Goal: Task Accomplishment & Management: Complete application form

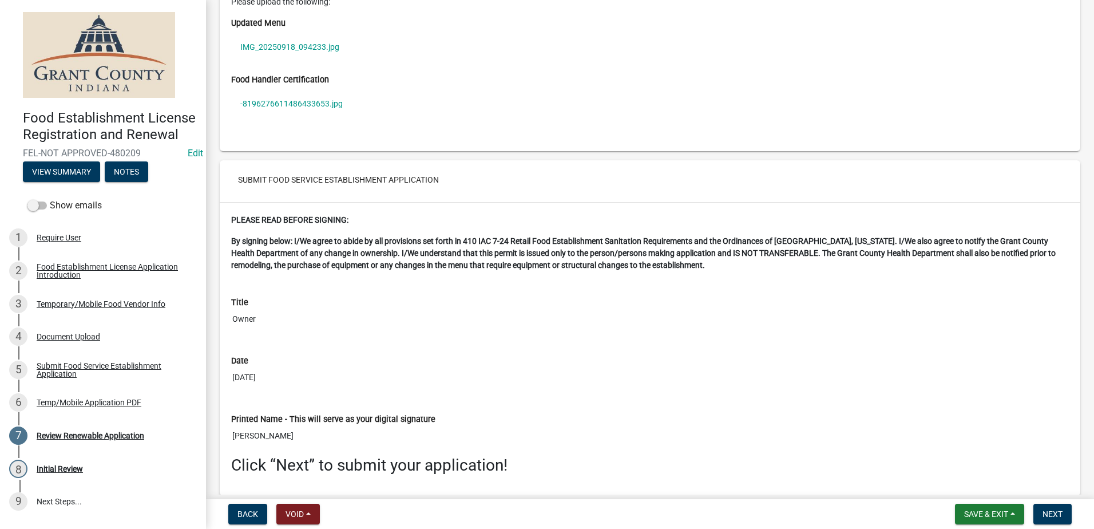
scroll to position [2002, 0]
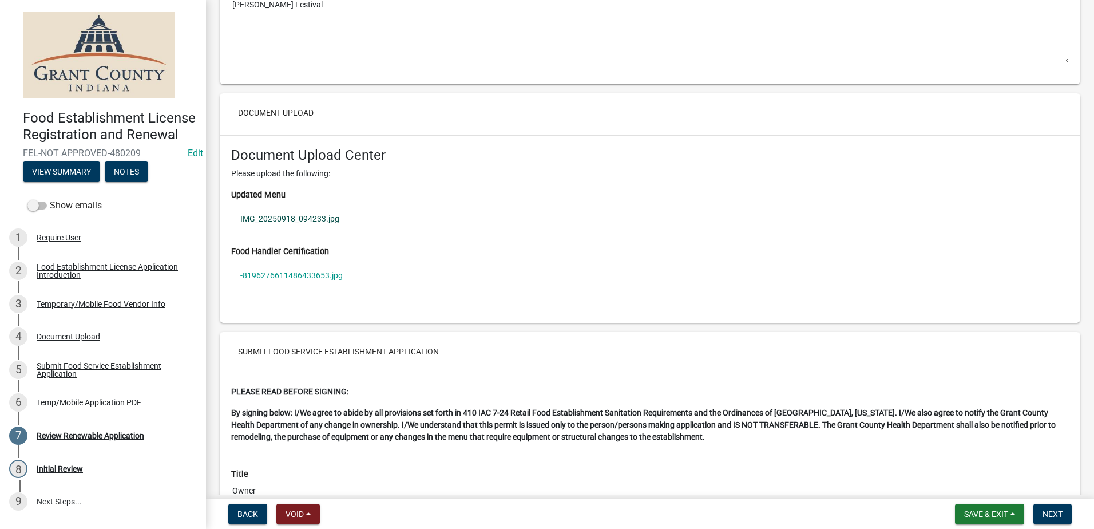
click at [279, 215] on link "IMG_20250918_094233.jpg" at bounding box center [650, 218] width 838 height 26
click at [281, 271] on link "-8196276611486433653.jpg" at bounding box center [650, 275] width 838 height 26
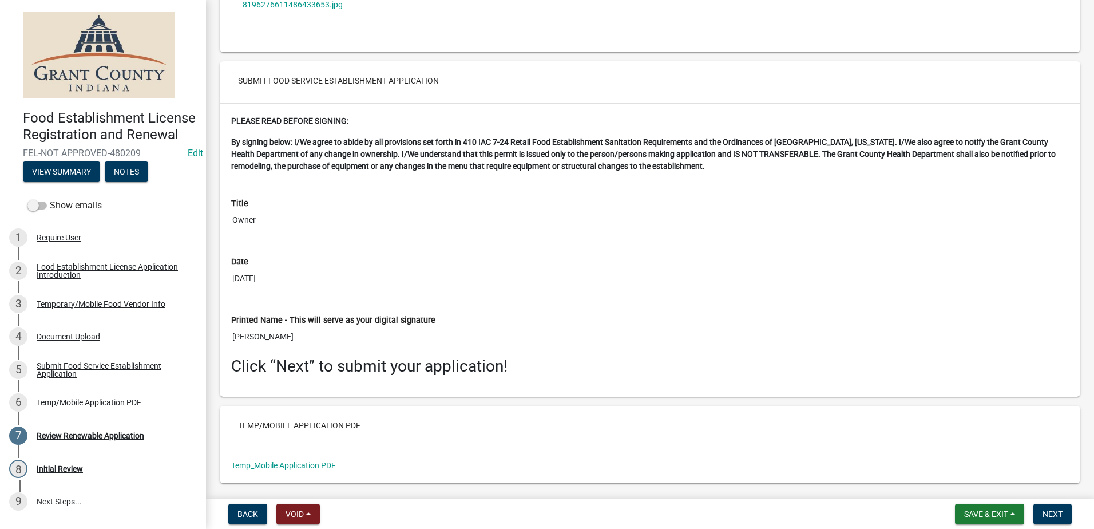
scroll to position [2306, 0]
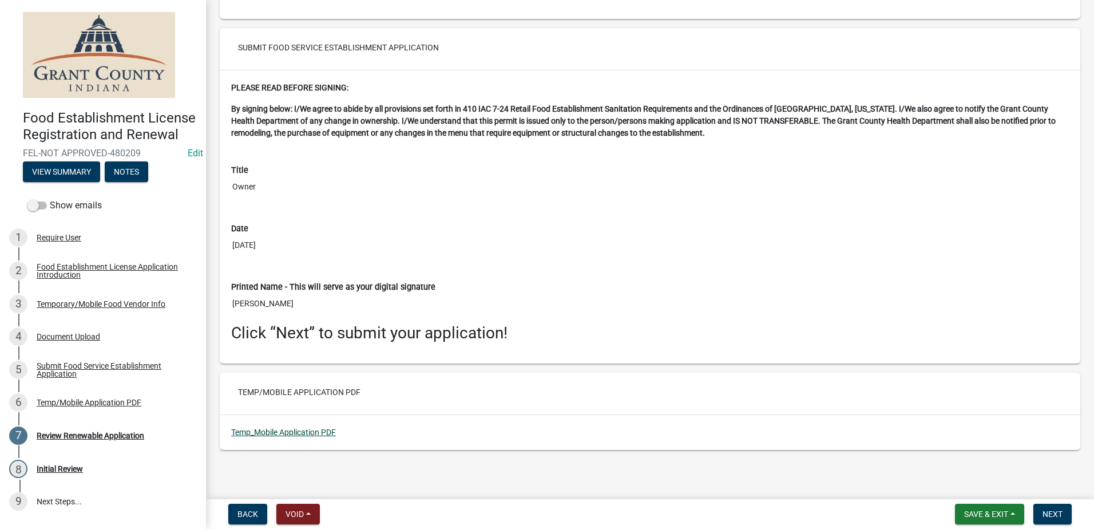
click at [314, 430] on link "Temp_Mobile Application PDF" at bounding box center [283, 431] width 105 height 9
click at [1042, 510] on button "Next" at bounding box center [1052, 513] width 38 height 21
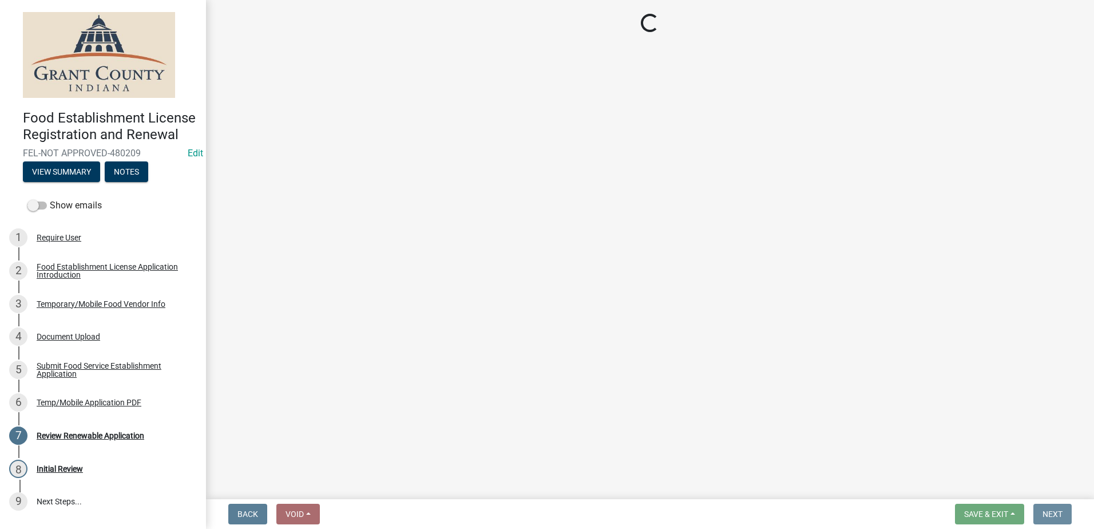
scroll to position [0, 0]
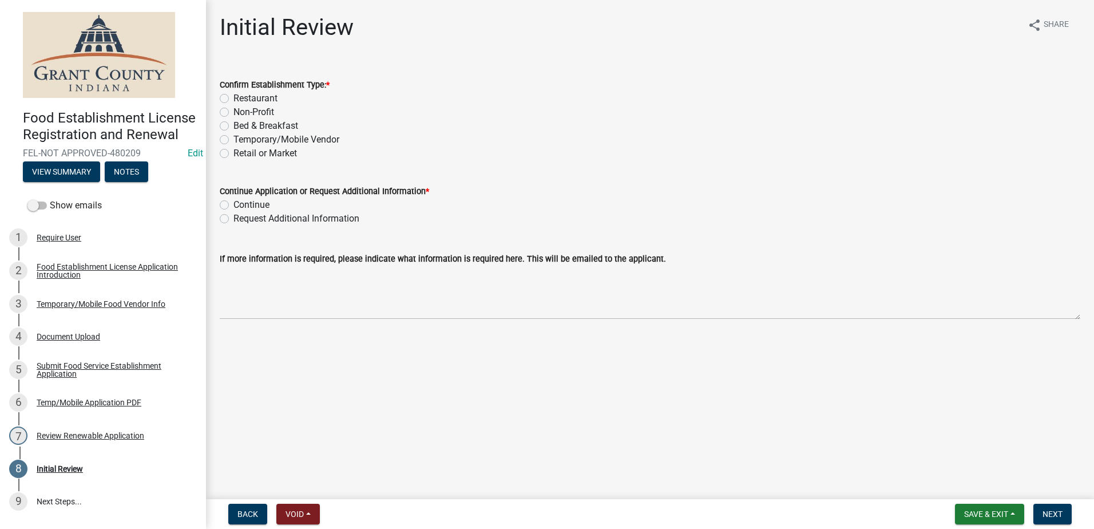
click at [233, 136] on label "Temporary/Mobile Vendor" at bounding box center [286, 140] width 106 height 14
click at [233, 136] on input "Temporary/Mobile Vendor" at bounding box center [236, 136] width 7 height 7
radio input "true"
click at [233, 204] on label "Continue" at bounding box center [251, 205] width 36 height 14
click at [233, 204] on input "Continue" at bounding box center [236, 201] width 7 height 7
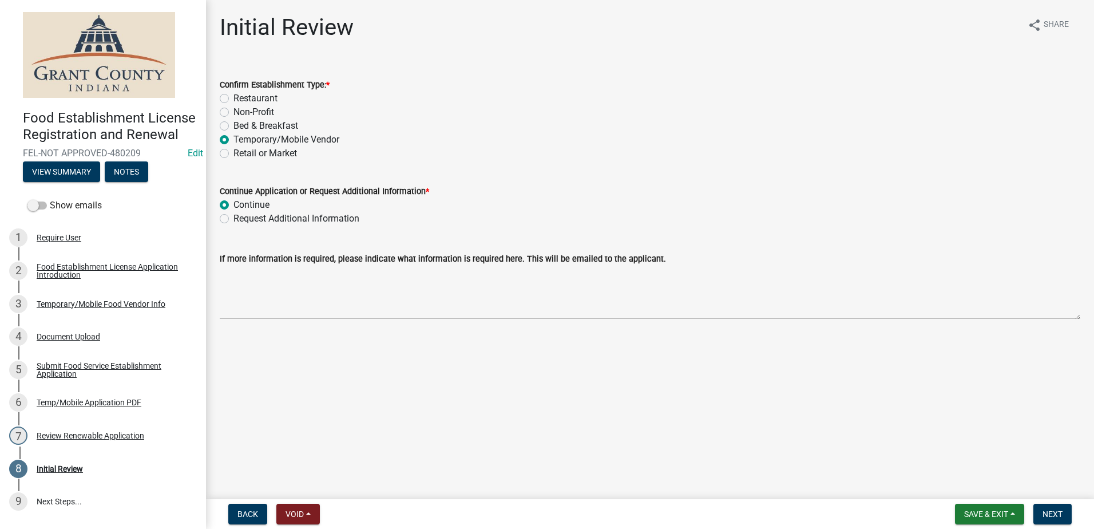
radio input "true"
click at [406, 374] on main "Initial Review share Share Confirm Establishment Type: * Restaurant Non-Profit …" at bounding box center [650, 247] width 888 height 494
click at [1056, 509] on span "Next" at bounding box center [1052, 513] width 20 height 9
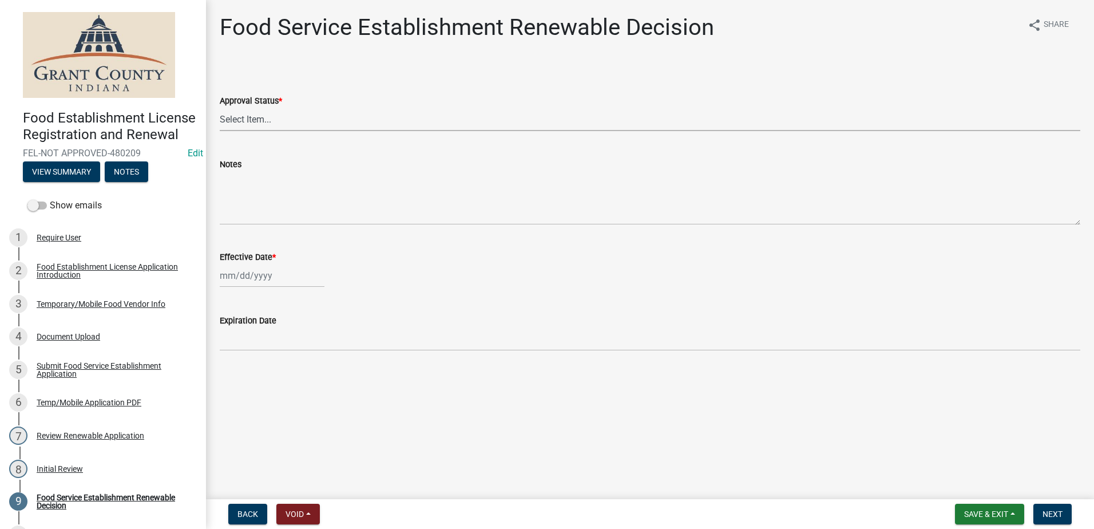
click at [284, 114] on select "Select Item... Approved Denied" at bounding box center [650, 119] width 860 height 23
click at [220, 108] on select "Select Item... Approved Denied" at bounding box center [650, 119] width 860 height 23
select select "f8bc5ebe-de22-4857-900a-5f4c078c3457"
select select "9"
select select "2025"
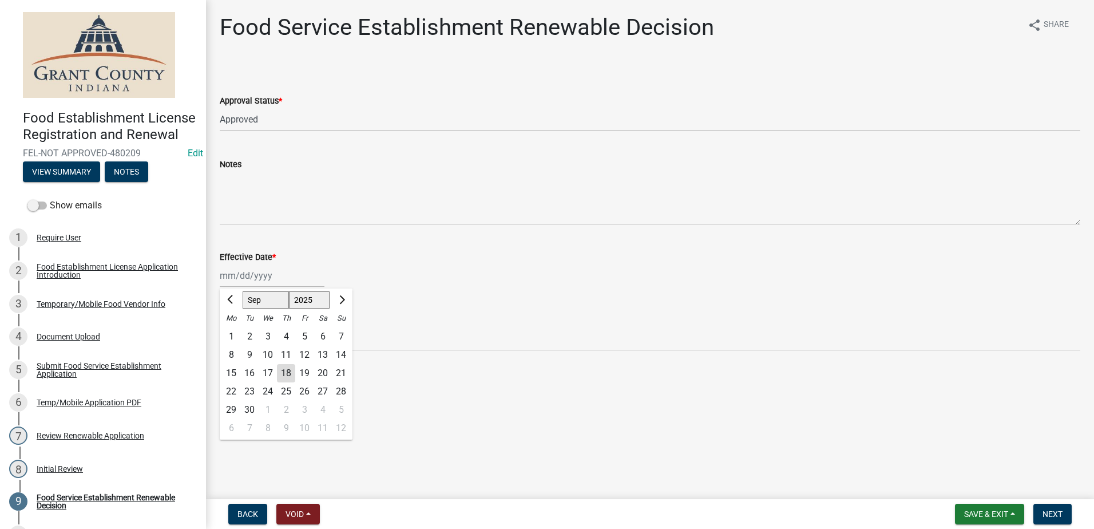
click at [270, 275] on div "Jan Feb Mar Apr May Jun Jul Aug Sep Oct Nov Dec 1525 1526 1527 1528 1529 1530 1…" at bounding box center [272, 275] width 105 height 23
click at [281, 372] on div "18" at bounding box center [286, 373] width 18 height 18
type input "09/18/2025"
click at [1048, 513] on span "Next" at bounding box center [1052, 513] width 20 height 9
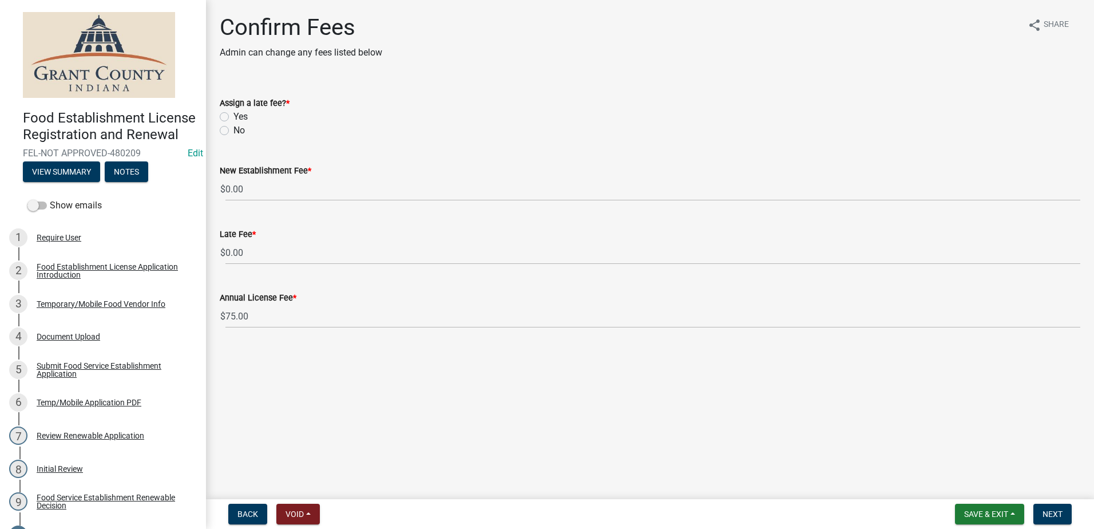
click at [233, 118] on label "Yes" at bounding box center [240, 117] width 14 height 14
click at [233, 117] on input "Yes" at bounding box center [236, 113] width 7 height 7
radio input "true"
click at [1049, 516] on span "Next" at bounding box center [1052, 513] width 20 height 9
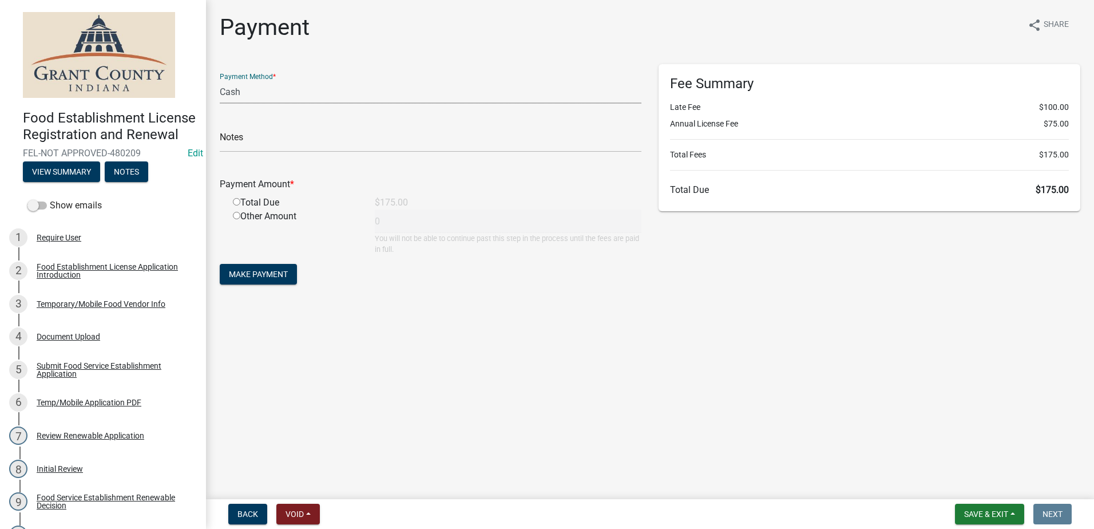
click at [286, 98] on select "Credit Card POS Check Cash" at bounding box center [431, 91] width 422 height 23
select select "0: 2"
click at [220, 80] on select "Credit Card POS Check Cash" at bounding box center [431, 91] width 422 height 23
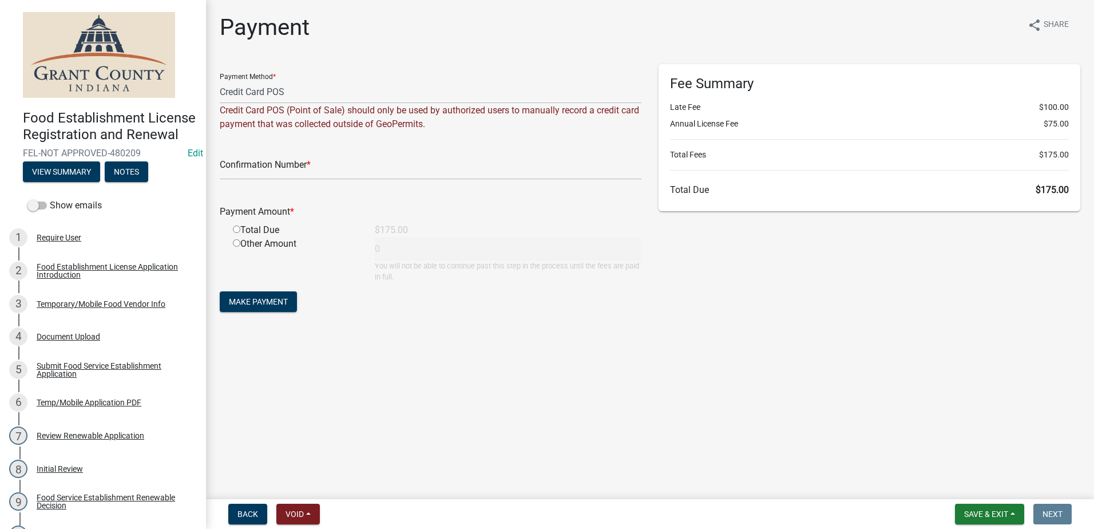
click at [237, 227] on input "radio" at bounding box center [236, 228] width 7 height 7
radio input "true"
type input "175"
click at [336, 170] on input "text" at bounding box center [431, 167] width 422 height 23
type input "14996829"
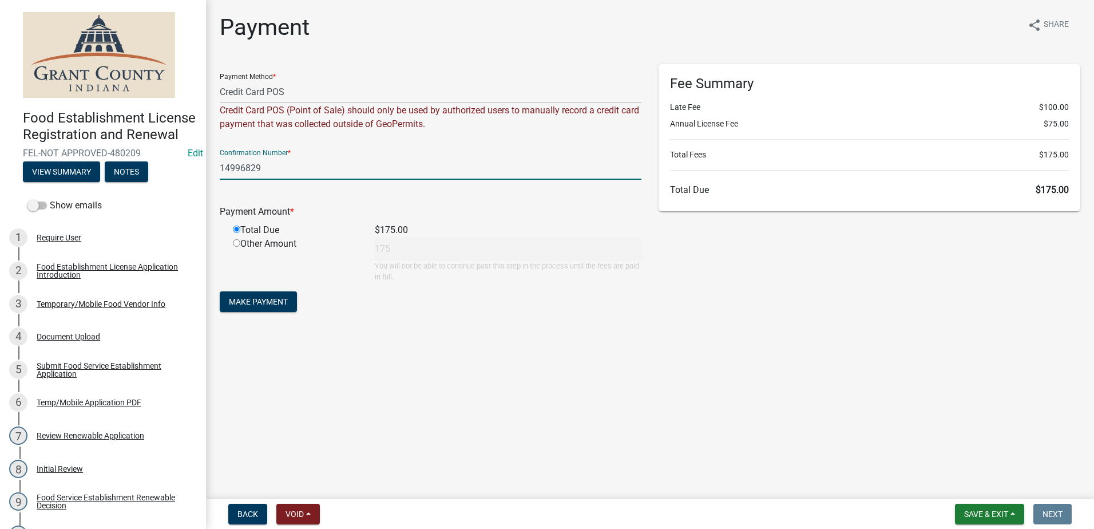
click at [406, 333] on div "Payment share Share Payment Method * Credit Card POS Check Cash Credit Card POS…" at bounding box center [650, 175] width 878 height 322
click at [283, 308] on button "Make Payment" at bounding box center [258, 301] width 77 height 21
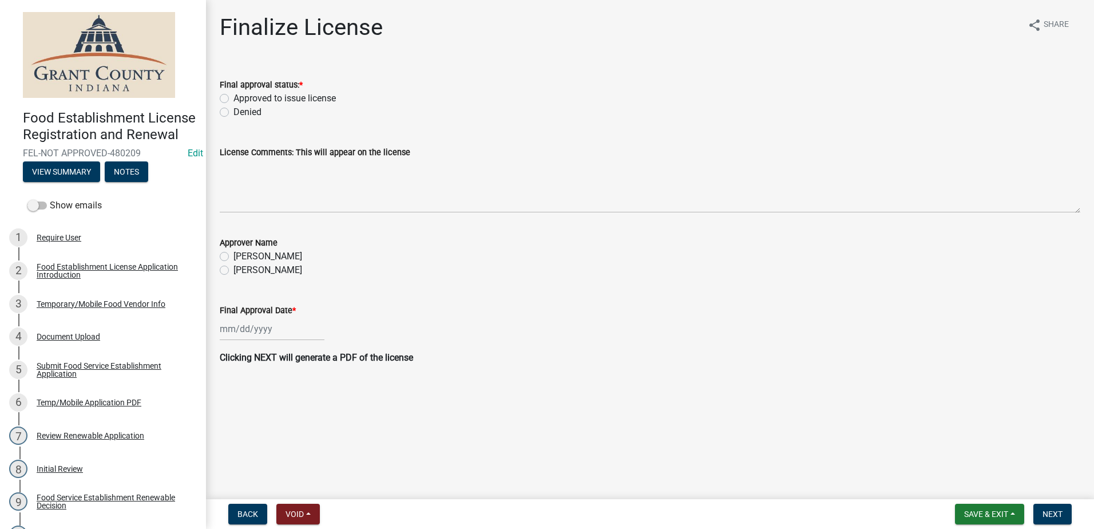
click at [233, 97] on label "Approved to issue license" at bounding box center [284, 99] width 102 height 14
click at [233, 97] on input "Approved to issue license" at bounding box center [236, 95] width 7 height 7
radio input "true"
click at [233, 269] on label "Angela McCollum" at bounding box center [267, 270] width 69 height 14
click at [233, 269] on input "Angela McCollum" at bounding box center [236, 266] width 7 height 7
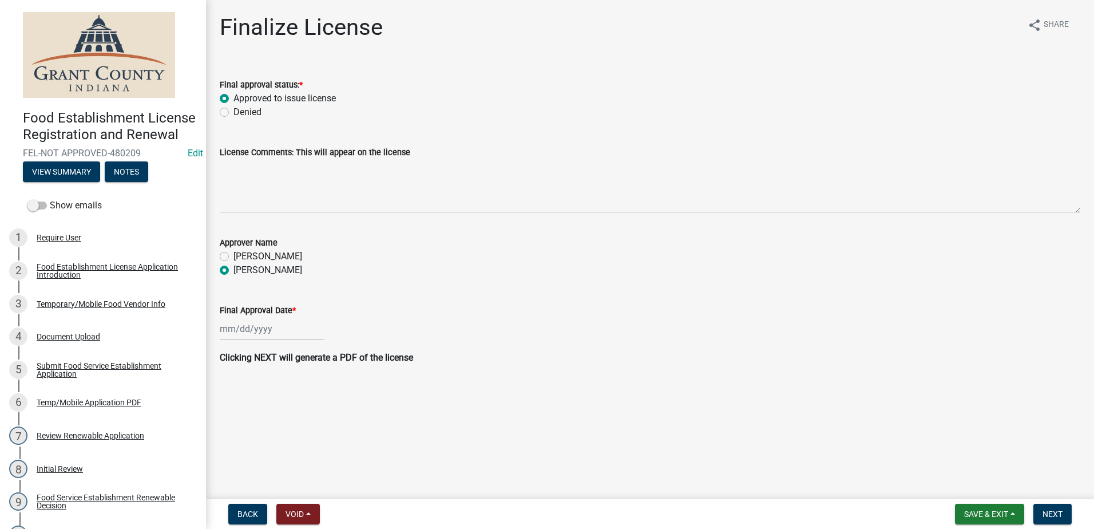
radio input "true"
click at [248, 326] on div at bounding box center [272, 328] width 105 height 23
select select "9"
select select "2025"
click at [289, 426] on div "18" at bounding box center [286, 426] width 18 height 18
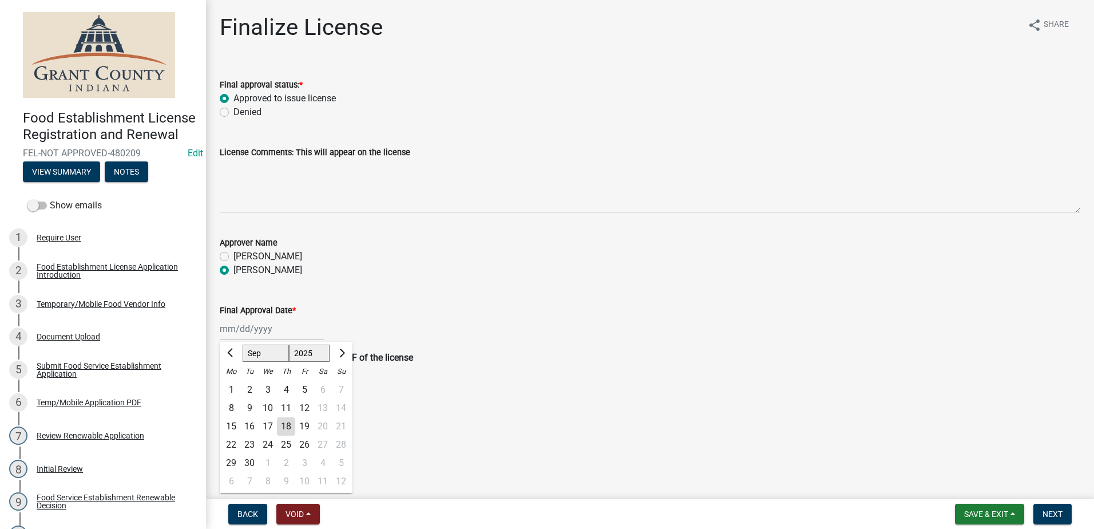
type input "09/18/2025"
click at [1055, 514] on span "Next" at bounding box center [1052, 513] width 20 height 9
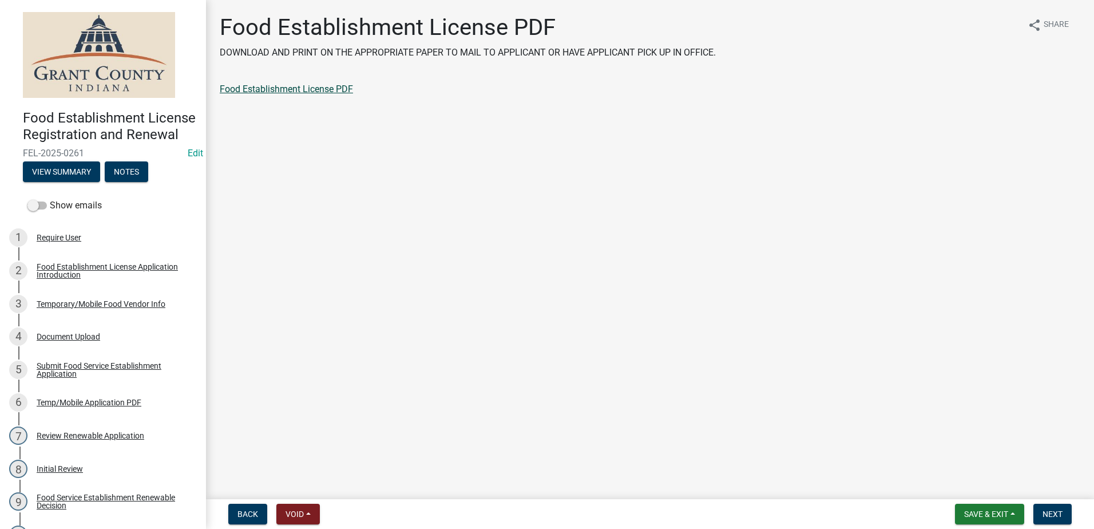
click at [300, 90] on link "Food Establishment License PDF" at bounding box center [286, 89] width 133 height 11
click at [1053, 508] on button "Next" at bounding box center [1052, 513] width 38 height 21
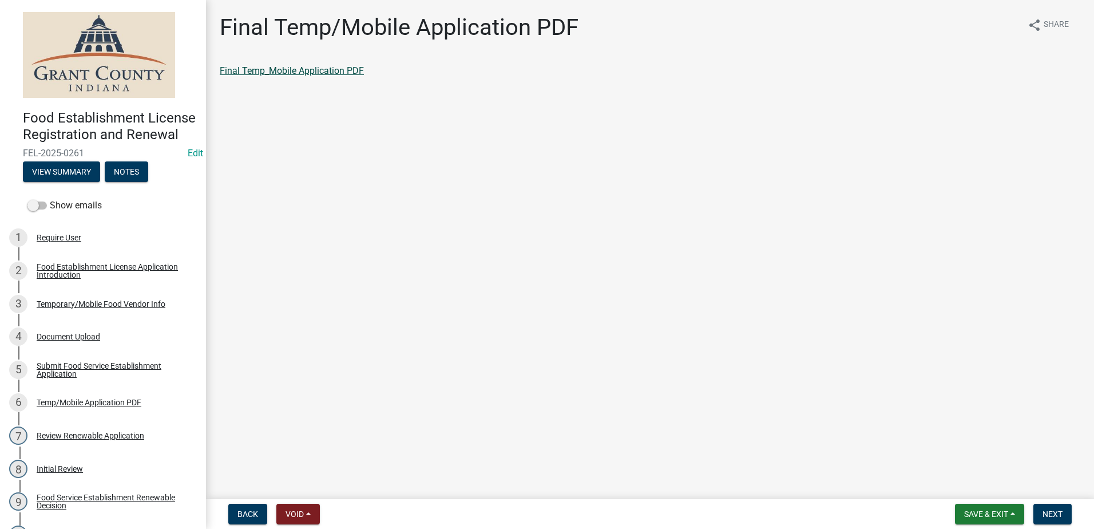
click at [277, 73] on link "Final Temp_Mobile Application PDF" at bounding box center [292, 70] width 144 height 11
click at [1042, 510] on button "Next" at bounding box center [1052, 513] width 38 height 21
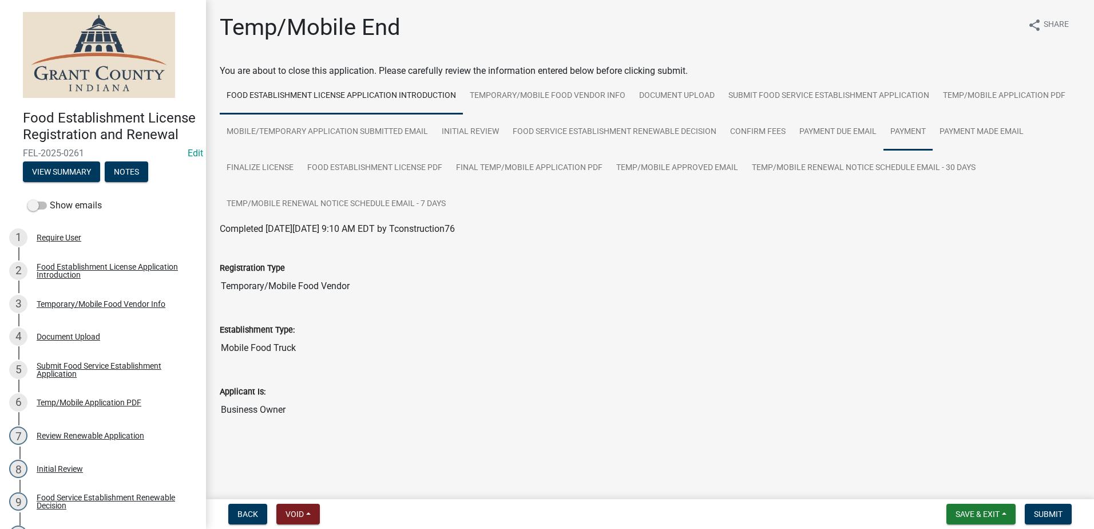
click at [903, 132] on link "Payment" at bounding box center [907, 132] width 49 height 37
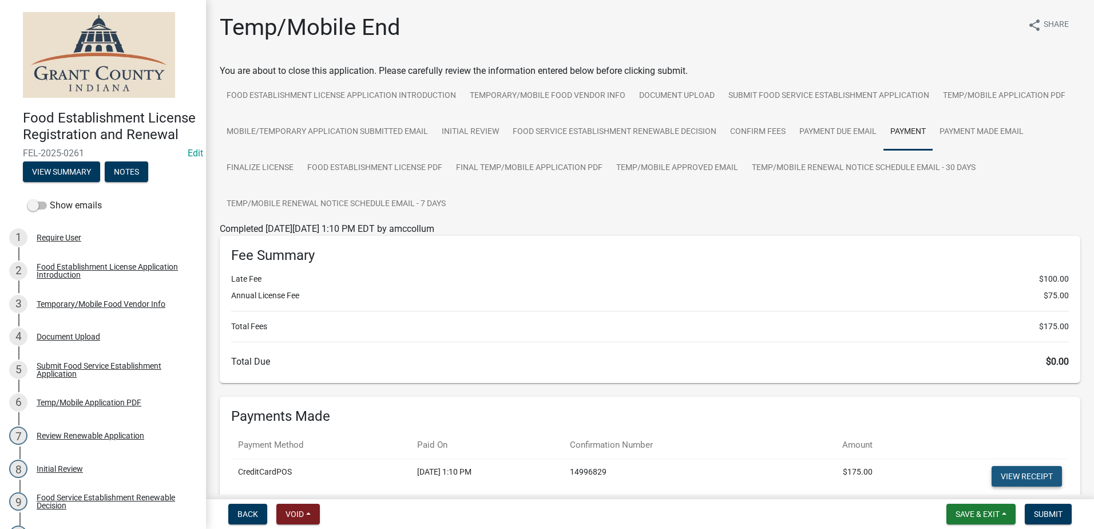
click at [1024, 474] on link "View receipt" at bounding box center [1026, 476] width 70 height 21
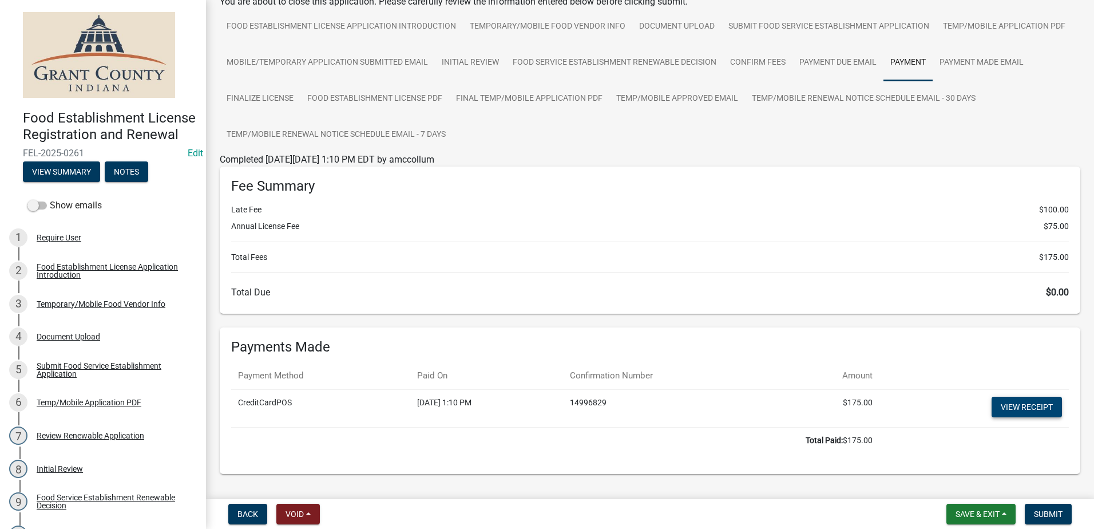
scroll to position [107, 0]
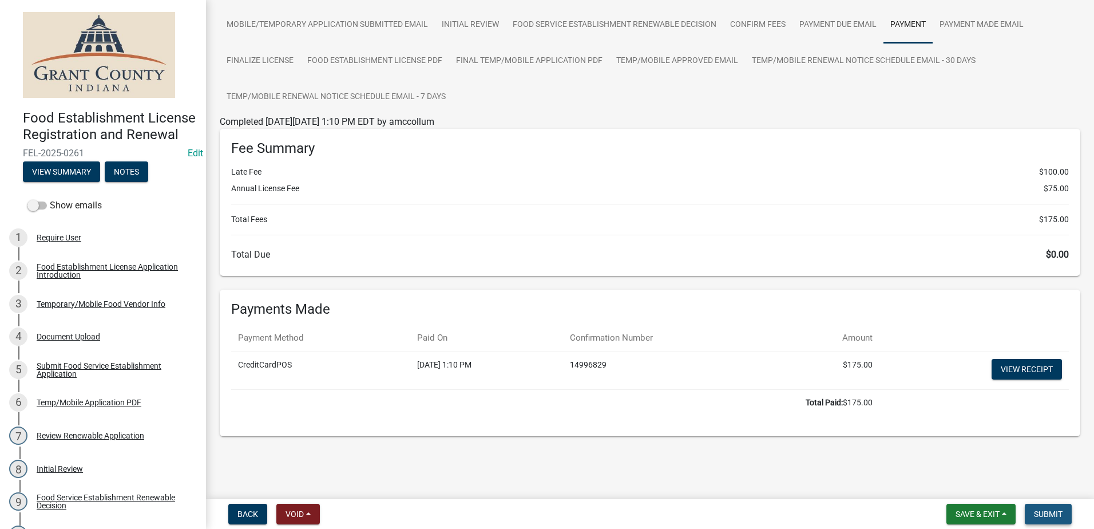
click at [1052, 510] on span "Submit" at bounding box center [1048, 513] width 29 height 9
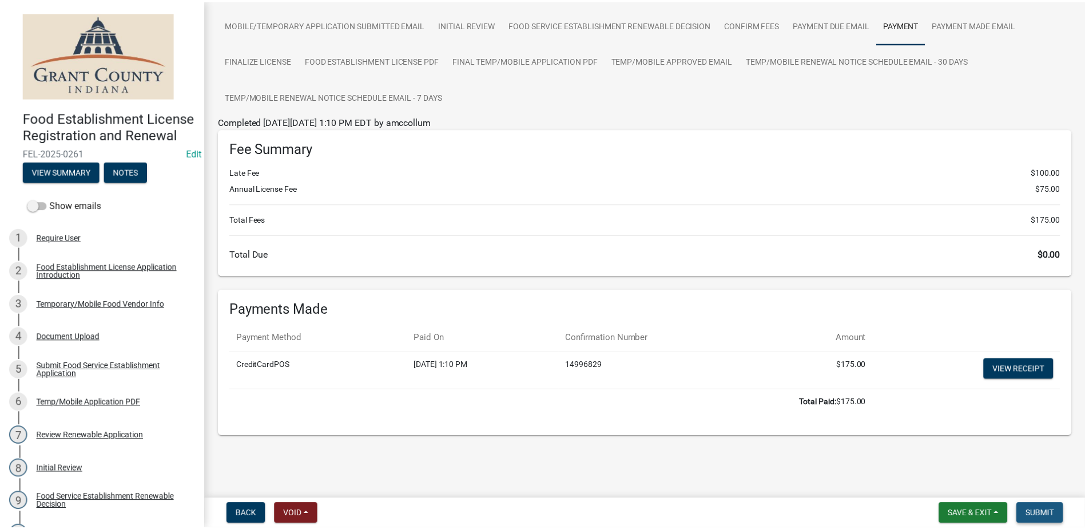
scroll to position [0, 0]
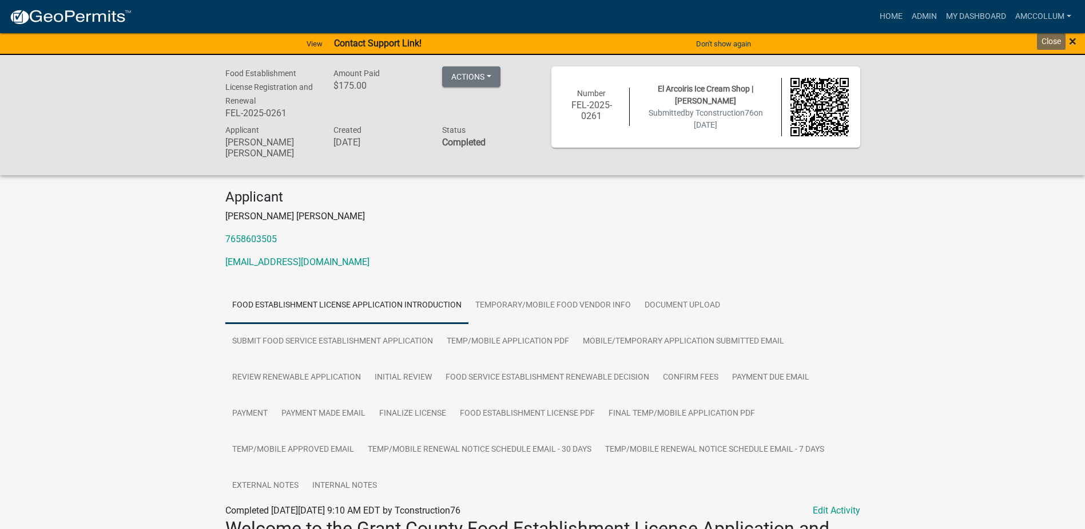
click at [1071, 38] on span "×" at bounding box center [1072, 41] width 7 height 16
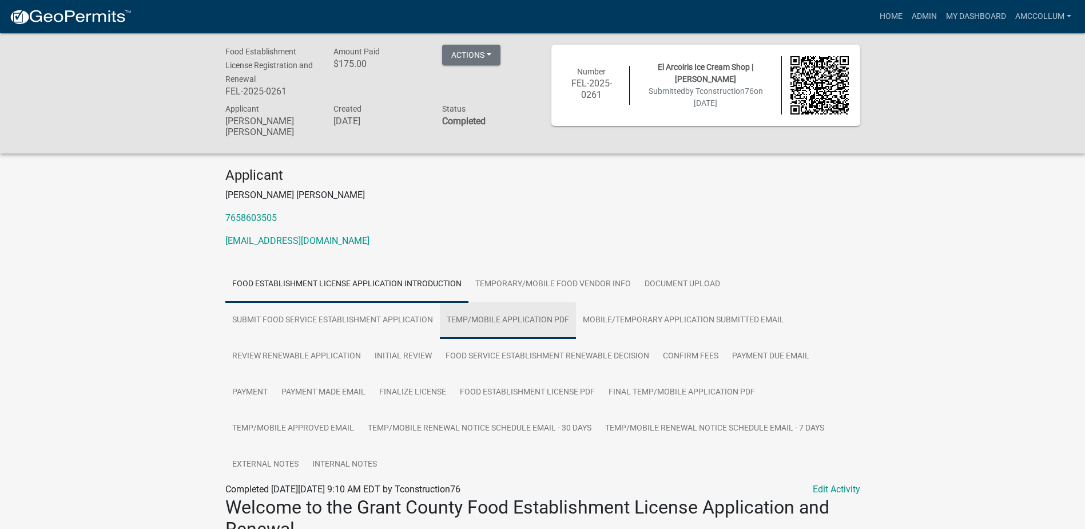
click at [484, 307] on link "Temp/Mobile Application PDF" at bounding box center [508, 320] width 136 height 37
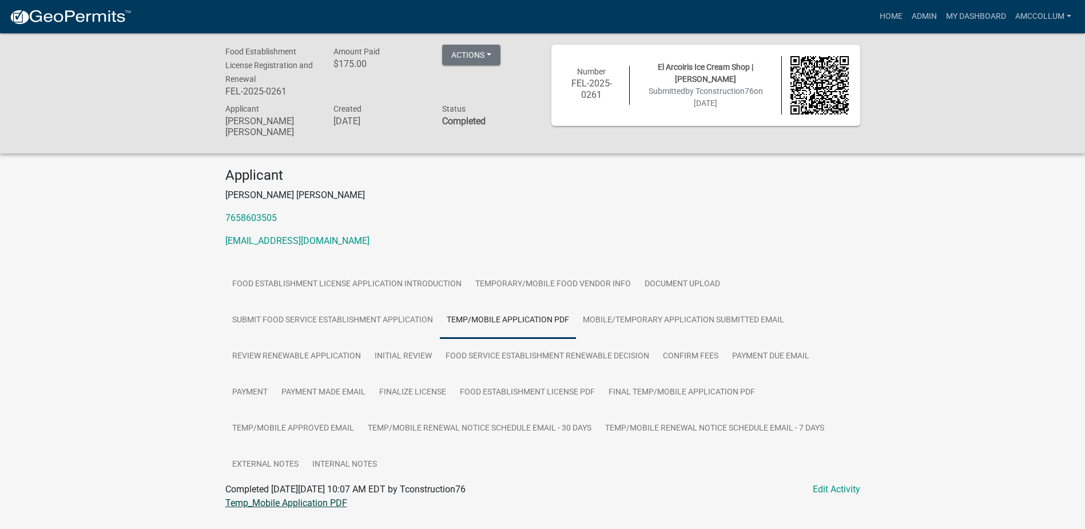
click at [304, 497] on link "Temp_Mobile Application PDF" at bounding box center [286, 502] width 122 height 11
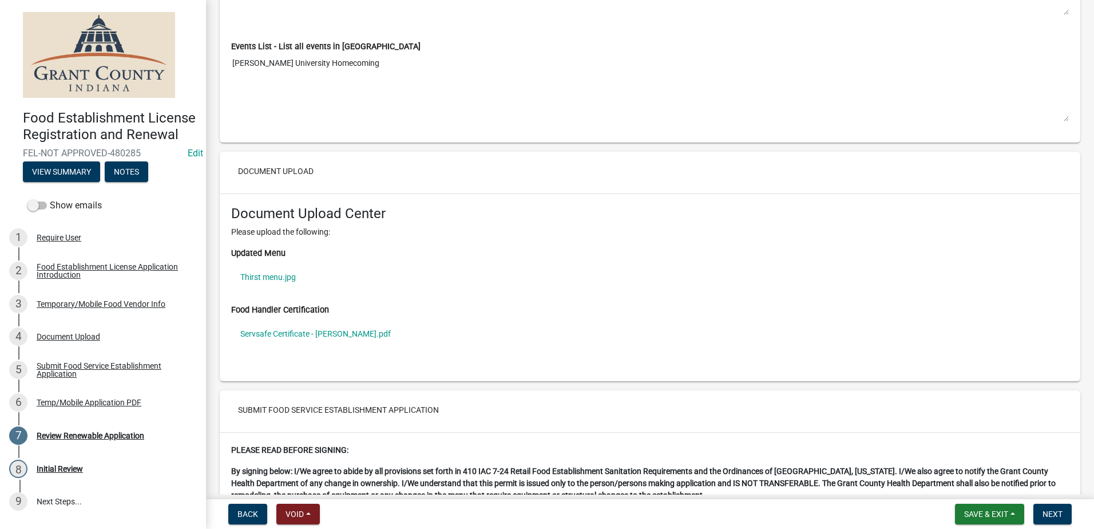
scroll to position [1945, 0]
click at [273, 273] on link "Thirst menu.jpg" at bounding box center [650, 276] width 838 height 26
click at [300, 330] on link "Servsafe Certificate - [PERSON_NAME].pdf" at bounding box center [650, 332] width 838 height 26
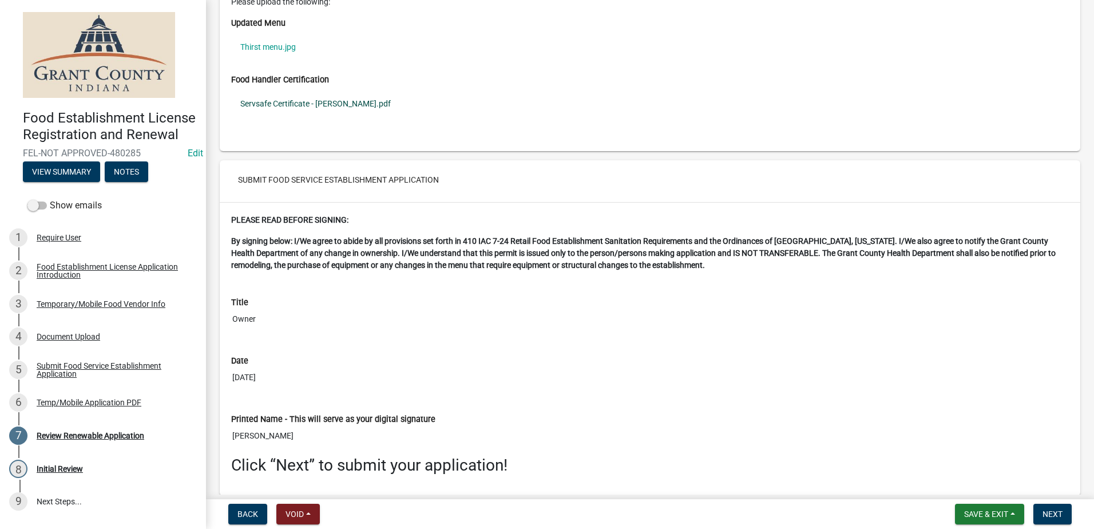
scroll to position [2306, 0]
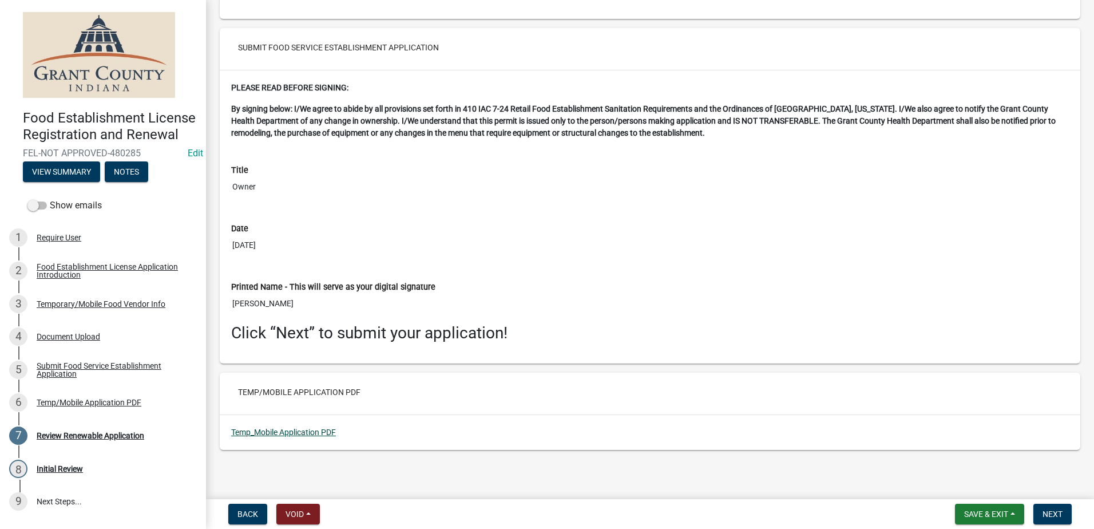
click at [302, 430] on link "Temp_Mobile Application PDF" at bounding box center [283, 431] width 105 height 9
click at [1046, 517] on span "Next" at bounding box center [1052, 513] width 20 height 9
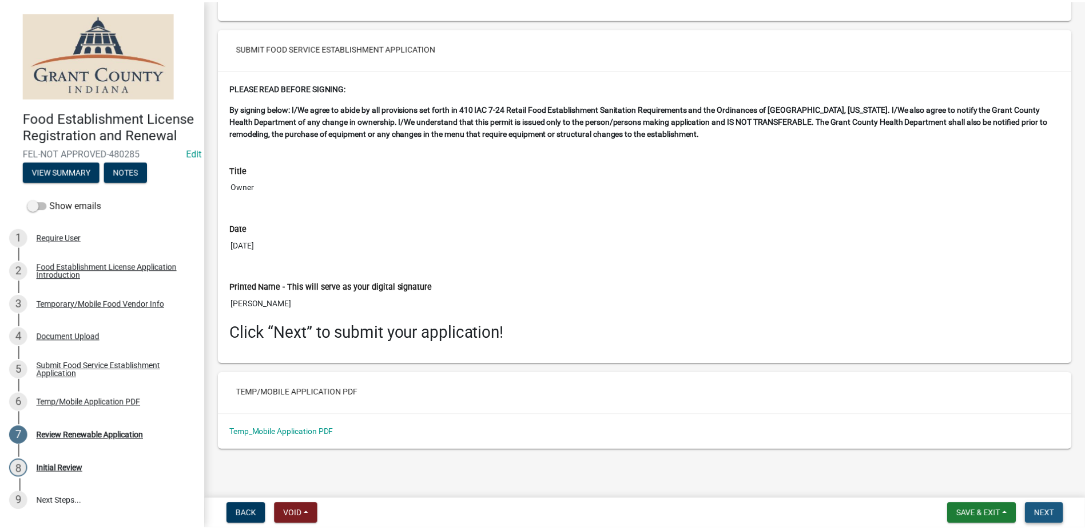
scroll to position [0, 0]
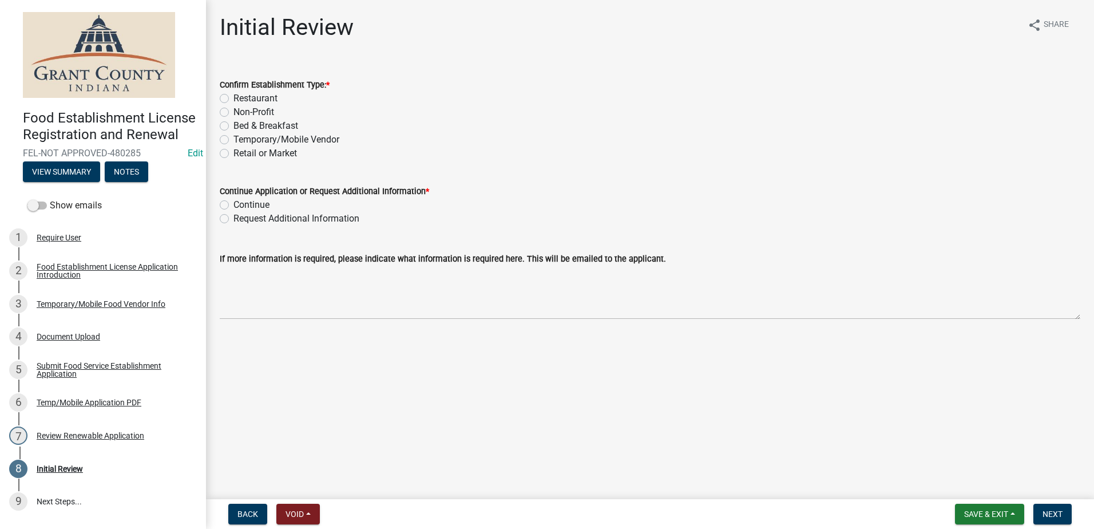
click at [233, 140] on label "Temporary/Mobile Vendor" at bounding box center [286, 140] width 106 height 14
click at [233, 140] on input "Temporary/Mobile Vendor" at bounding box center [236, 136] width 7 height 7
radio input "true"
click at [233, 204] on label "Continue" at bounding box center [251, 205] width 36 height 14
click at [233, 204] on input "Continue" at bounding box center [236, 201] width 7 height 7
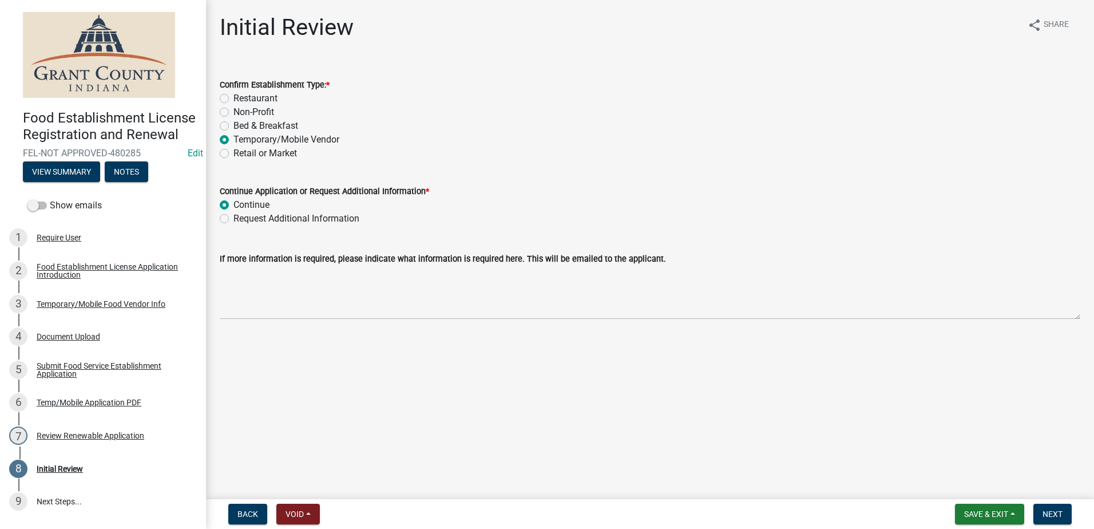
radio input "true"
click at [1055, 513] on span "Next" at bounding box center [1052, 513] width 20 height 9
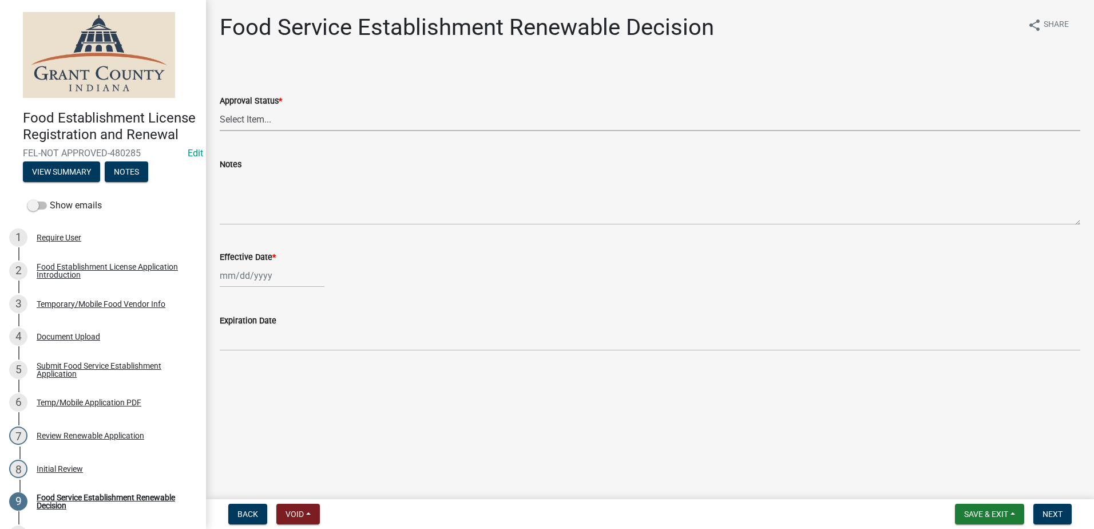
click at [257, 119] on select "Select Item... Approved Denied" at bounding box center [650, 119] width 860 height 23
click at [220, 108] on select "Select Item... Approved Denied" at bounding box center [650, 119] width 860 height 23
select select "f8bc5ebe-de22-4857-900a-5f4c078c3457"
select select "9"
select select "2025"
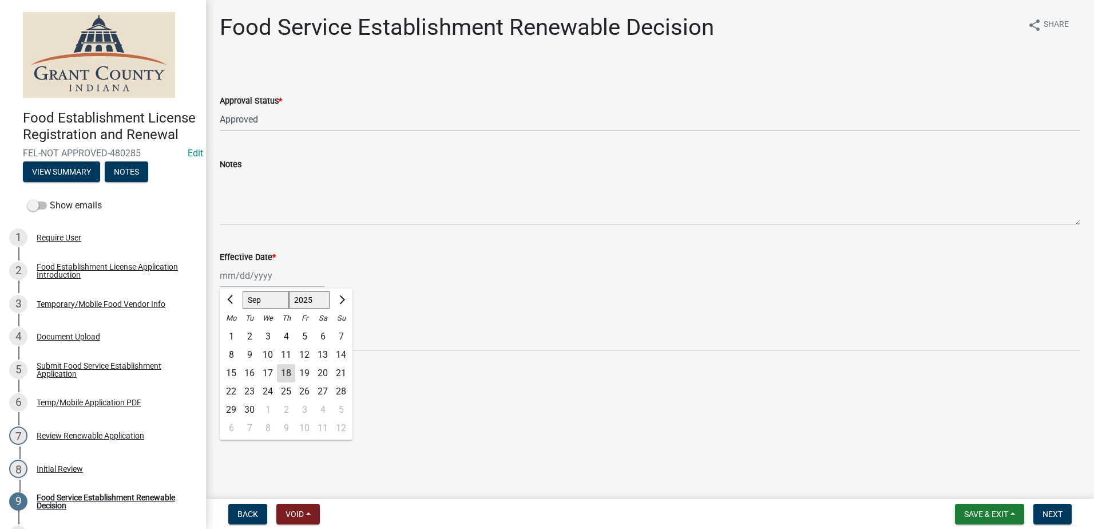
click at [270, 284] on div "Jan Feb Mar Apr May Jun Jul Aug Sep Oct Nov Dec 1525 1526 1527 1528 1529 1530 1…" at bounding box center [272, 275] width 105 height 23
click at [285, 367] on div "18" at bounding box center [286, 373] width 18 height 18
type input "09/18/2025"
click at [1061, 513] on span "Next" at bounding box center [1052, 513] width 20 height 9
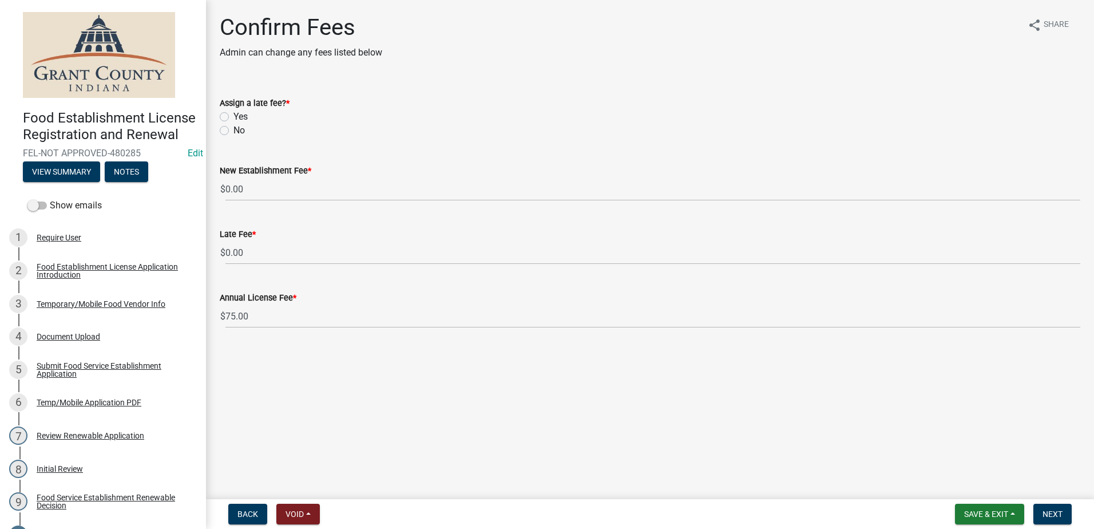
click at [233, 128] on label "No" at bounding box center [238, 131] width 11 height 14
click at [233, 128] on input "No" at bounding box center [236, 127] width 7 height 7
radio input "true"
click at [300, 350] on main "Confirm Fees Admin can change any fees listed below share Share Assign a late f…" at bounding box center [650, 247] width 888 height 494
click at [1058, 513] on span "Next" at bounding box center [1052, 513] width 20 height 9
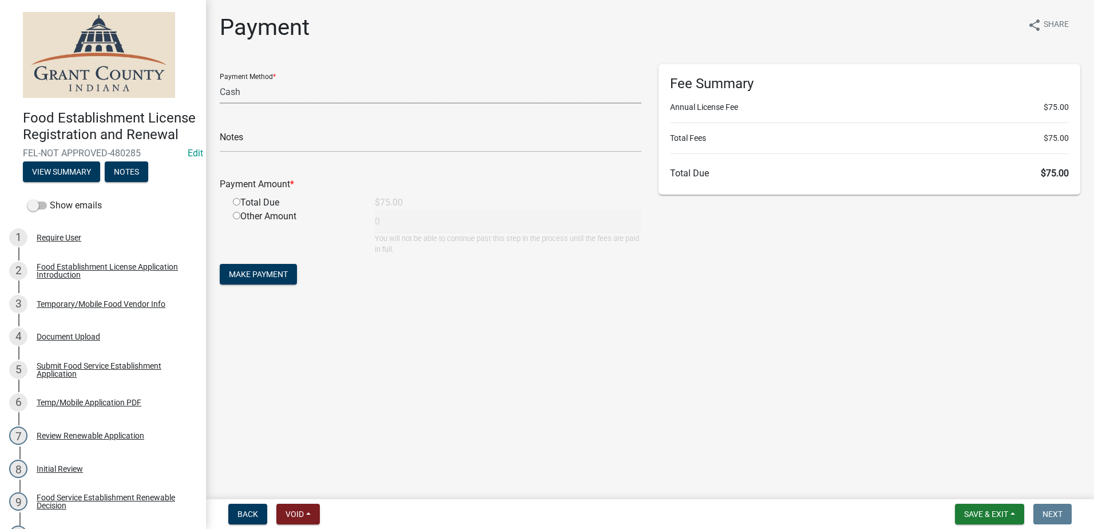
click at [331, 91] on select "Credit Card POS Check Cash" at bounding box center [431, 91] width 422 height 23
select select "0: 2"
click at [220, 80] on select "Credit Card POS Check Cash" at bounding box center [431, 91] width 422 height 23
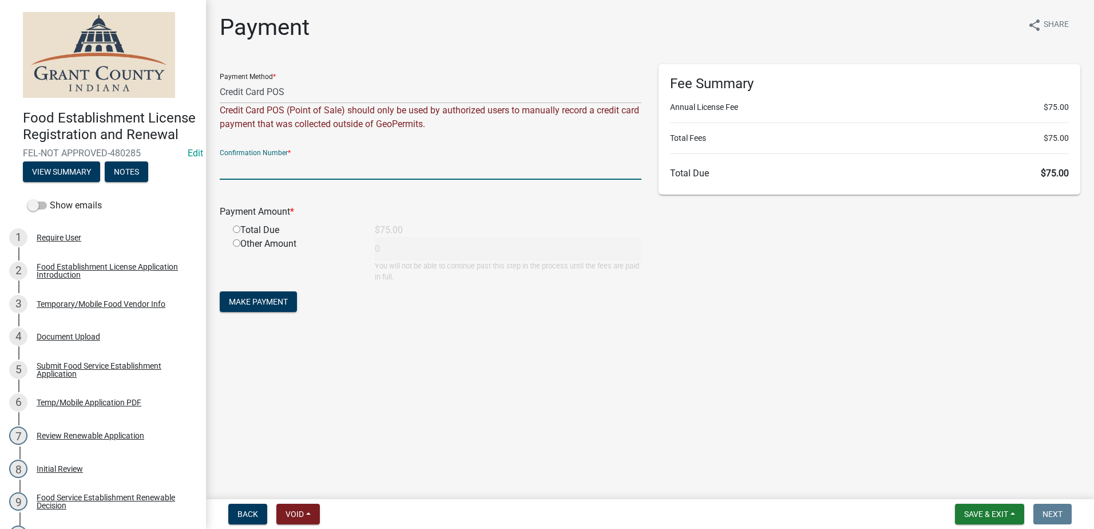
click at [320, 158] on input "text" at bounding box center [431, 167] width 422 height 23
type input "14997059"
click at [237, 228] on input "radio" at bounding box center [236, 228] width 7 height 7
radio input "true"
type input "75"
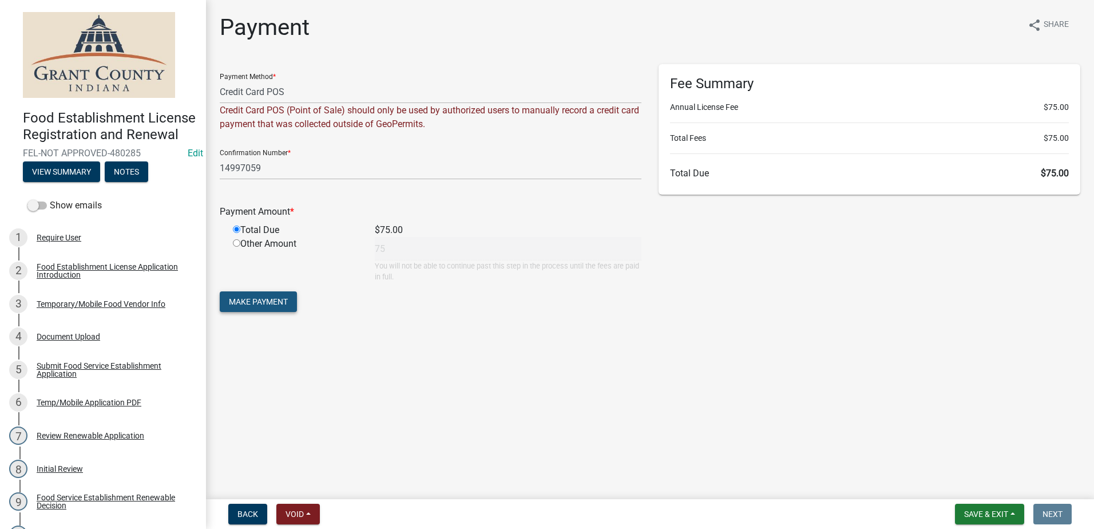
click at [252, 294] on button "Make Payment" at bounding box center [258, 301] width 77 height 21
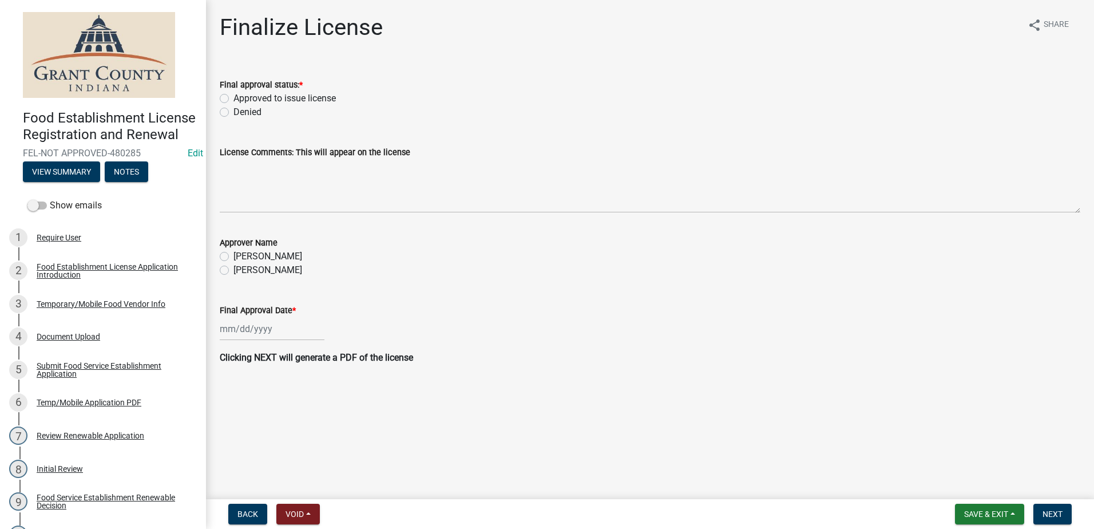
click at [225, 93] on div "Approved to issue license" at bounding box center [650, 99] width 860 height 14
click at [233, 94] on label "Approved to issue license" at bounding box center [284, 99] width 102 height 14
click at [233, 94] on input "Approved to issue license" at bounding box center [236, 95] width 7 height 7
radio input "true"
click at [233, 268] on label "Angela McCollum" at bounding box center [267, 270] width 69 height 14
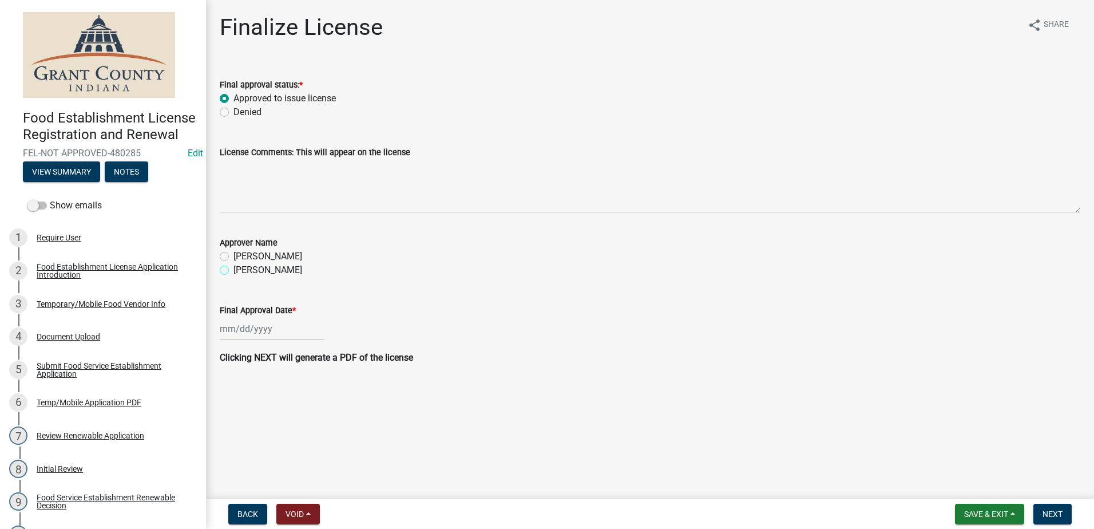
click at [233, 268] on input "Angela McCollum" at bounding box center [236, 266] width 7 height 7
radio input "true"
select select "9"
select select "2025"
click at [264, 329] on div "Jan Feb Mar Apr May Jun Jul Aug Sep Oct Nov Dec 1525 1526 1527 1528 1529 1530 1…" at bounding box center [272, 328] width 105 height 23
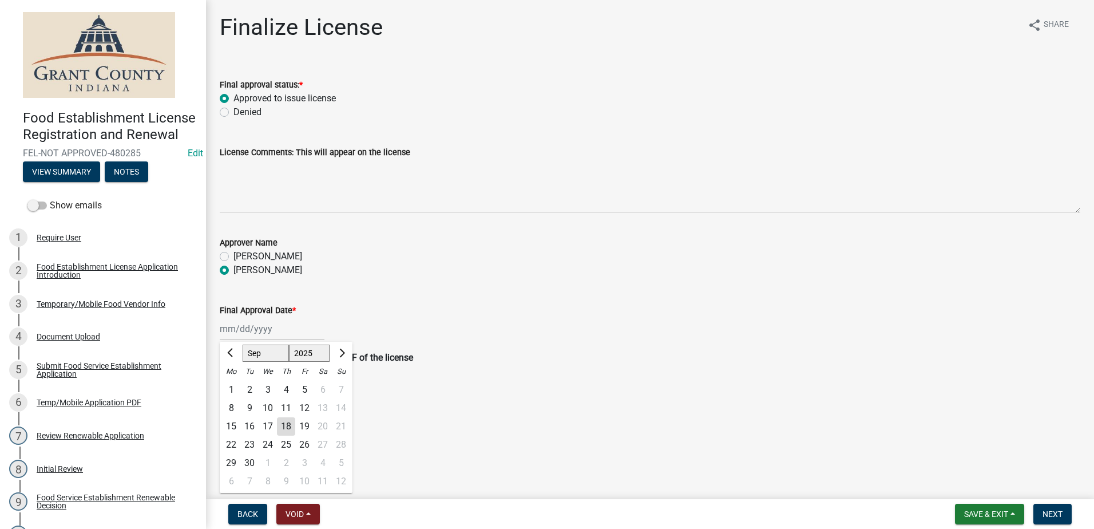
click at [288, 427] on div "18" at bounding box center [286, 426] width 18 height 18
type input "09/18/2025"
click at [815, 406] on main "Finalize License share Share Final approval status: * Approved to issue license…" at bounding box center [650, 247] width 888 height 494
click at [1053, 510] on span "Next" at bounding box center [1052, 513] width 20 height 9
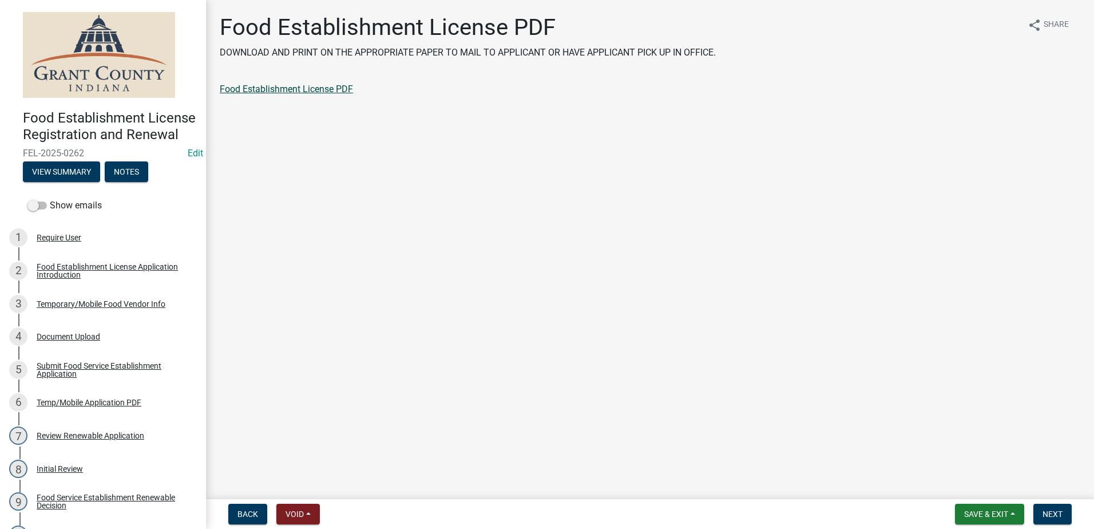
click at [299, 84] on link "Food Establishment License PDF" at bounding box center [286, 89] width 133 height 11
click at [1057, 513] on span "Next" at bounding box center [1052, 513] width 20 height 9
click at [1045, 510] on span "Next" at bounding box center [1052, 513] width 20 height 9
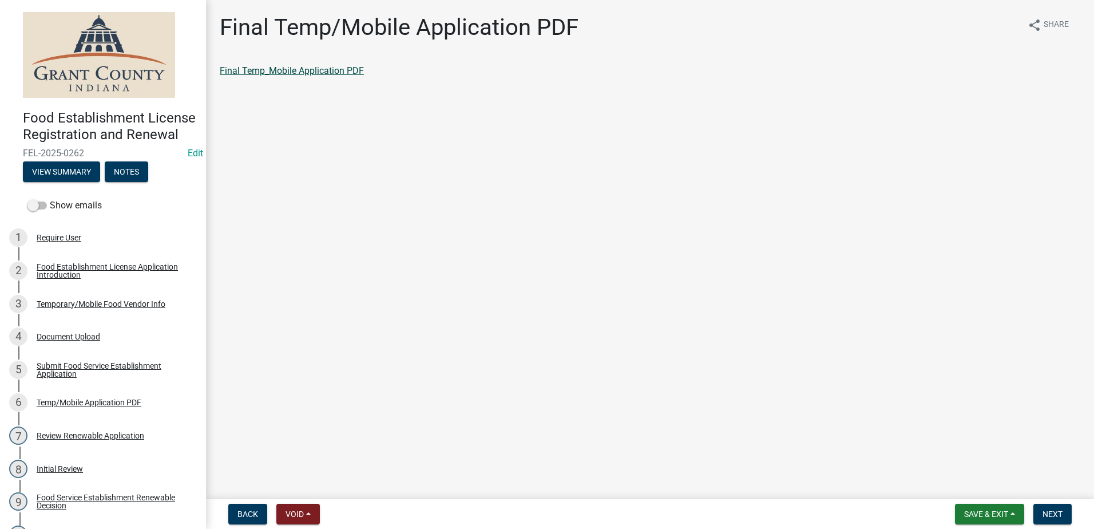
click at [292, 67] on link "Final Temp_Mobile Application PDF" at bounding box center [292, 70] width 144 height 11
click at [1042, 505] on button "Next" at bounding box center [1052, 513] width 38 height 21
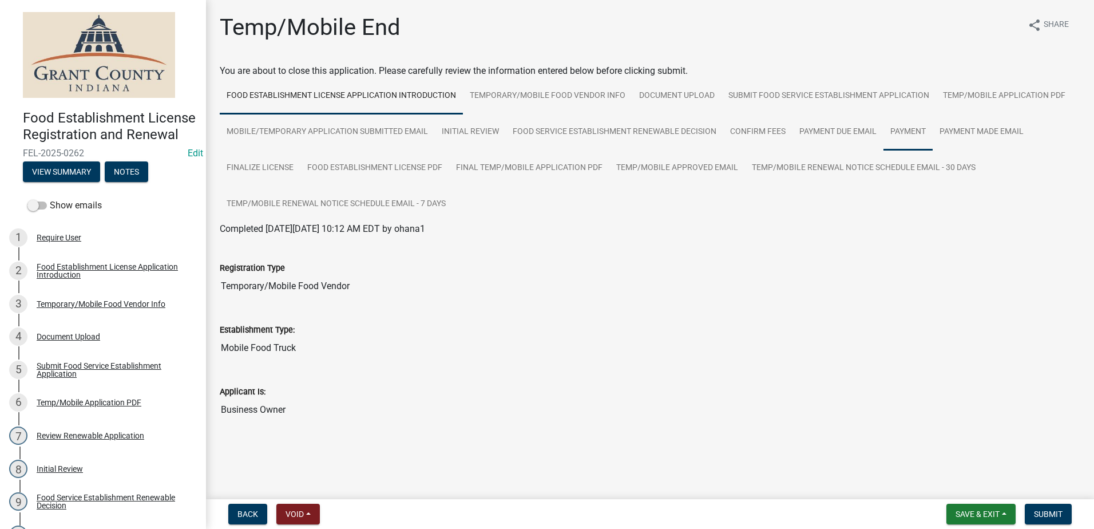
click at [897, 128] on link "Payment" at bounding box center [907, 132] width 49 height 37
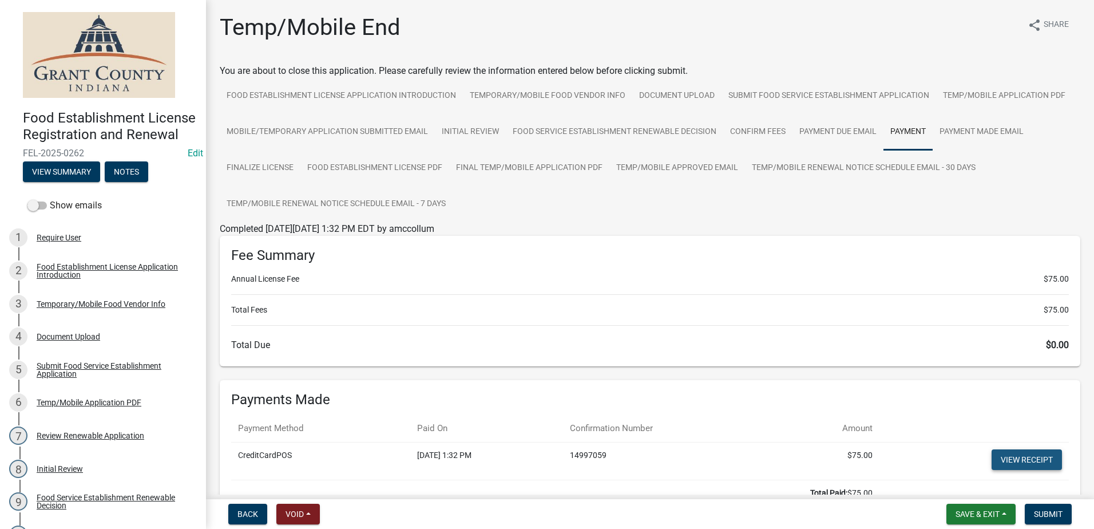
click at [998, 453] on link "View receipt" at bounding box center [1026, 459] width 70 height 21
click at [1049, 508] on button "Submit" at bounding box center [1048, 513] width 47 height 21
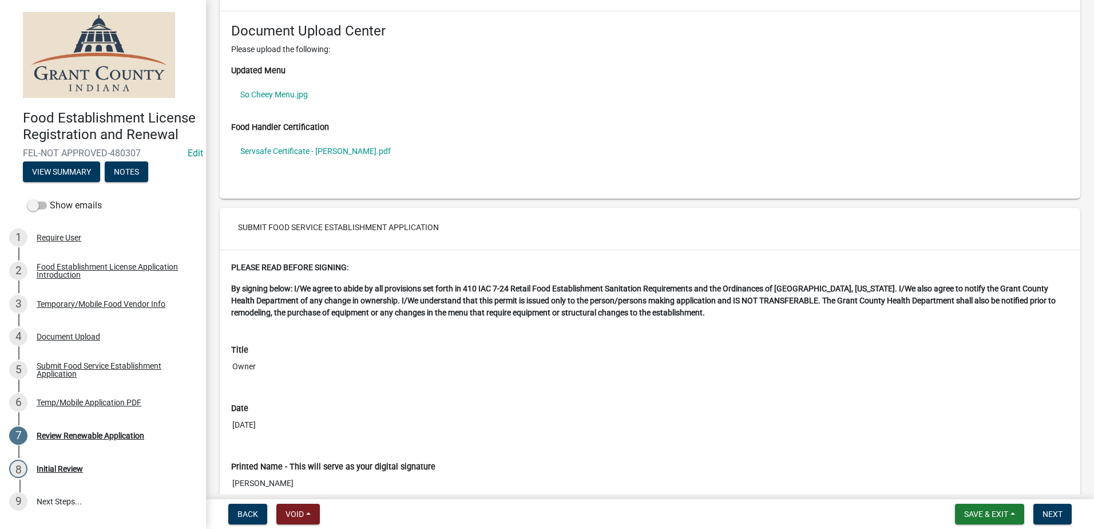
scroll to position [2060, 0]
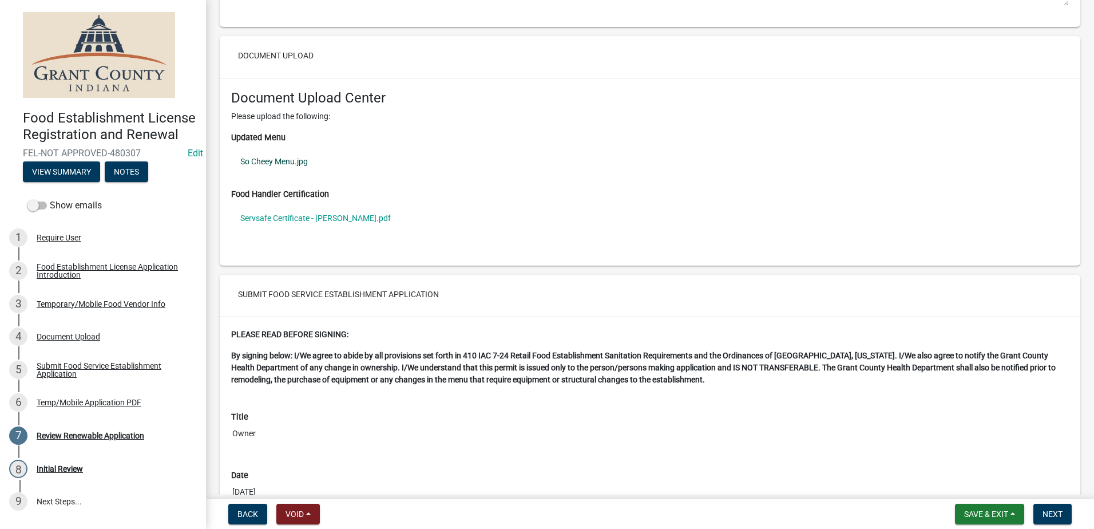
click at [271, 161] on link "So Cheey Menu.jpg" at bounding box center [650, 161] width 838 height 26
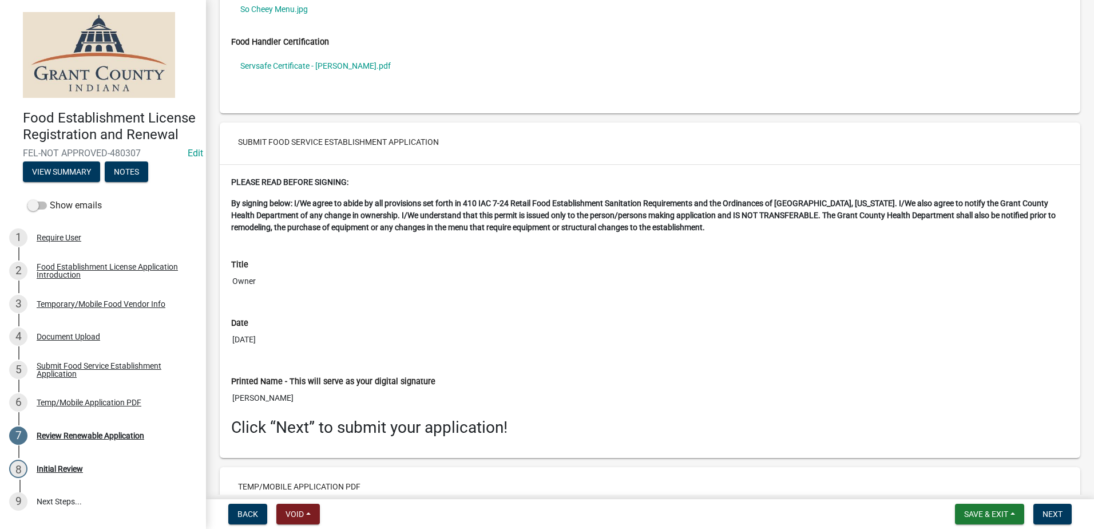
scroll to position [2192, 0]
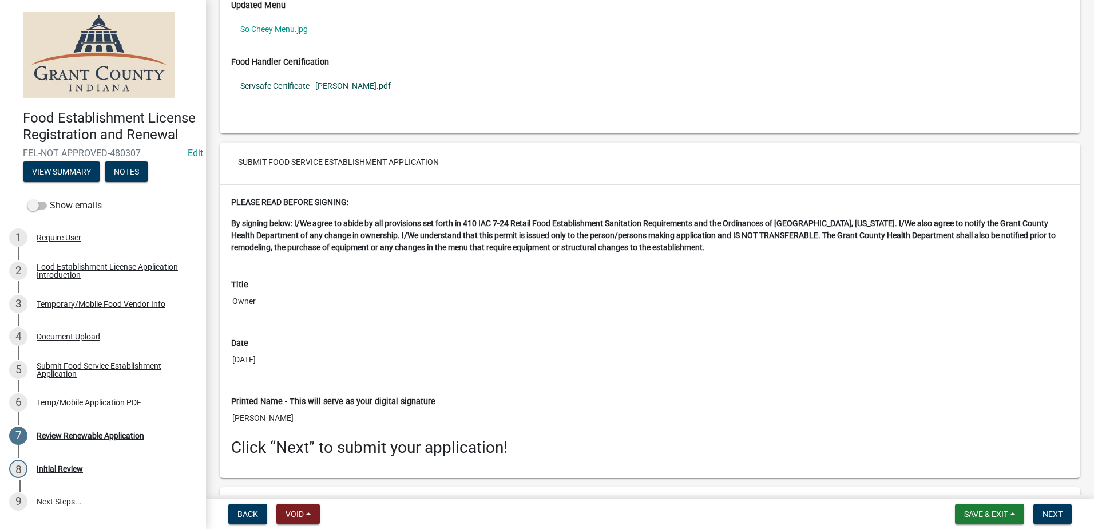
click at [304, 81] on link "Servsafe Certificate - [PERSON_NAME].pdf" at bounding box center [650, 86] width 838 height 26
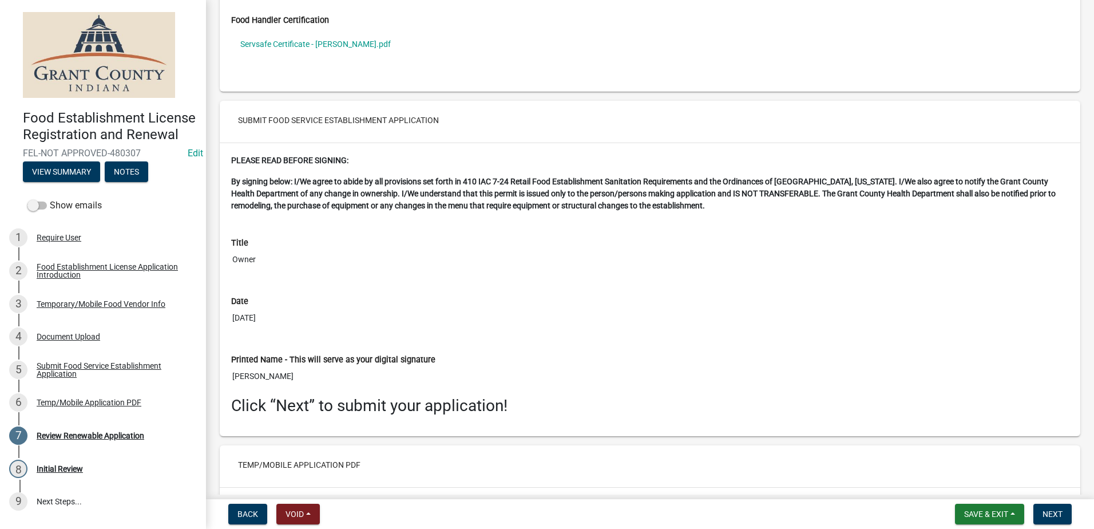
scroll to position [2306, 0]
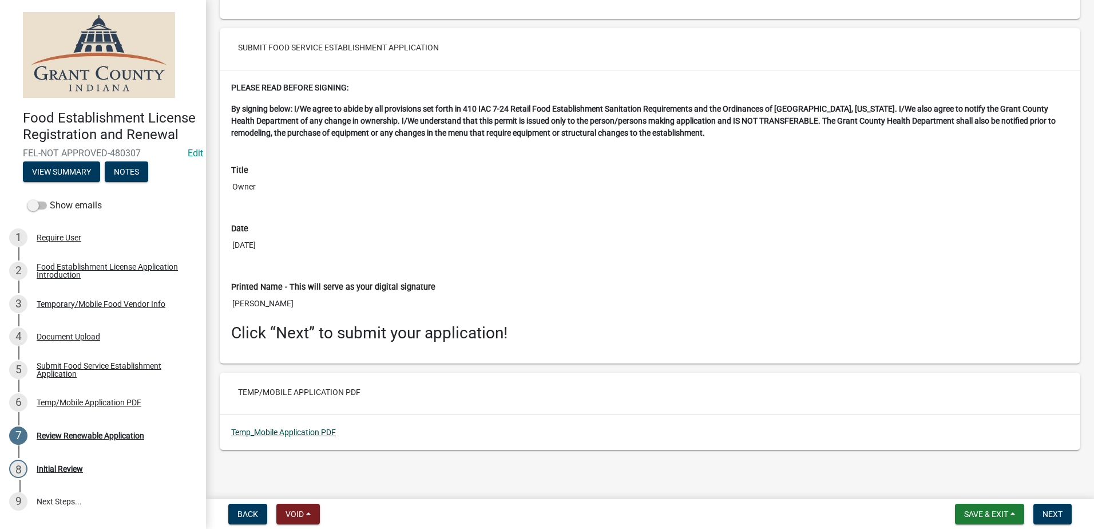
click at [304, 434] on link "Temp_Mobile Application PDF" at bounding box center [283, 431] width 105 height 9
click at [1046, 507] on button "Next" at bounding box center [1052, 513] width 38 height 21
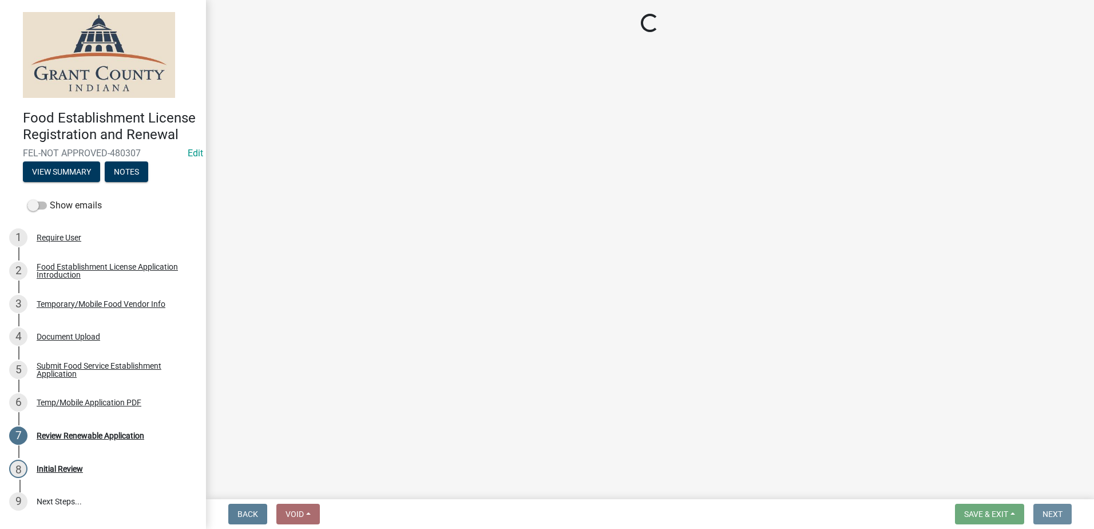
scroll to position [0, 0]
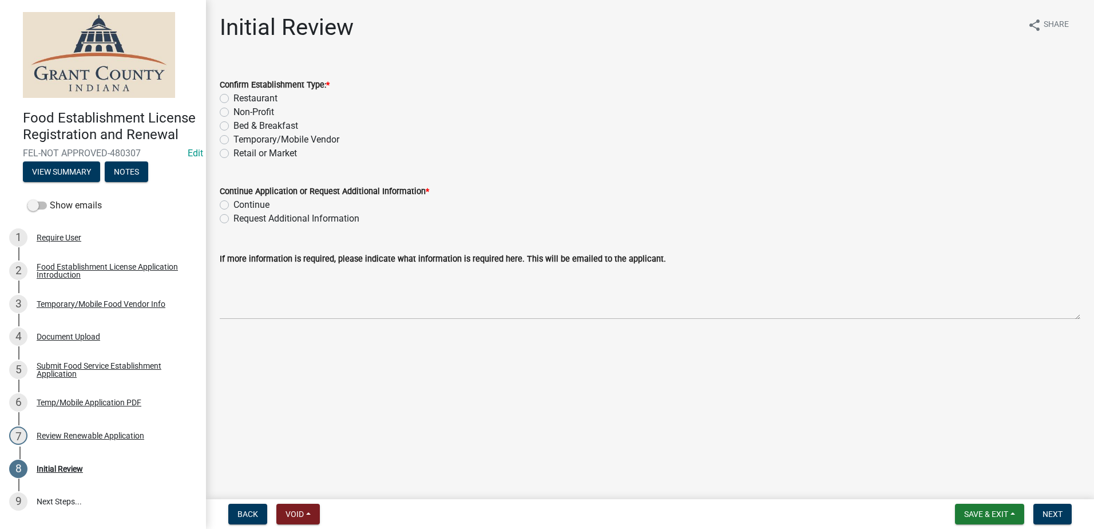
click at [233, 138] on label "Temporary/Mobile Vendor" at bounding box center [286, 140] width 106 height 14
click at [233, 138] on input "Temporary/Mobile Vendor" at bounding box center [236, 136] width 7 height 7
radio input "true"
click at [233, 202] on label "Continue" at bounding box center [251, 205] width 36 height 14
click at [233, 202] on input "Continue" at bounding box center [236, 201] width 7 height 7
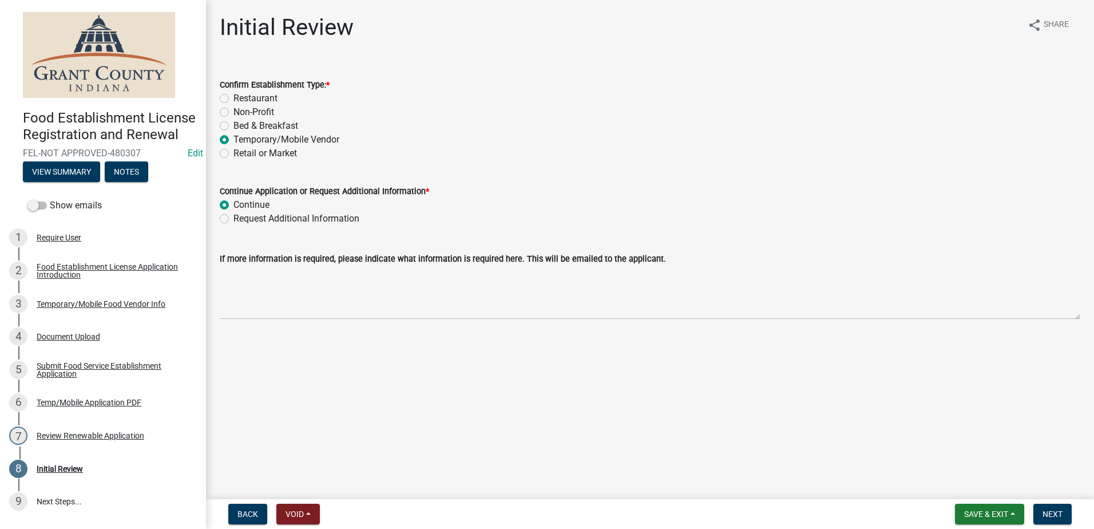
radio input "true"
click at [1049, 510] on span "Next" at bounding box center [1052, 513] width 20 height 9
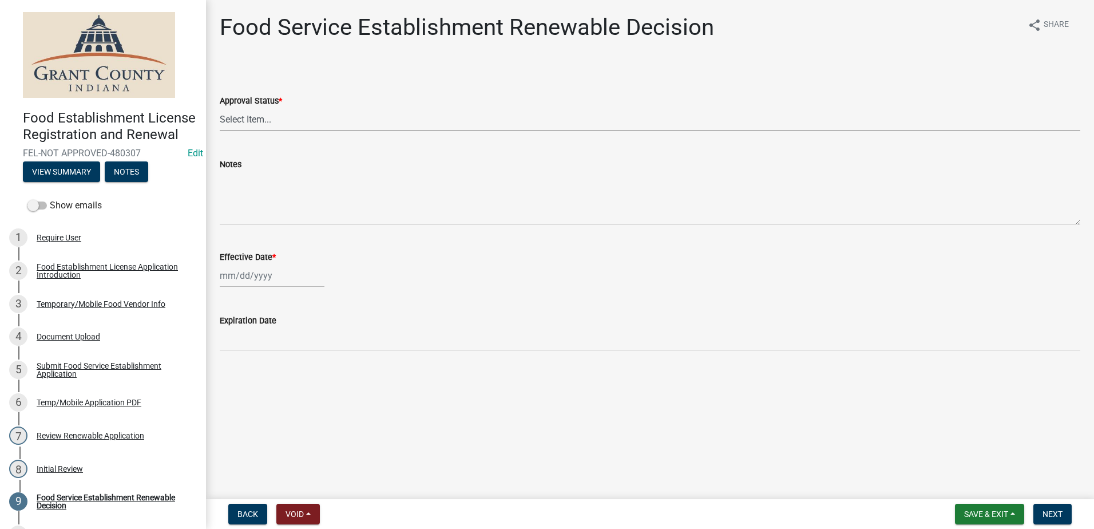
click at [284, 114] on select "Select Item... Approved Denied" at bounding box center [650, 119] width 860 height 23
click at [220, 108] on select "Select Item... Approved Denied" at bounding box center [650, 119] width 860 height 23
select select "f8bc5ebe-de22-4857-900a-5f4c078c3457"
select select "9"
select select "2025"
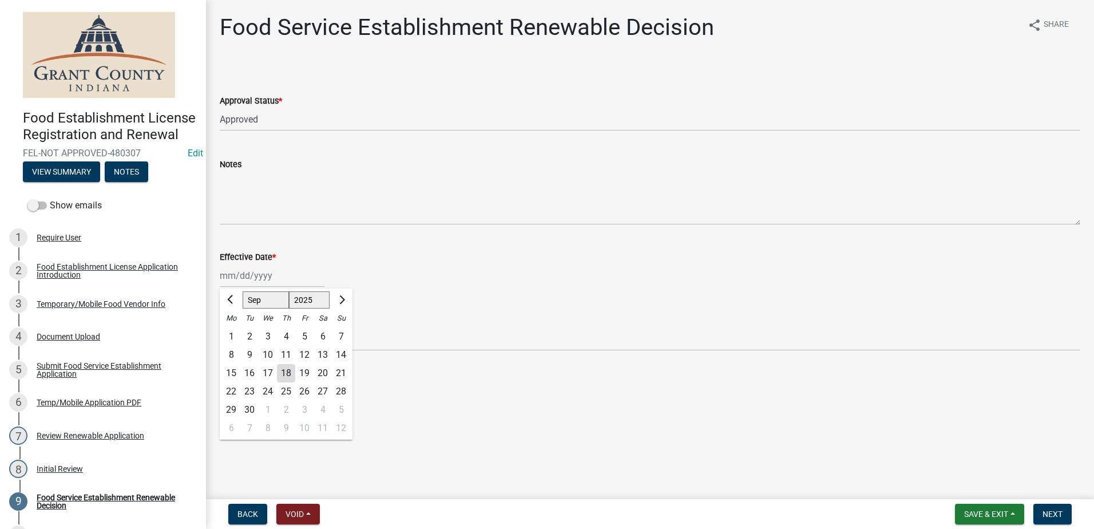
click at [268, 280] on div "Jan Feb Mar Apr May Jun Jul Aug Sep Oct Nov Dec 1525 1526 1527 1528 1529 1530 1…" at bounding box center [272, 275] width 105 height 23
click at [289, 371] on div "18" at bounding box center [286, 373] width 18 height 18
type input "09/18/2025"
drag, startPoint x: 1059, startPoint y: 510, endPoint x: 1050, endPoint y: 505, distance: 10.8
click at [1052, 506] on button "Next" at bounding box center [1052, 513] width 38 height 21
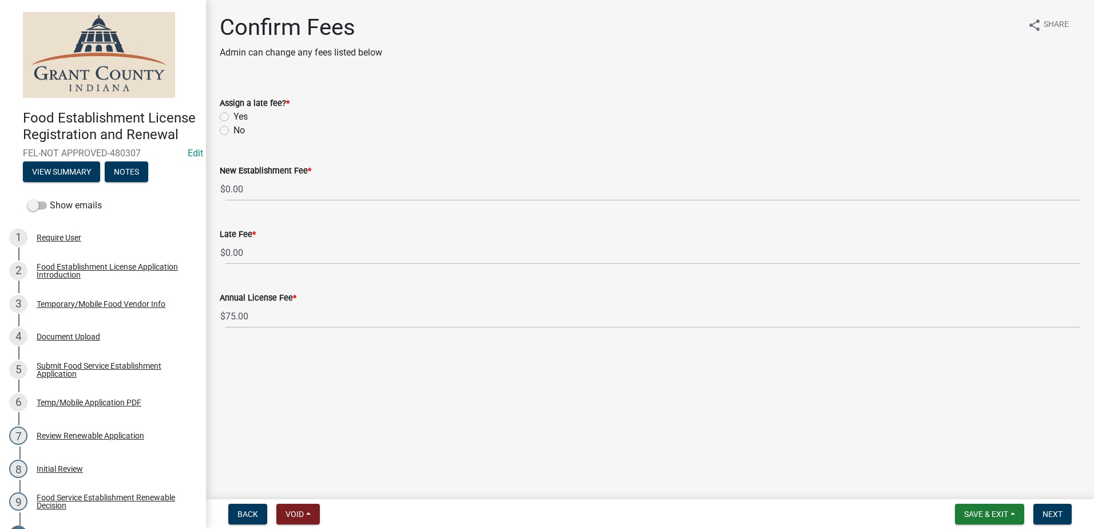
click at [233, 130] on label "No" at bounding box center [238, 131] width 11 height 14
click at [233, 130] on input "No" at bounding box center [236, 127] width 7 height 7
radio input "true"
click at [1046, 516] on span "Next" at bounding box center [1052, 513] width 20 height 9
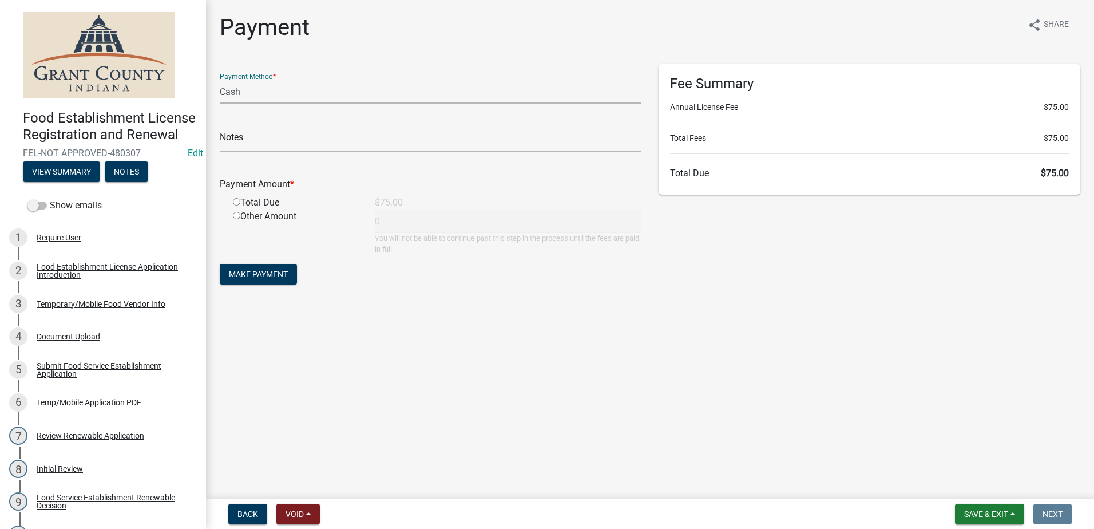
click at [273, 91] on select "Credit Card POS Check Cash" at bounding box center [431, 91] width 422 height 23
select select "0: 2"
click at [220, 80] on select "Credit Card POS Check Cash" at bounding box center [431, 91] width 422 height 23
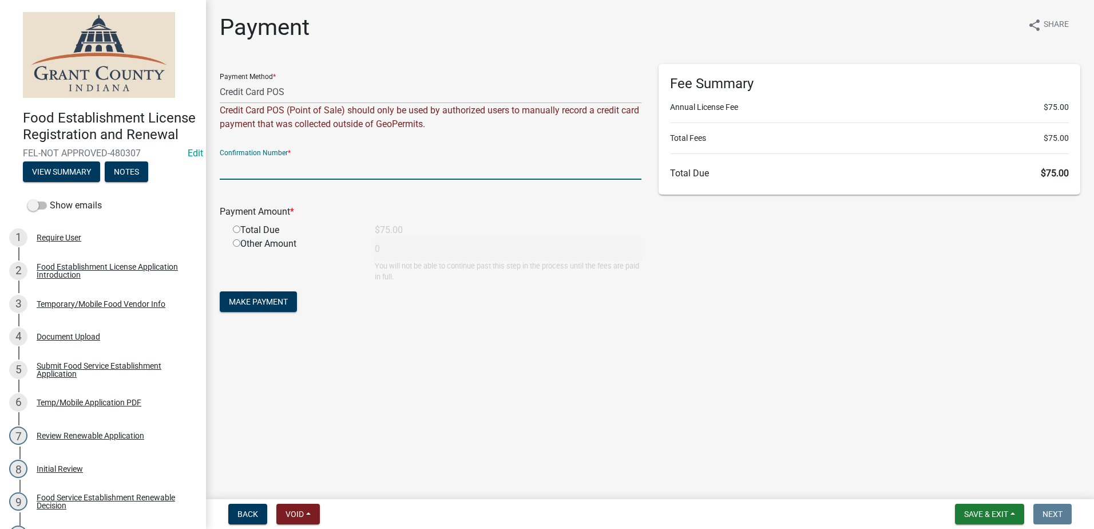
click at [336, 160] on input "text" at bounding box center [431, 167] width 422 height 23
type input "14997059"
click at [238, 231] on input "radio" at bounding box center [236, 228] width 7 height 7
radio input "true"
type input "75"
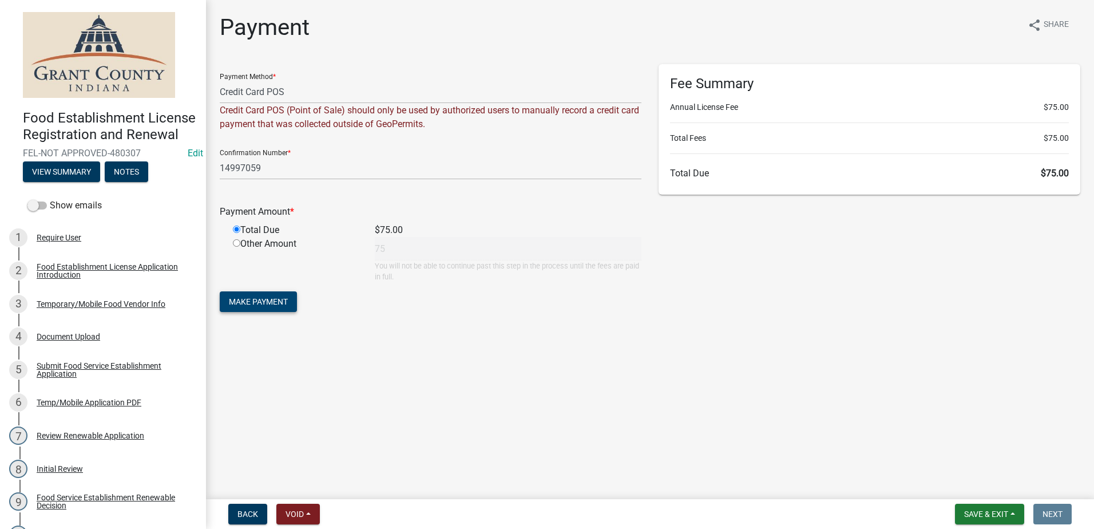
click at [248, 297] on span "Make Payment" at bounding box center [258, 301] width 59 height 9
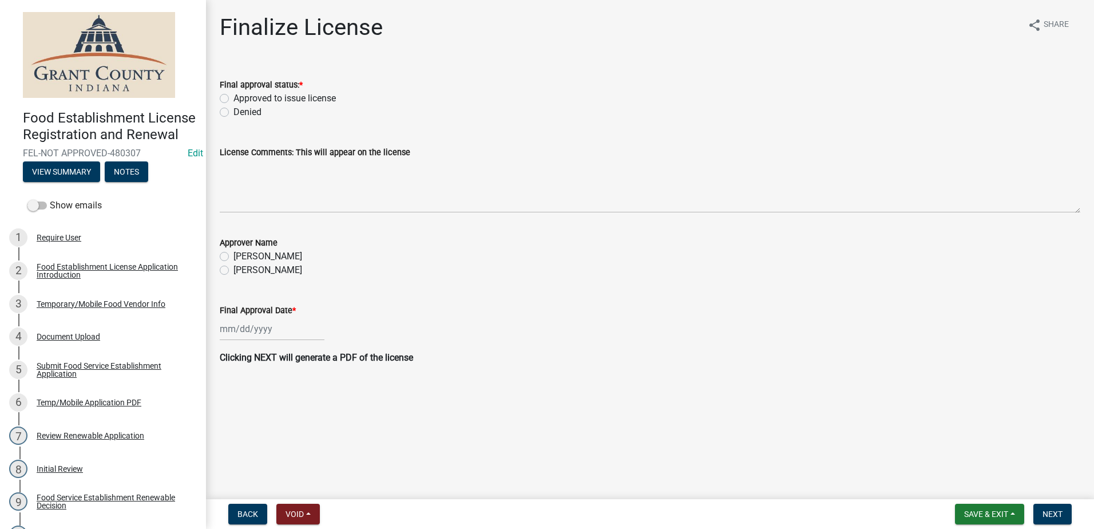
click at [233, 96] on label "Approved to issue license" at bounding box center [284, 99] width 102 height 14
click at [233, 96] on input "Approved to issue license" at bounding box center [236, 95] width 7 height 7
radio input "true"
click at [233, 267] on label "Angela McCollum" at bounding box center [267, 270] width 69 height 14
click at [233, 267] on input "Angela McCollum" at bounding box center [236, 266] width 7 height 7
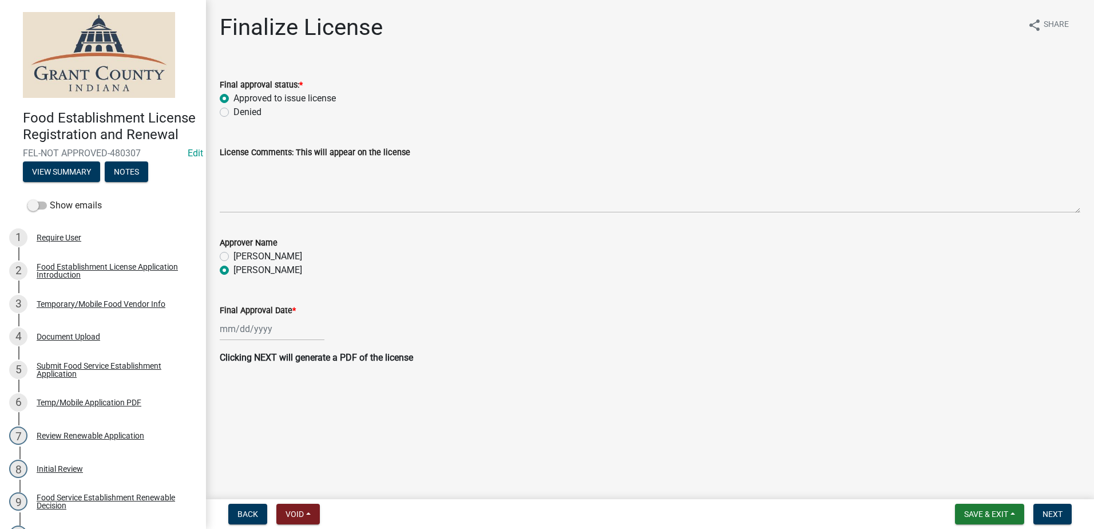
radio input "true"
click at [245, 324] on div at bounding box center [272, 328] width 105 height 23
select select "9"
select select "2025"
click at [285, 421] on div "18" at bounding box center [286, 426] width 18 height 18
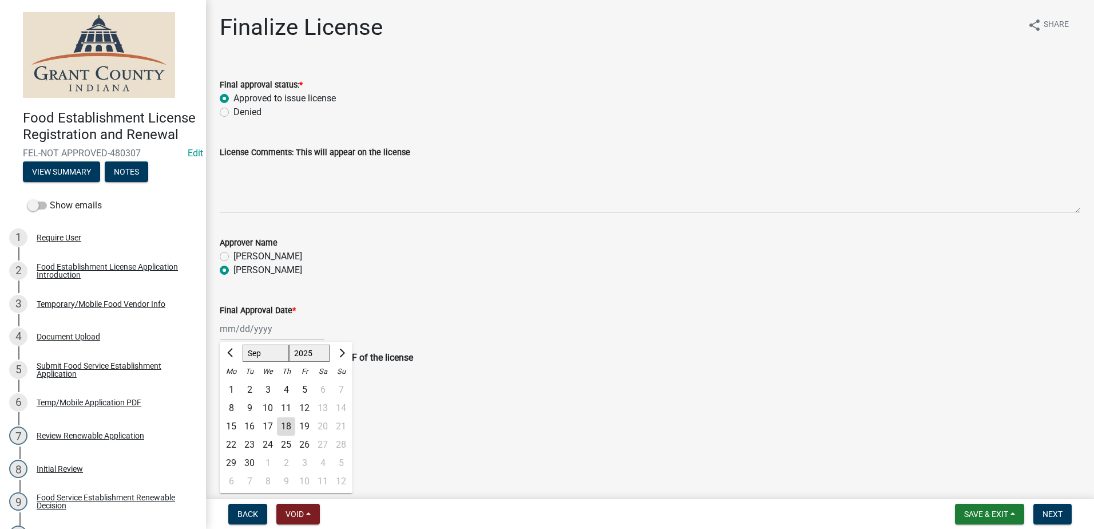
type input "[DATE]"
click at [607, 358] on p "Clicking NEXT will generate a PDF of the license" at bounding box center [650, 358] width 860 height 14
click at [1060, 511] on span "Next" at bounding box center [1052, 513] width 20 height 9
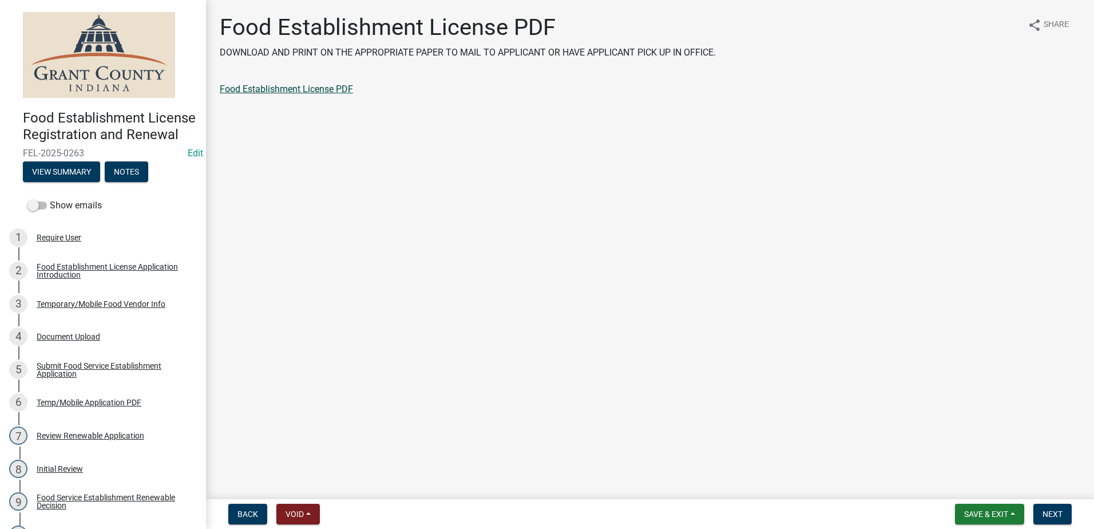
click at [295, 90] on link "Food Establishment License PDF" at bounding box center [286, 89] width 133 height 11
drag, startPoint x: 1053, startPoint y: 510, endPoint x: 1017, endPoint y: 470, distance: 53.9
click at [1052, 509] on span "Next" at bounding box center [1052, 513] width 20 height 9
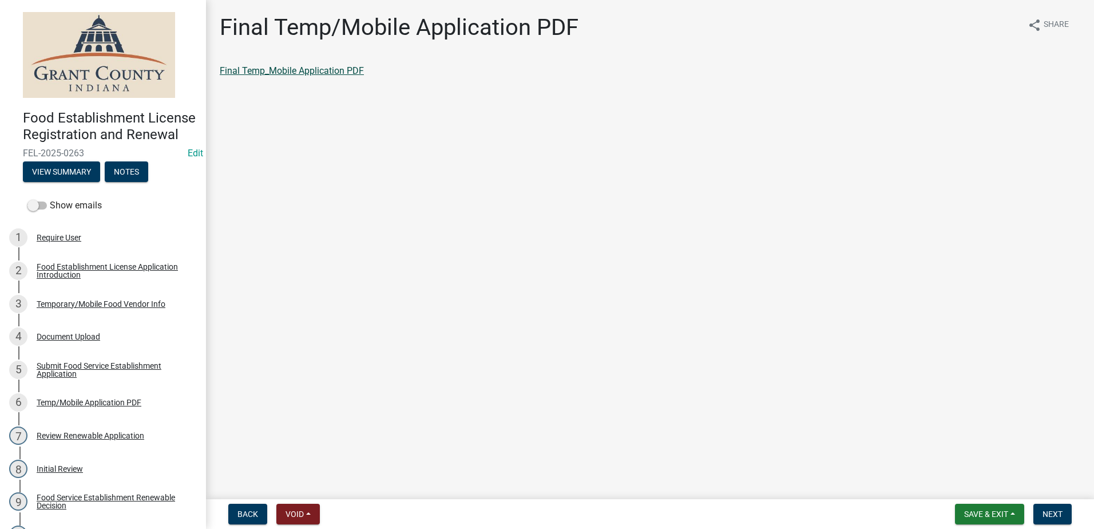
click at [328, 70] on link "Final Temp_Mobile Application PDF" at bounding box center [292, 70] width 144 height 11
click at [1053, 514] on span "Next" at bounding box center [1052, 513] width 20 height 9
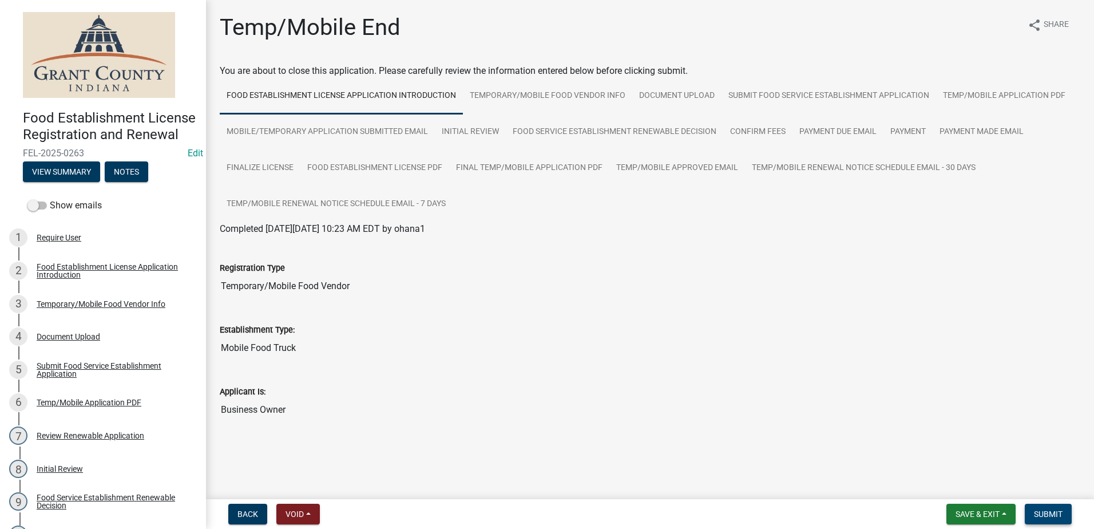
click at [1054, 514] on span "Submit" at bounding box center [1048, 513] width 29 height 9
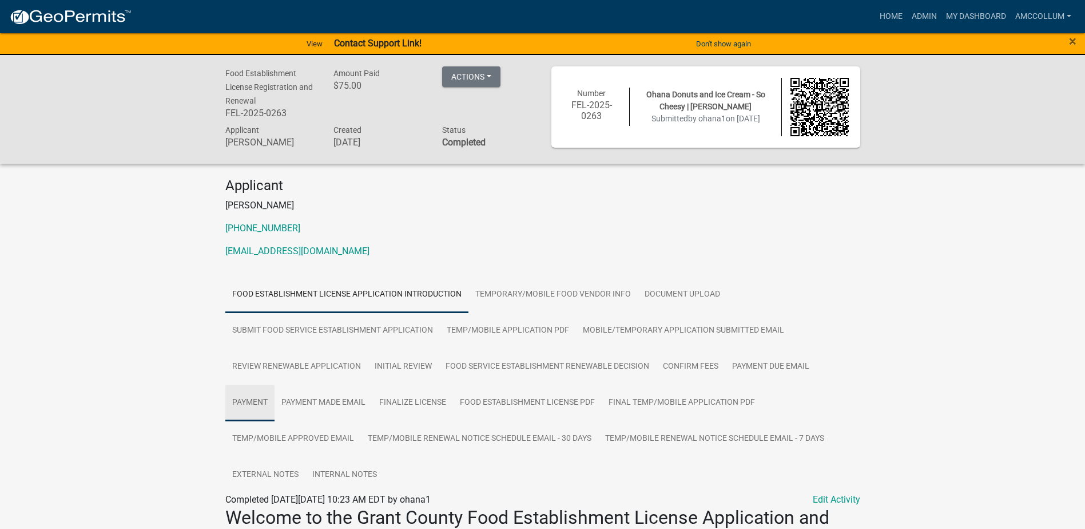
click at [243, 403] on link "Payment" at bounding box center [249, 402] width 49 height 37
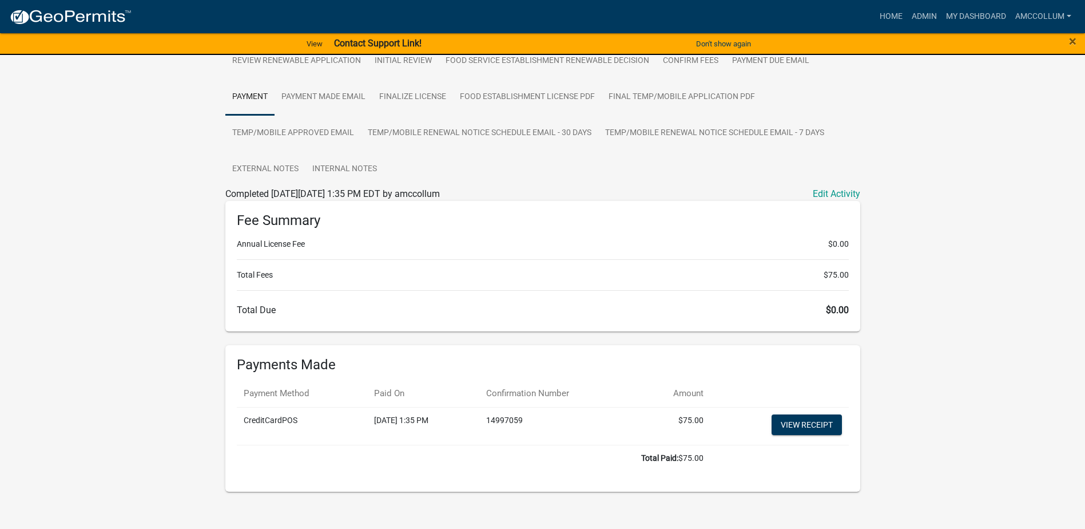
scroll to position [316, 0]
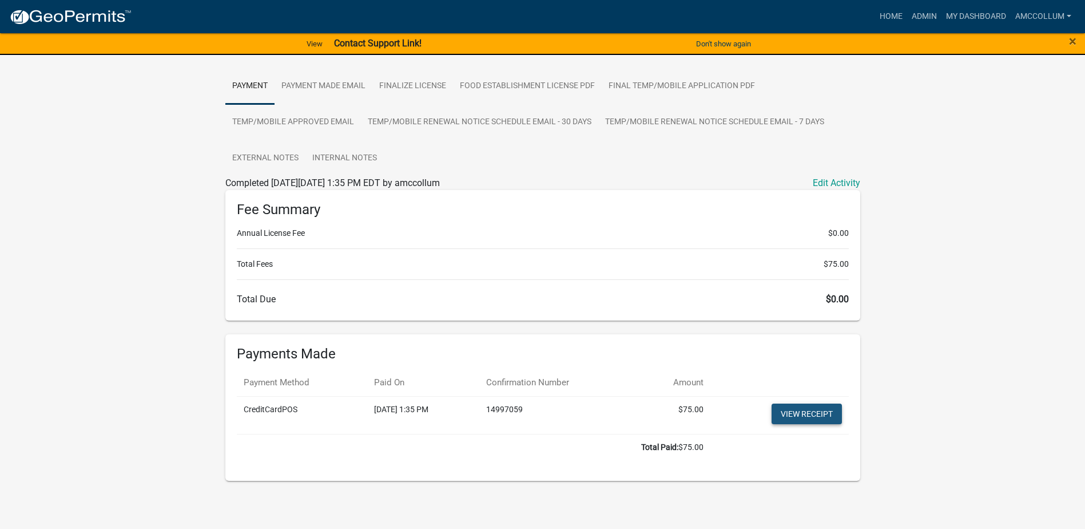
click at [782, 415] on link "View receipt" at bounding box center [807, 413] width 70 height 21
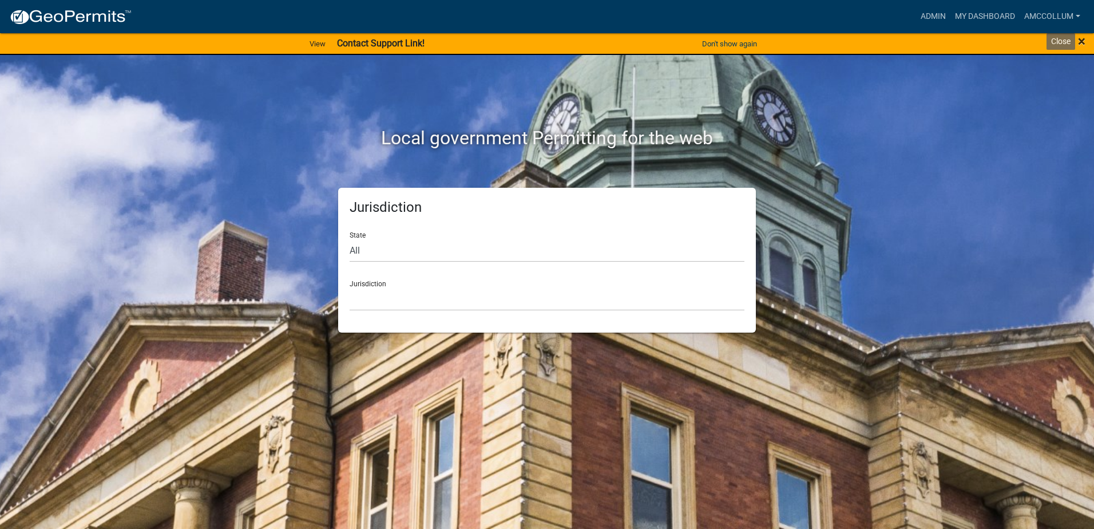
click at [1080, 43] on span "×" at bounding box center [1081, 41] width 7 height 16
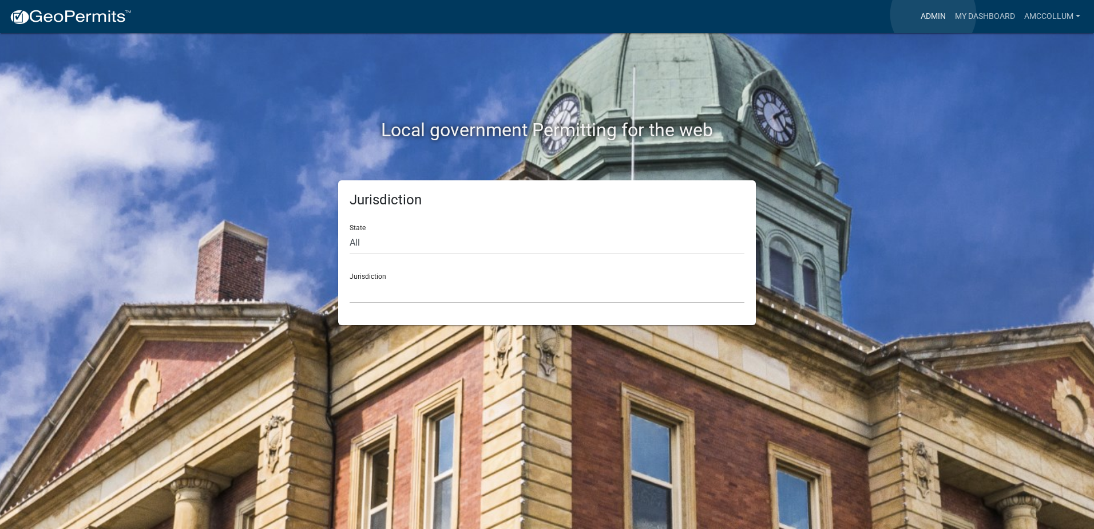
click at [933, 14] on link "Admin" at bounding box center [933, 17] width 34 height 22
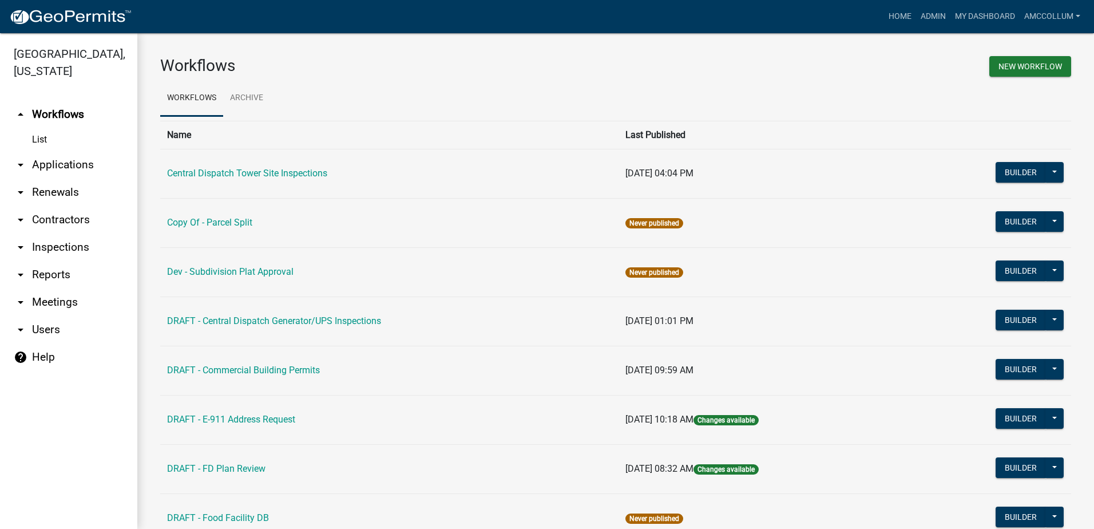
click at [62, 179] on link "arrow_drop_down Renewals" at bounding box center [68, 192] width 137 height 27
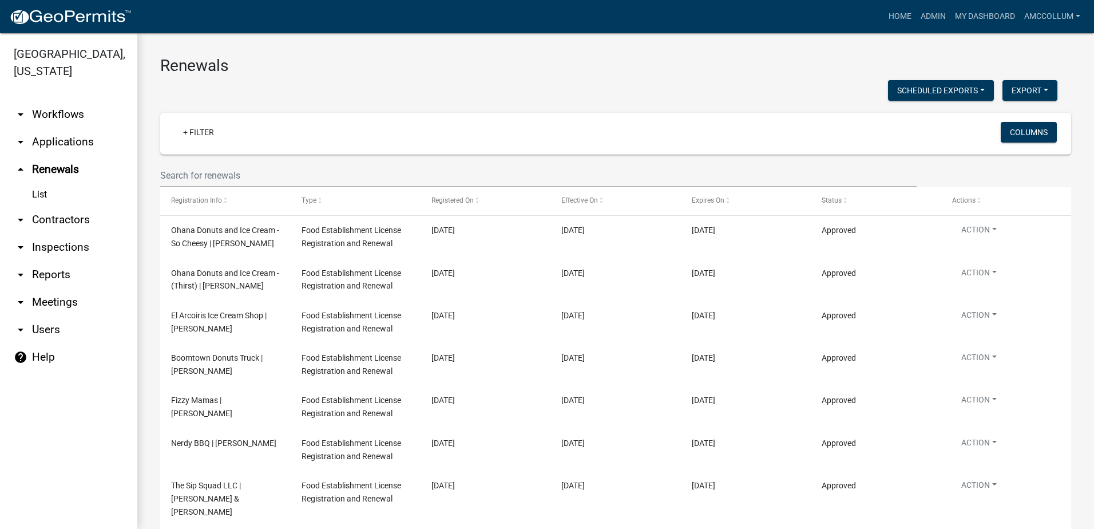
click at [53, 101] on link "arrow_drop_down Workflows" at bounding box center [68, 114] width 137 height 27
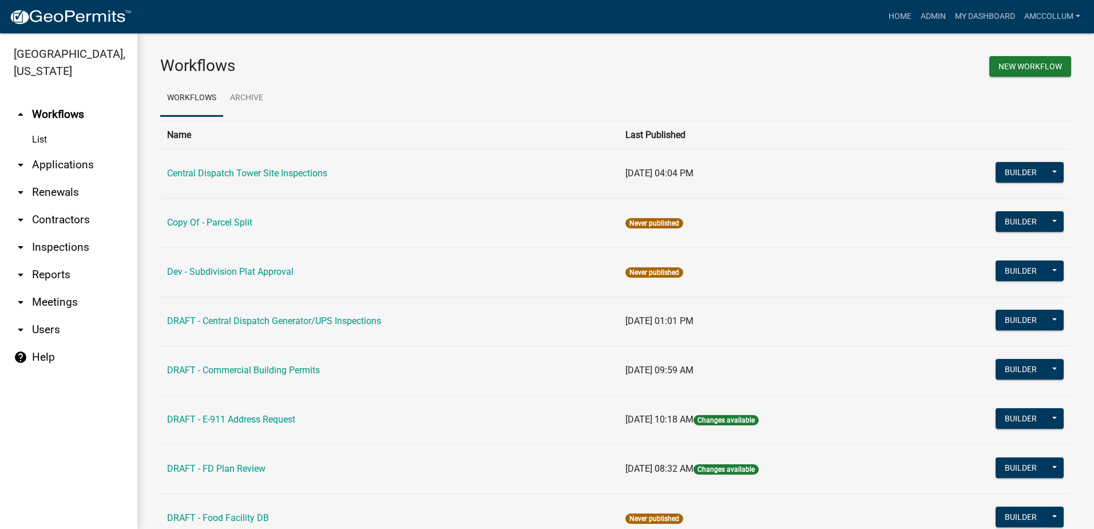
click at [57, 151] on link "arrow_drop_down Applications" at bounding box center [68, 164] width 137 height 27
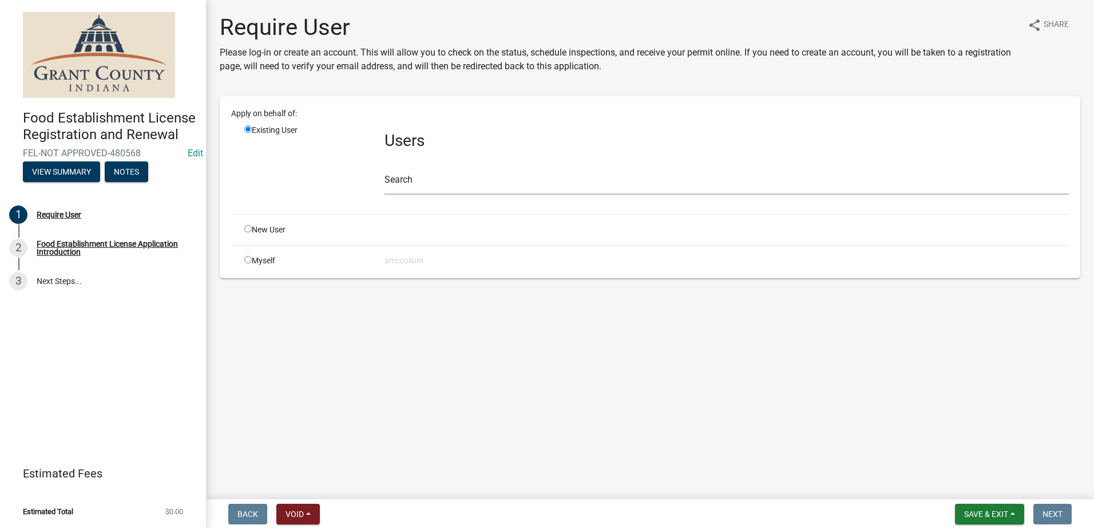
click at [253, 233] on div "New User" at bounding box center [306, 230] width 140 height 12
click at [247, 227] on input "radio" at bounding box center [247, 228] width 7 height 7
radio input "true"
radio input "false"
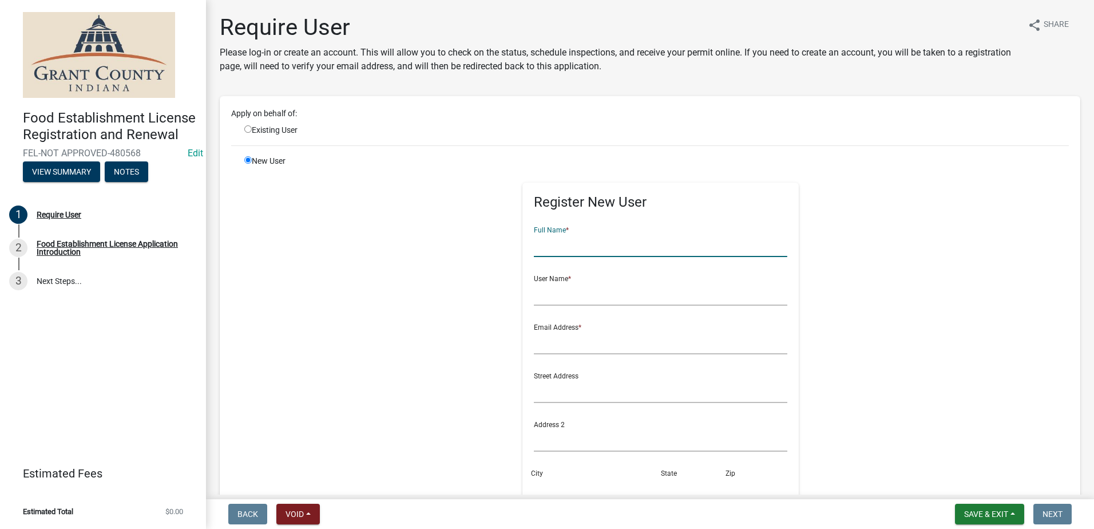
click at [599, 247] on input "text" at bounding box center [660, 244] width 253 height 23
type input "Dal-Forno Pizza"
click at [598, 298] on input "text" at bounding box center [660, 293] width 253 height 23
type input "[PERSON_NAME]"
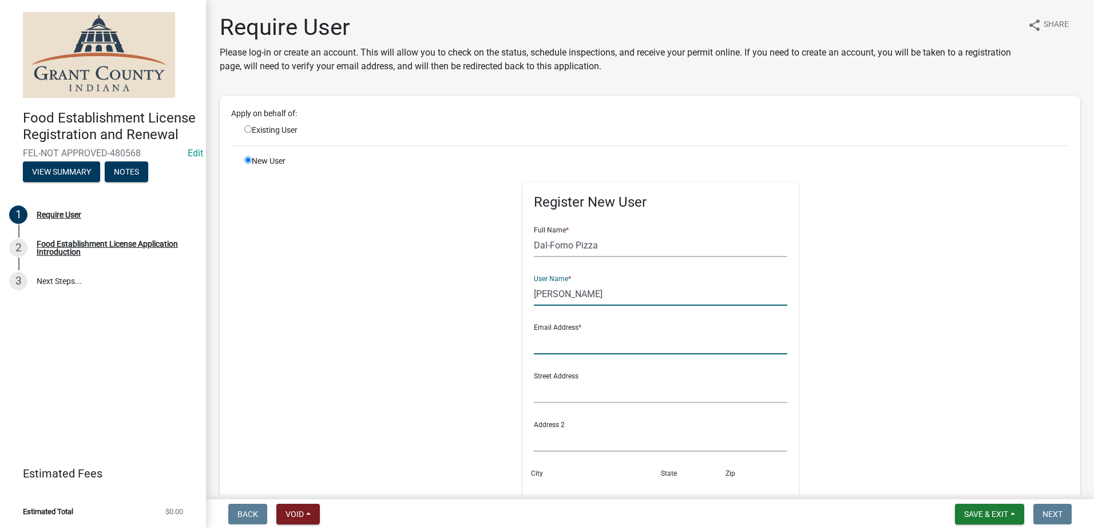
click at [573, 347] on input "text" at bounding box center [660, 342] width 253 height 23
type input "[EMAIL_ADDRESS][DOMAIN_NAME]"
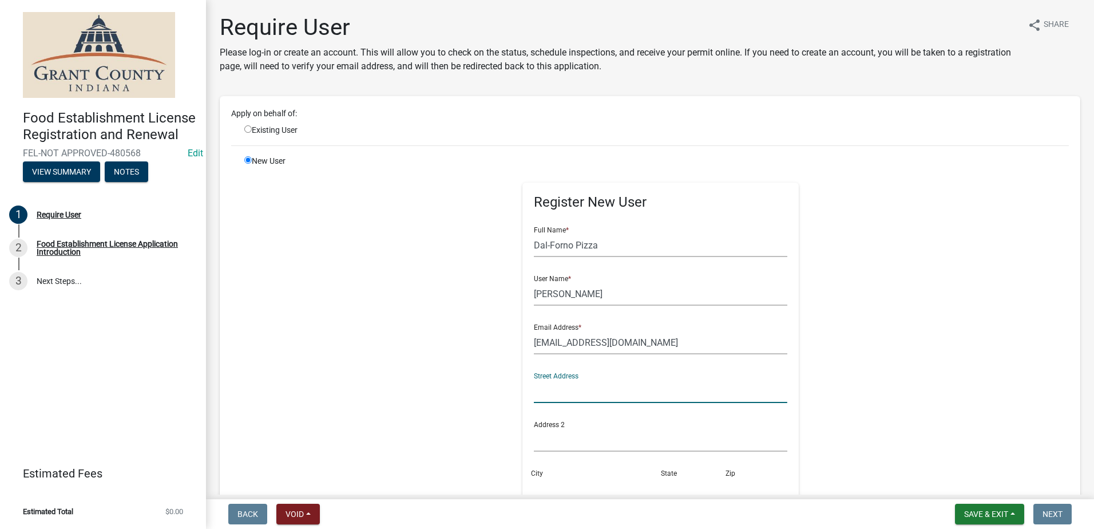
click at [580, 387] on input "text" at bounding box center [660, 390] width 253 height 23
type input "[STREET_ADDRESS]"
click at [586, 478] on input "City" at bounding box center [596, 488] width 124 height 23
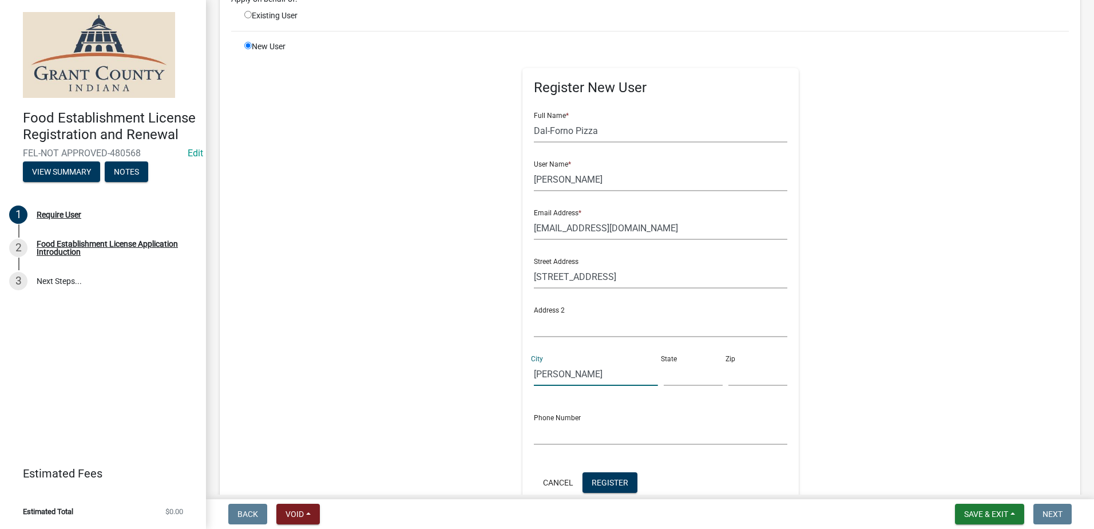
type input "[PERSON_NAME]"
click at [664, 366] on input "text" at bounding box center [693, 373] width 59 height 23
type input "IN"
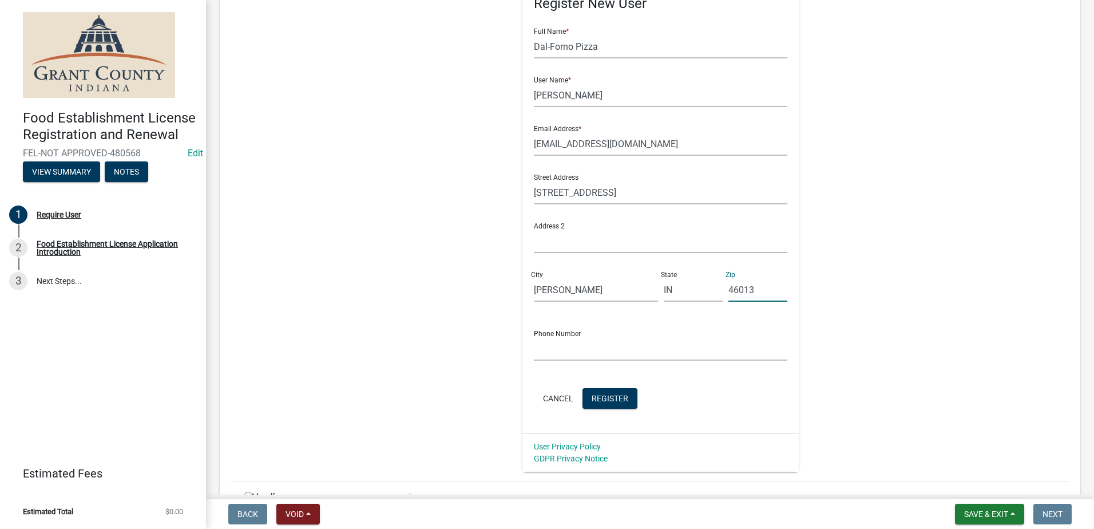
scroll to position [229, 0]
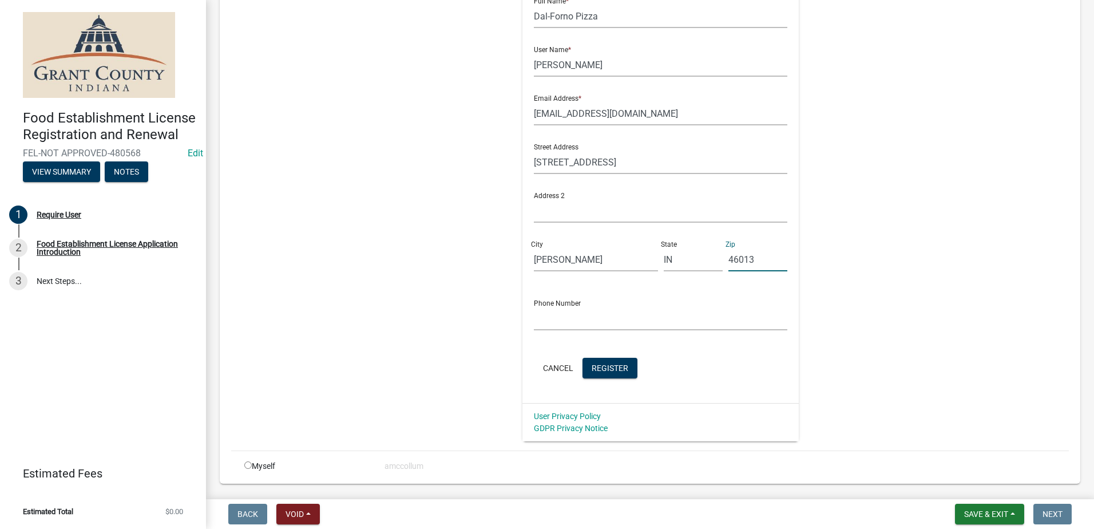
type input "46013"
click at [587, 311] on input "text" at bounding box center [660, 318] width 253 height 23
type input "&"
type input "[PHONE_NUMBER]"
click at [608, 360] on button "Register" at bounding box center [609, 368] width 55 height 21
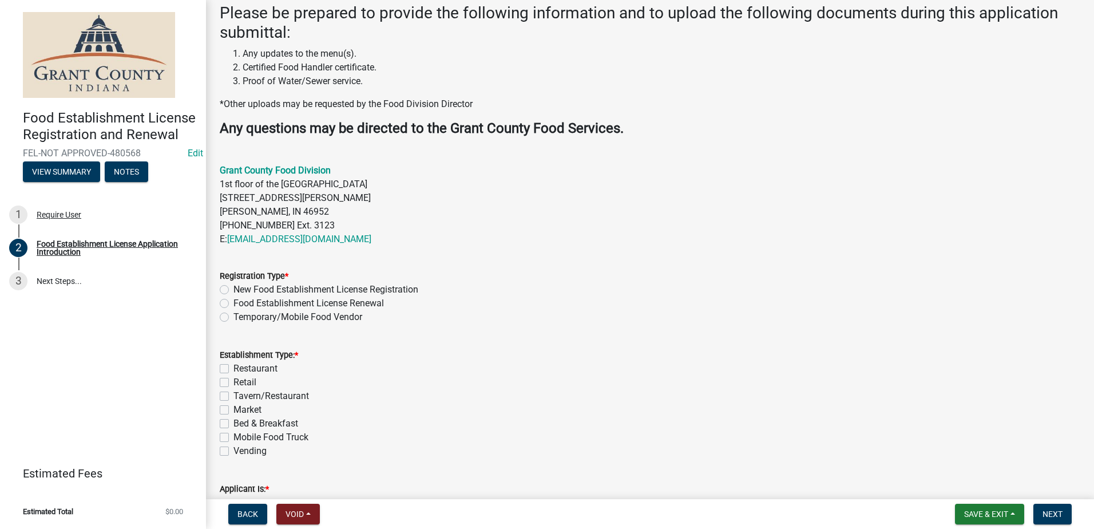
click at [233, 320] on label "Temporary/Mobile Food Vendor" at bounding box center [297, 317] width 129 height 14
click at [233, 318] on input "Temporary/Mobile Food Vendor" at bounding box center [236, 313] width 7 height 7
radio input "true"
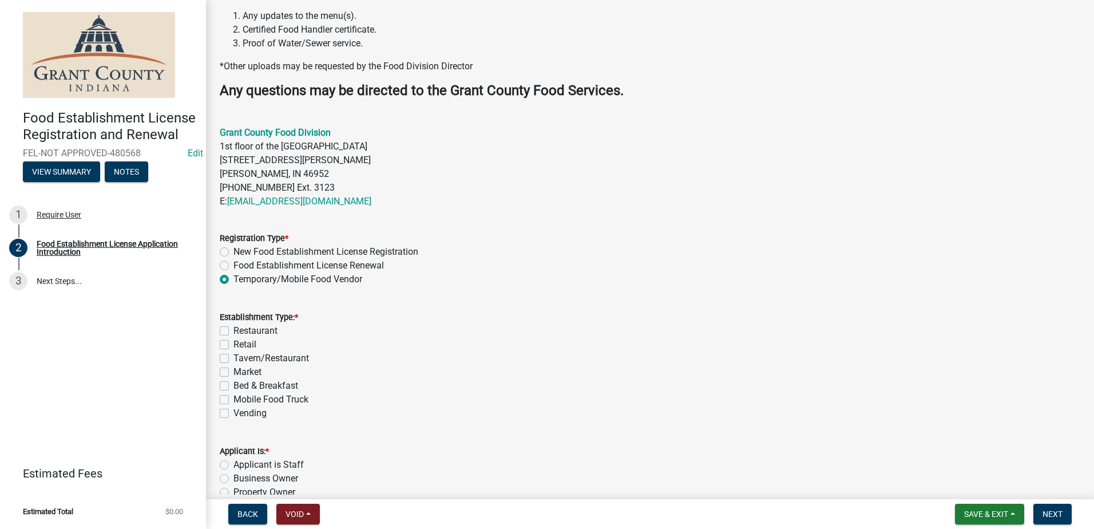
scroll to position [286, 0]
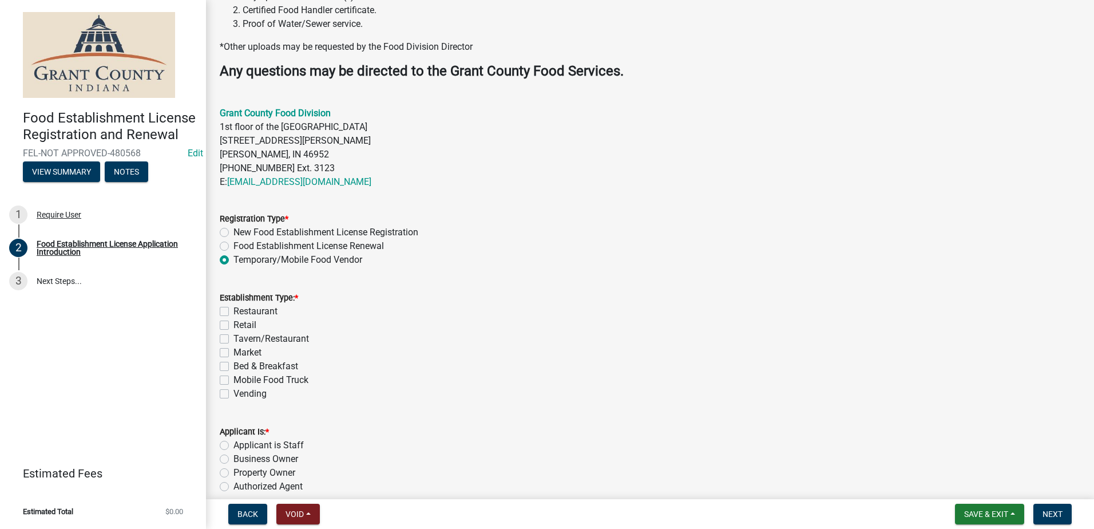
click at [233, 379] on label "Mobile Food Truck" at bounding box center [270, 380] width 75 height 14
click at [233, 379] on input "Mobile Food Truck" at bounding box center [236, 376] width 7 height 7
checkbox input "true"
checkbox input "false"
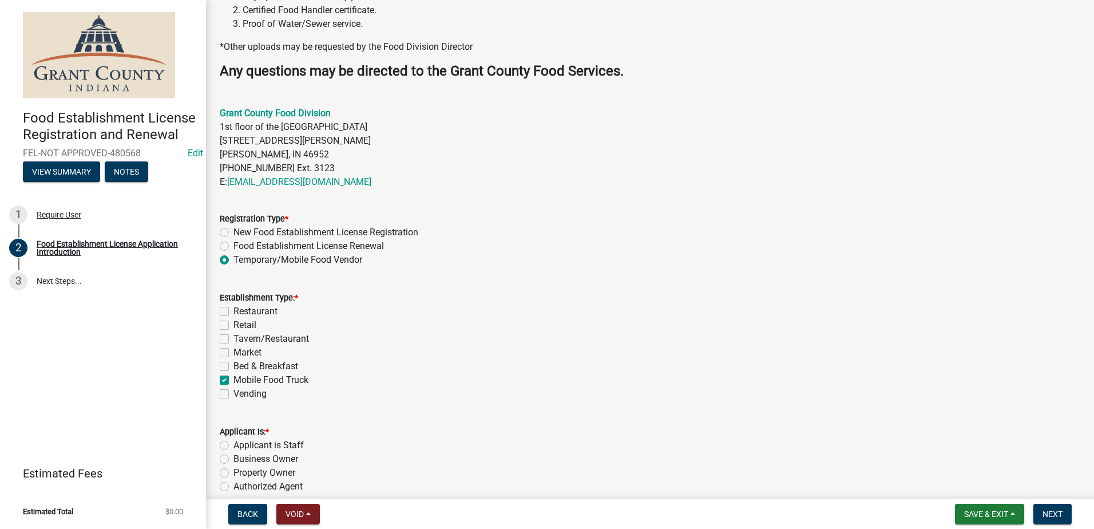
checkbox input "false"
checkbox input "true"
checkbox input "false"
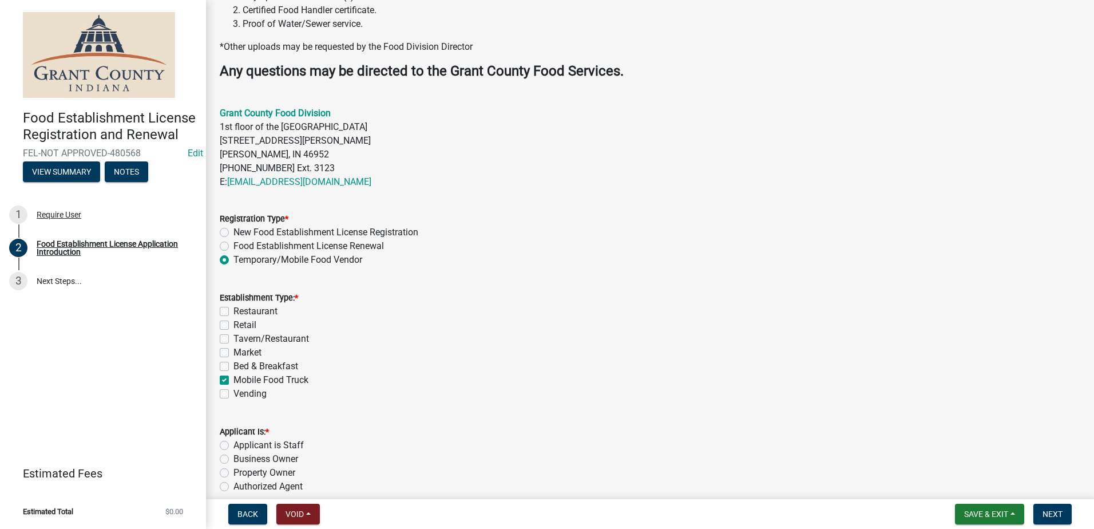
scroll to position [354, 0]
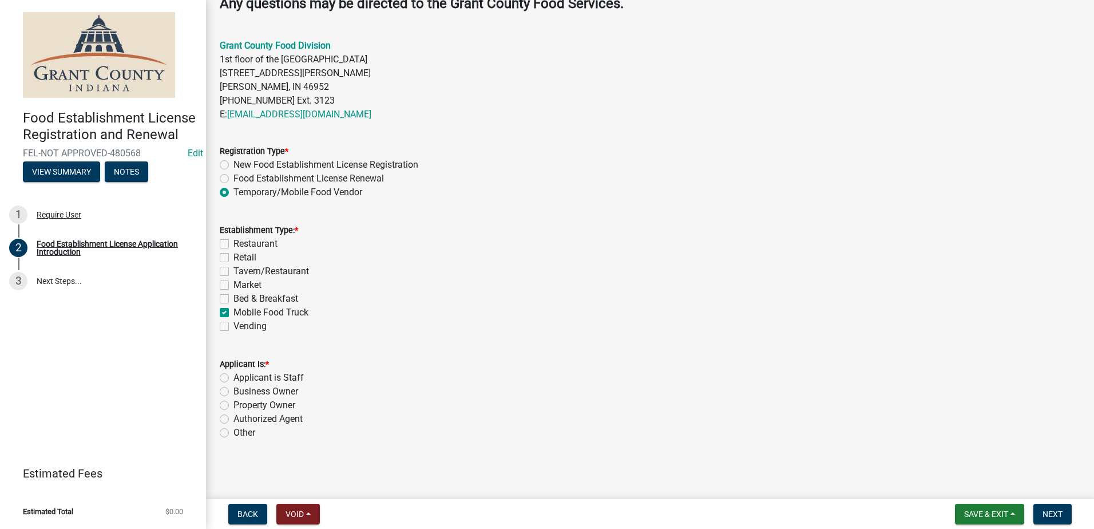
click at [233, 419] on label "Authorized Agent" at bounding box center [267, 419] width 69 height 14
click at [233, 419] on input "Authorized Agent" at bounding box center [236, 415] width 7 height 7
radio input "true"
click at [1048, 515] on span "Next" at bounding box center [1052, 513] width 20 height 9
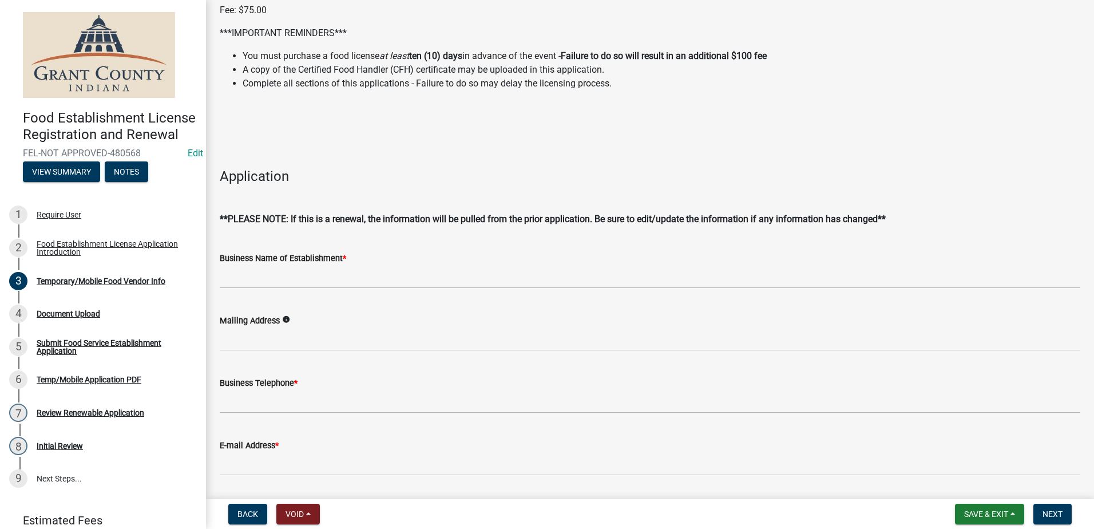
scroll to position [172, 0]
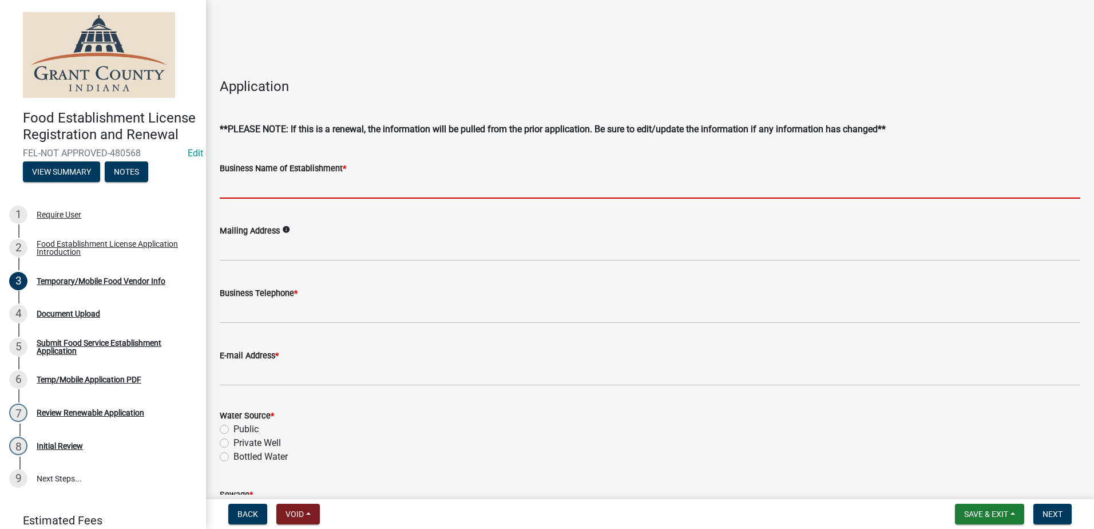
click at [329, 197] on input "Business Name of Establishment *" at bounding box center [650, 186] width 860 height 23
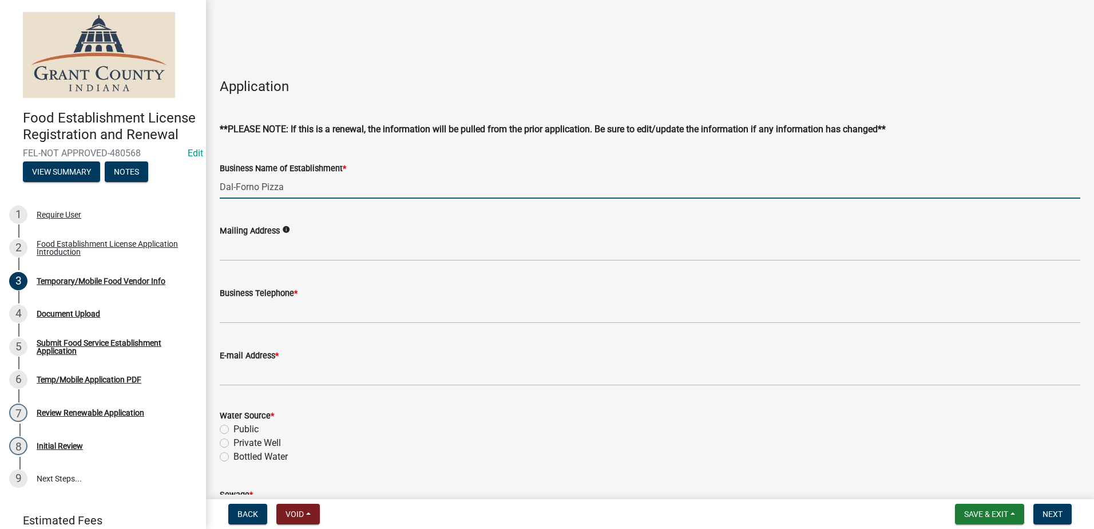
type input "Dal-Forno Pizza"
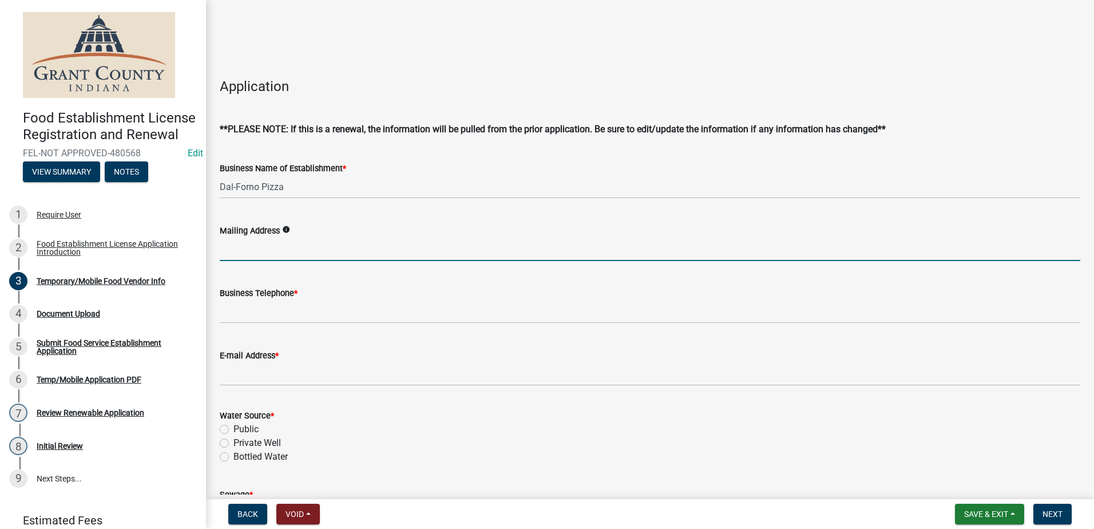
click at [344, 251] on input "Mailing Address" at bounding box center [650, 248] width 860 height 23
type input "[STREET_ADDRESS]"
click at [250, 510] on span "Back" at bounding box center [247, 513] width 21 height 9
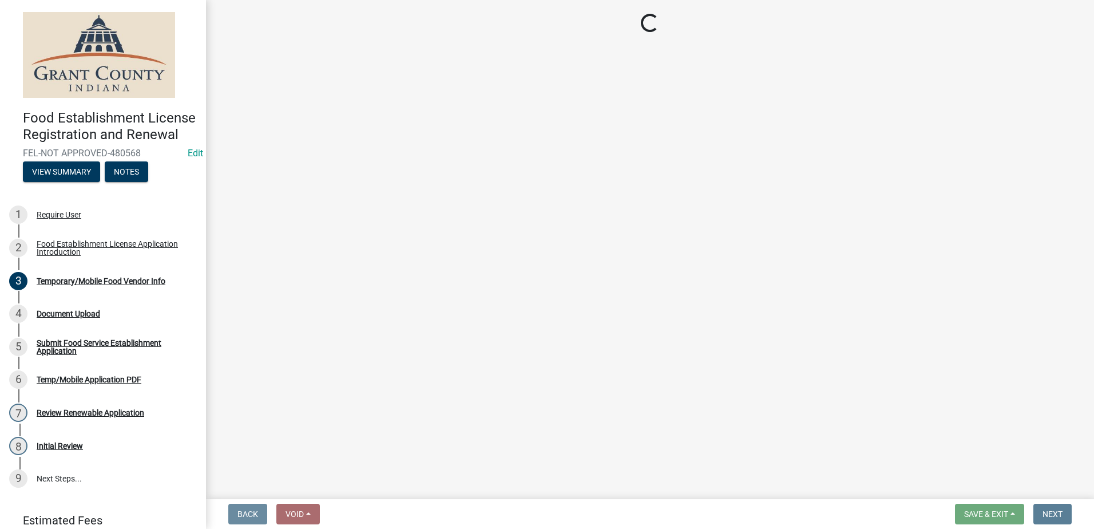
scroll to position [0, 0]
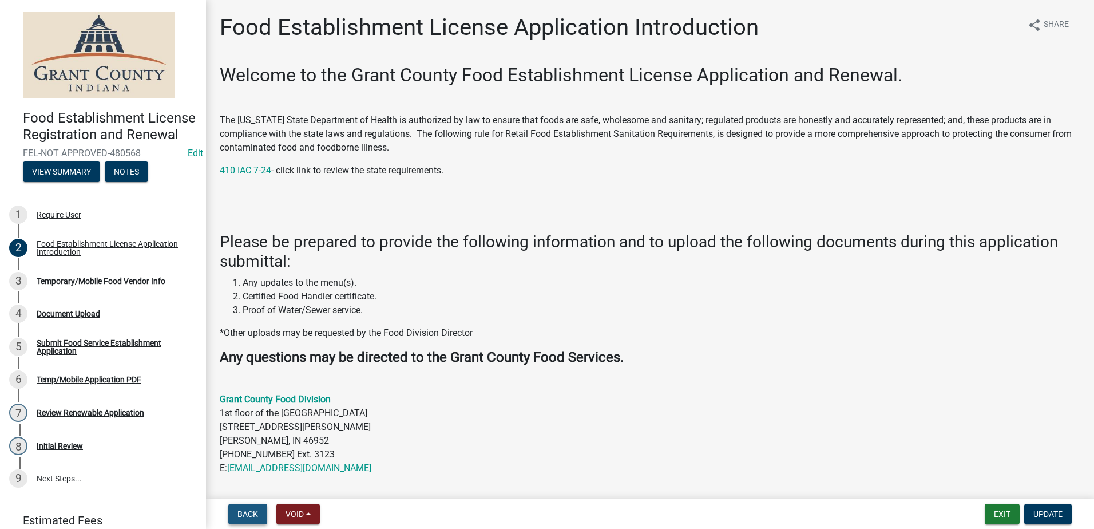
click at [236, 513] on button "Back" at bounding box center [247, 513] width 39 height 21
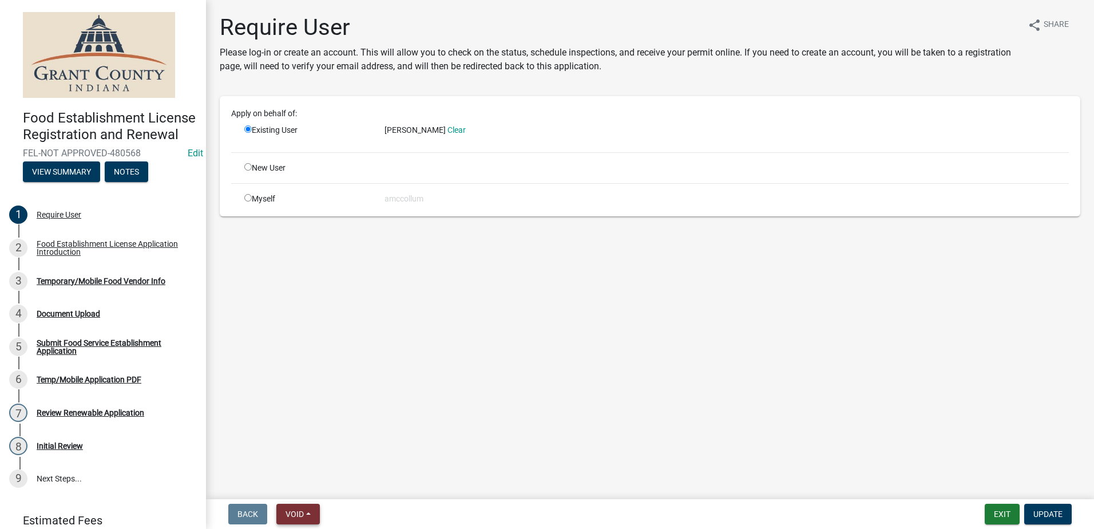
click at [301, 513] on span "Void" at bounding box center [294, 513] width 18 height 9
click at [456, 131] on link "Clear" at bounding box center [456, 129] width 18 height 9
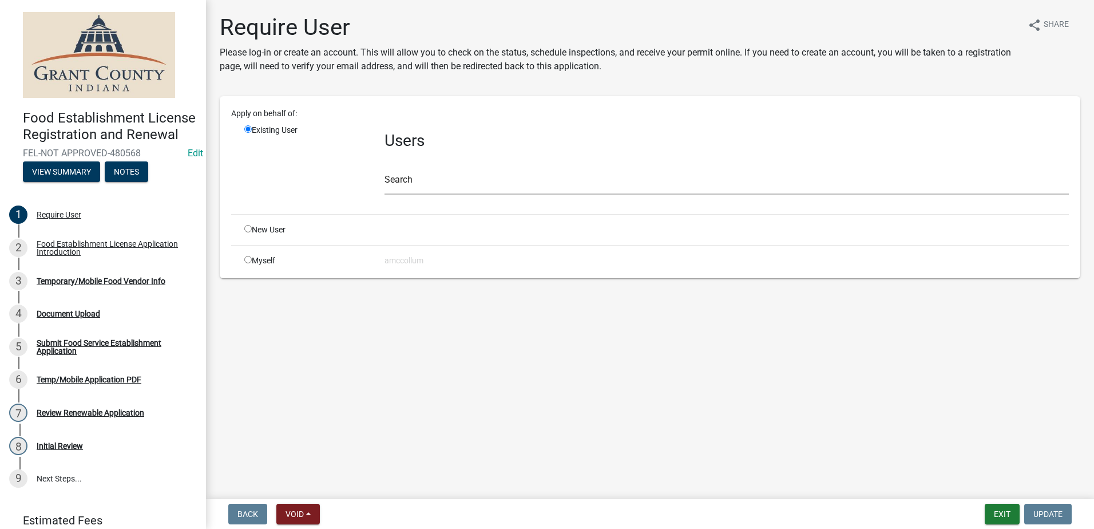
click at [247, 227] on input "radio" at bounding box center [247, 228] width 7 height 7
radio input "true"
radio input "false"
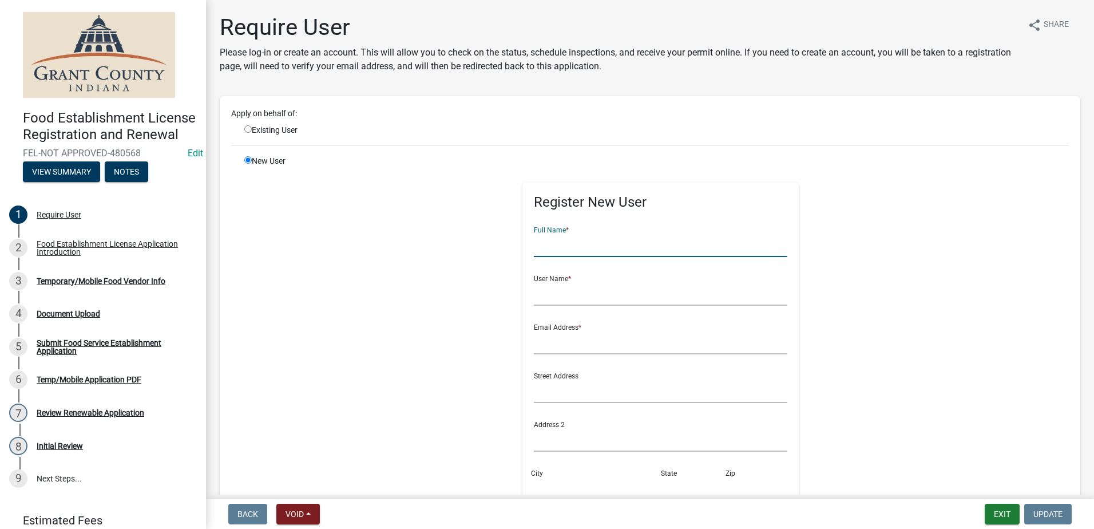
click at [550, 249] on input "text" at bounding box center [660, 244] width 253 height 23
type input "Dal-Forno Pizza"
click at [566, 289] on input "text" at bounding box center [660, 293] width 253 height 23
type input "[PERSON_NAME]"
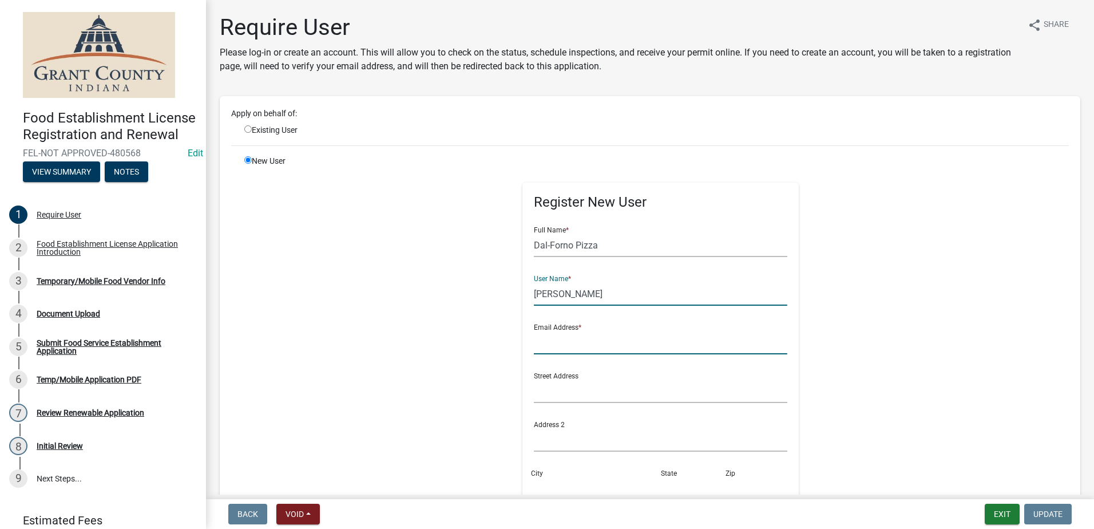
click at [573, 346] on input "text" at bounding box center [660, 342] width 253 height 23
click at [560, 344] on input "[PERSON_NAME]" at bounding box center [660, 342] width 253 height 23
type input "[EMAIL_ADDRESS][DOMAIN_NAME]"
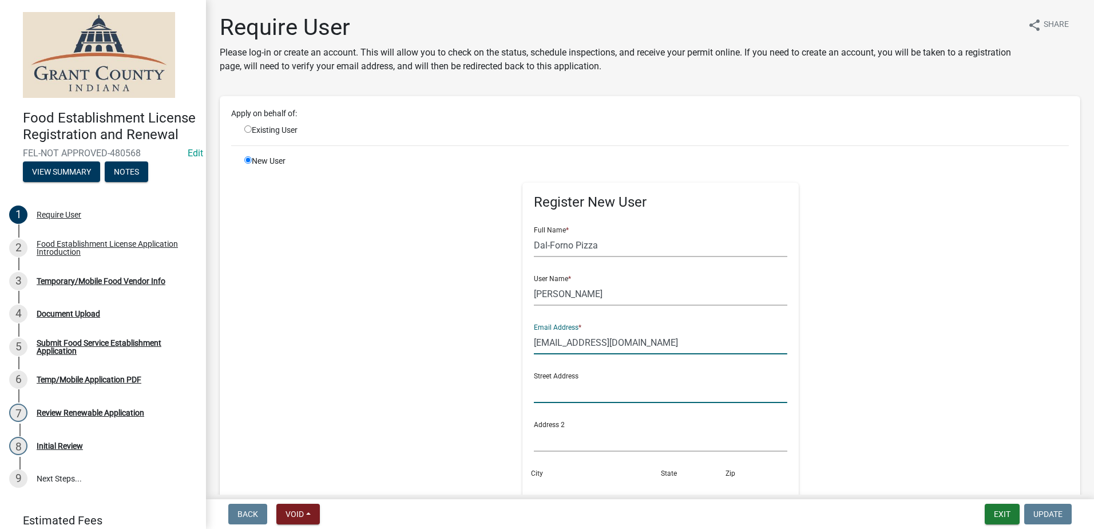
click at [569, 393] on input "text" at bounding box center [660, 390] width 253 height 23
type input "[STREET_ADDRESS]"
click at [581, 465] on div "City" at bounding box center [595, 480] width 129 height 39
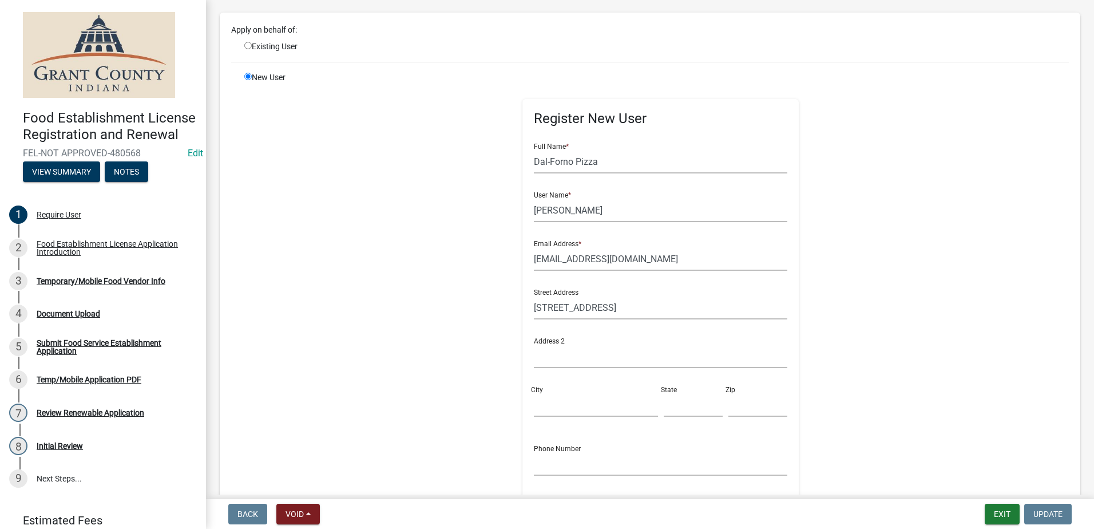
scroll to position [114, 0]
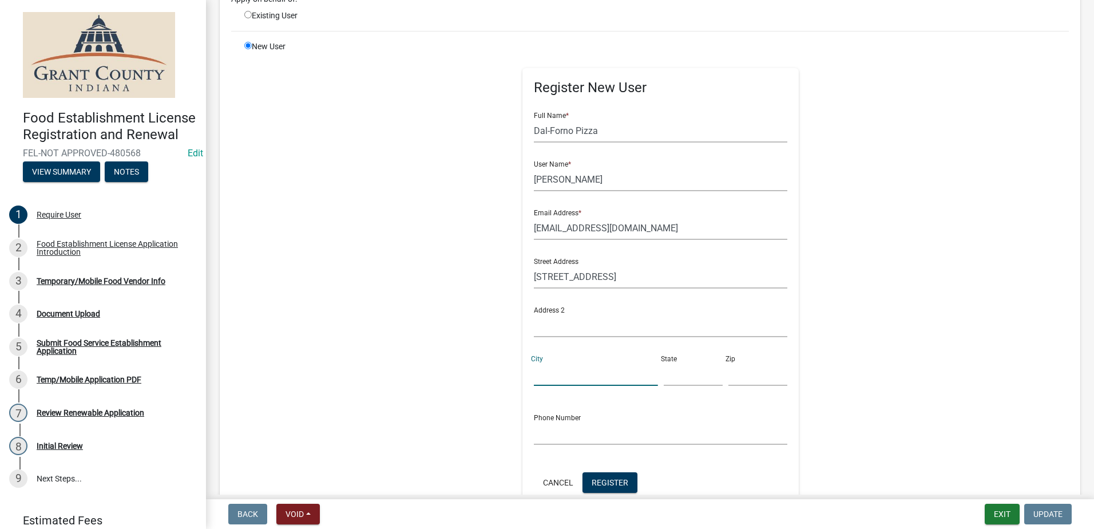
click at [556, 374] on input "City" at bounding box center [596, 373] width 124 height 23
type input "[PERSON_NAME]"
type input "IN"
type input "46013"
click at [559, 435] on input "text" at bounding box center [660, 432] width 253 height 23
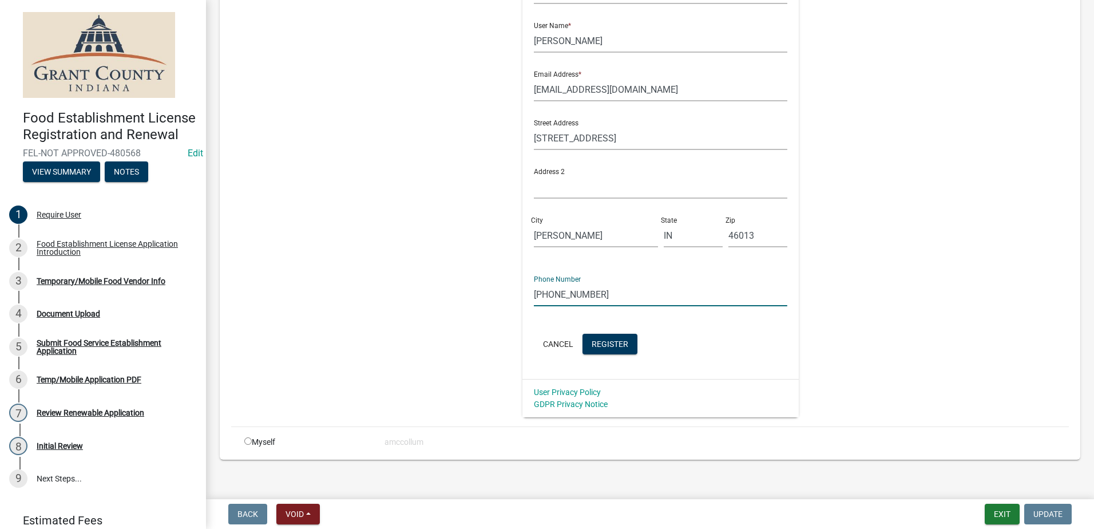
scroll to position [263, 0]
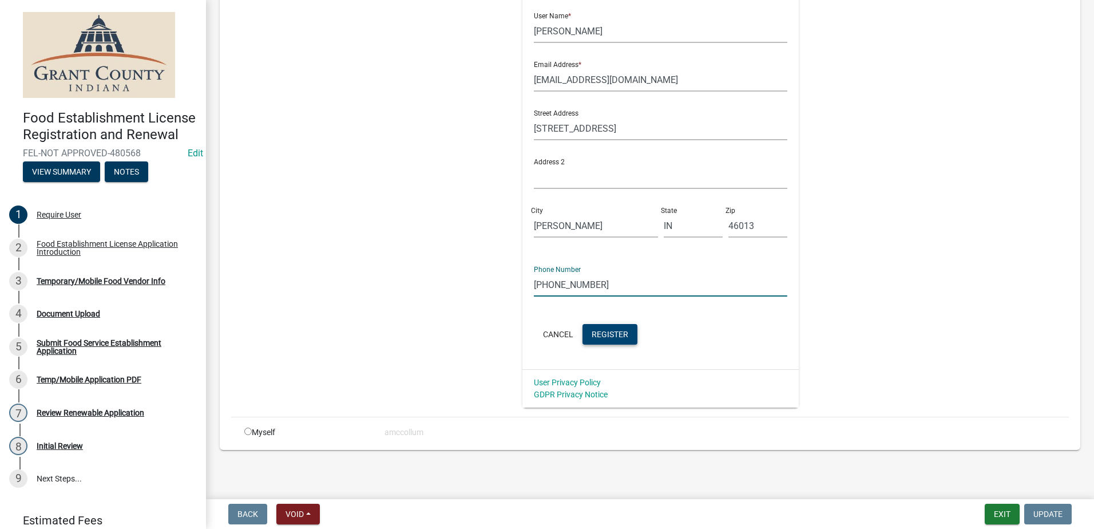
type input "[PHONE_NUMBER]"
click at [601, 331] on span "Register" at bounding box center [610, 333] width 37 height 9
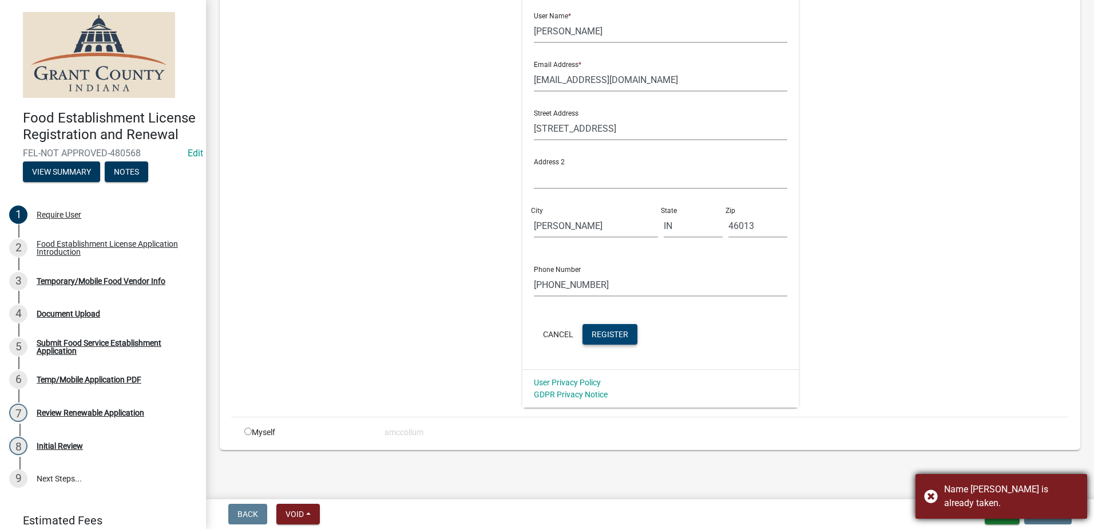
click at [964, 482] on div "Name [PERSON_NAME] is already taken." at bounding box center [1001, 496] width 172 height 45
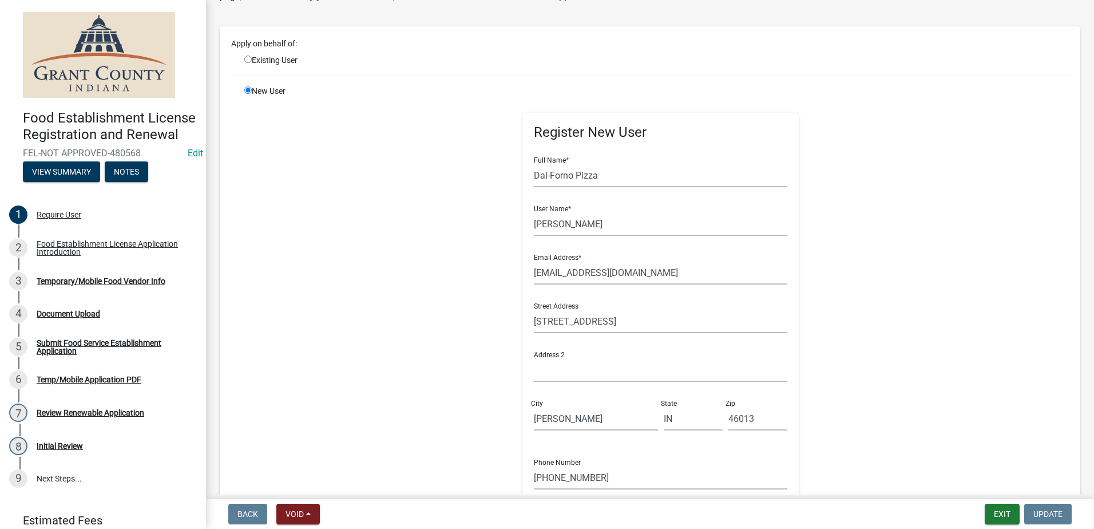
scroll to position [0, 0]
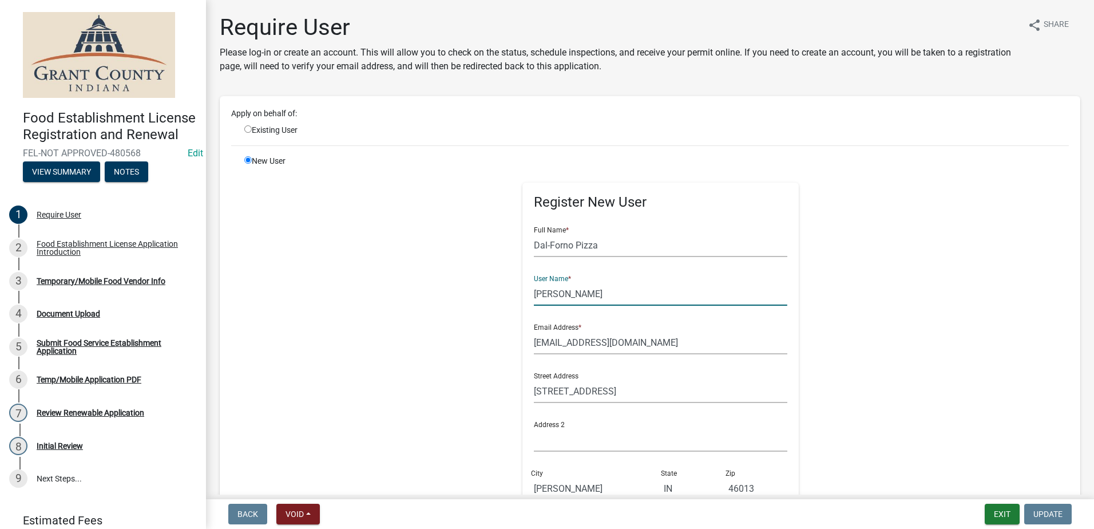
click at [561, 294] on input "[PERSON_NAME]" at bounding box center [660, 293] width 253 height 23
type input "[PERSON_NAME]"
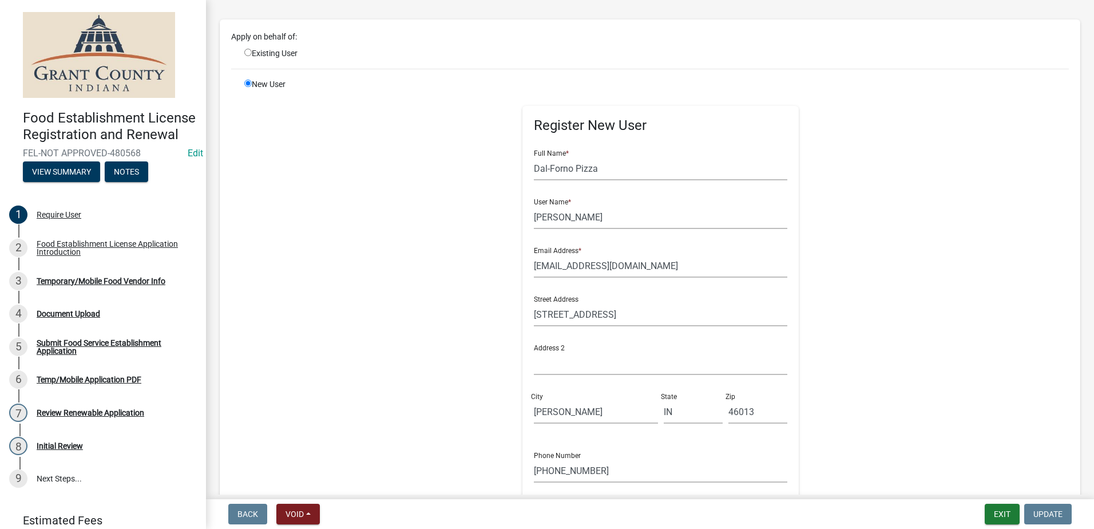
scroll to position [229, 0]
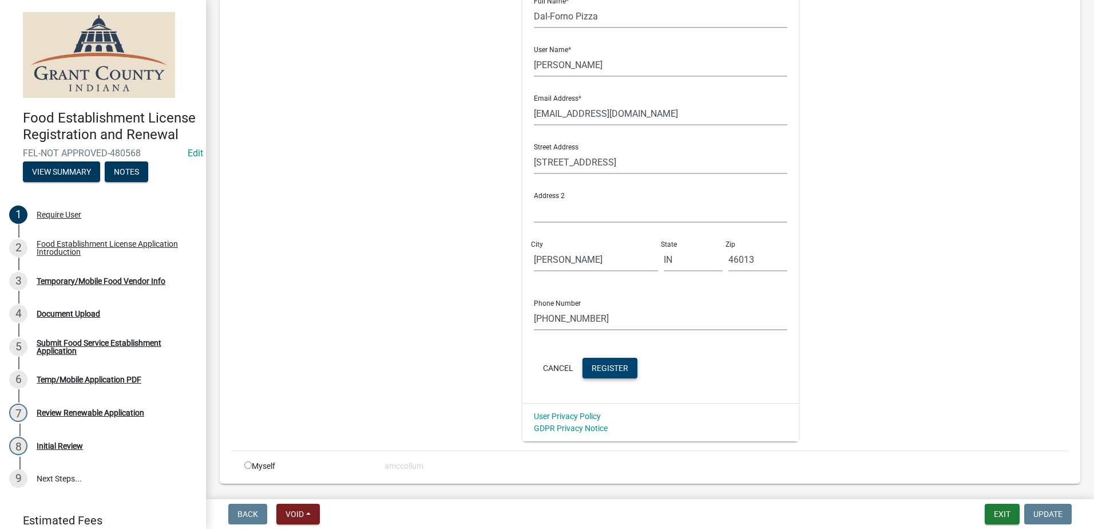
click at [610, 356] on form "Full Name * Dal-Forno Pizza User Name * [PERSON_NAME] Email Address * [EMAIL_AD…" at bounding box center [660, 185] width 253 height 392
click at [614, 361] on button "Register" at bounding box center [609, 368] width 55 height 21
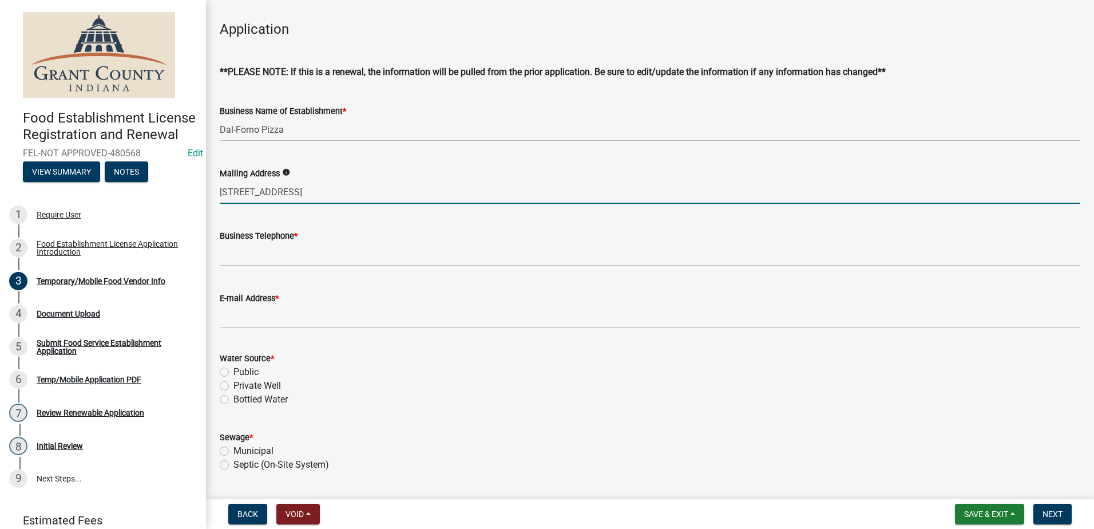
click at [284, 198] on input "[STREET_ADDRESS]" at bounding box center [650, 191] width 860 height 23
type input "[STREET_ADDRESS][PERSON_NAME]"
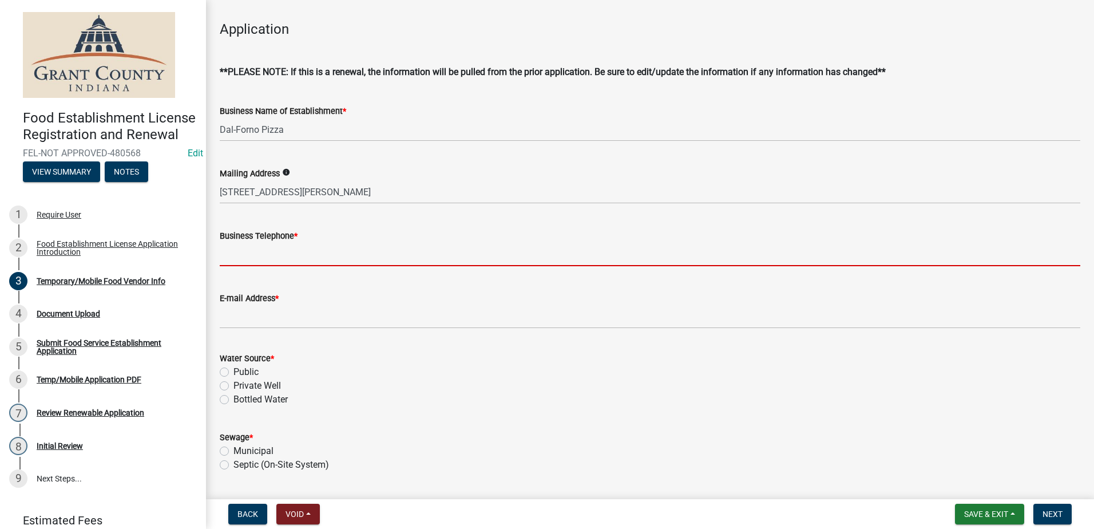
click at [308, 255] on input "Business Telephone *" at bounding box center [650, 254] width 860 height 23
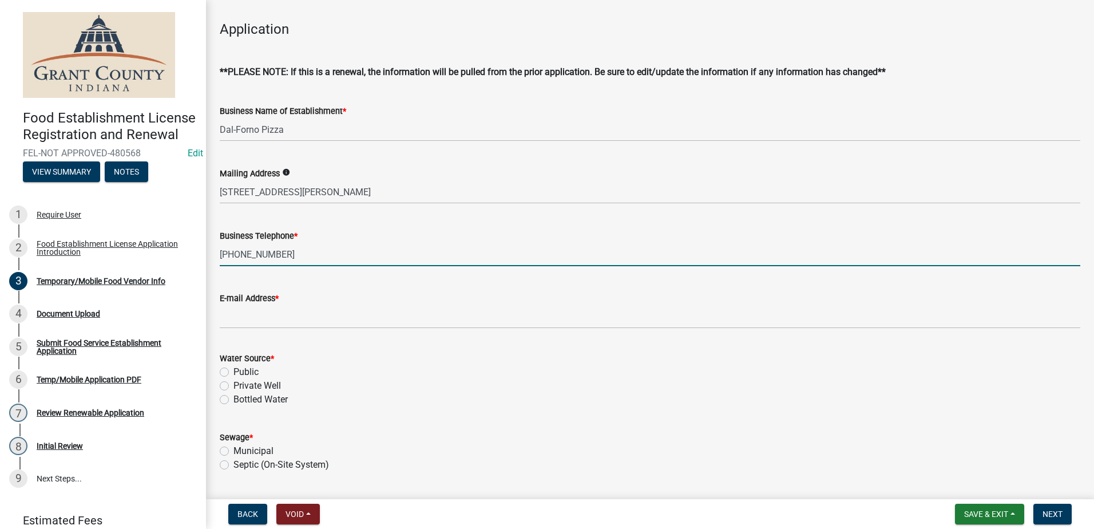
type input "[PHONE_NUMBER]"
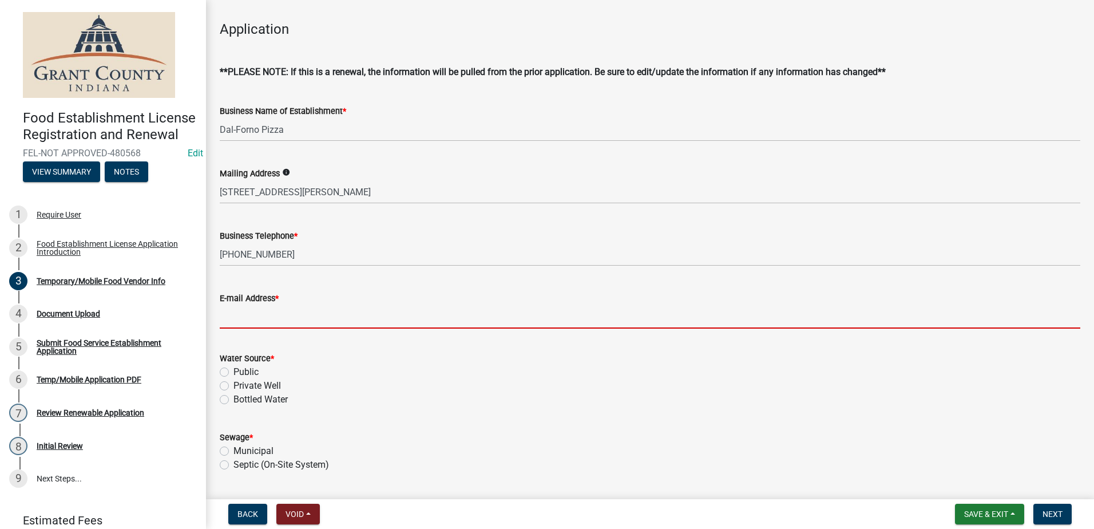
click at [297, 315] on input "E-mail Address *" at bounding box center [650, 316] width 860 height 23
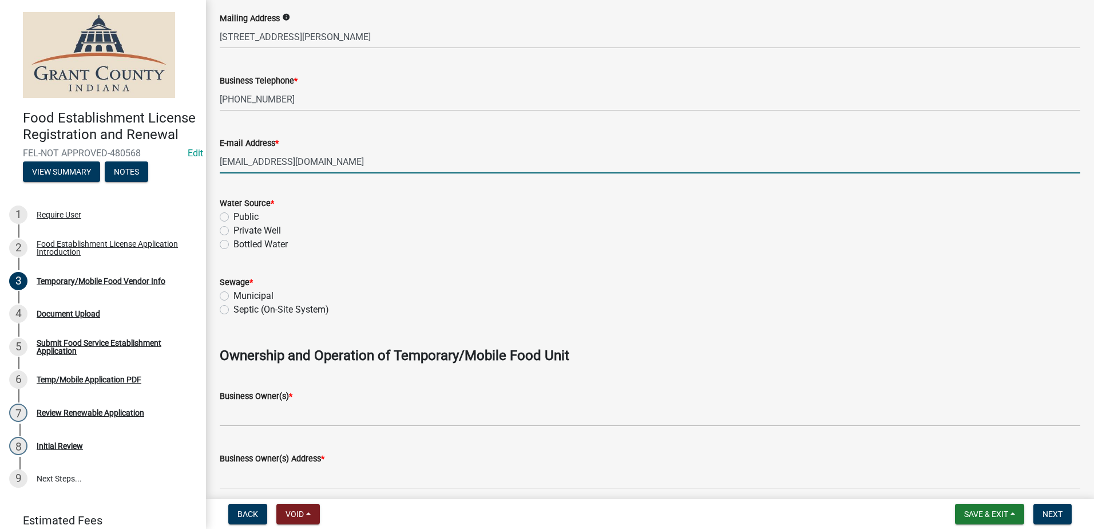
scroll to position [400, 0]
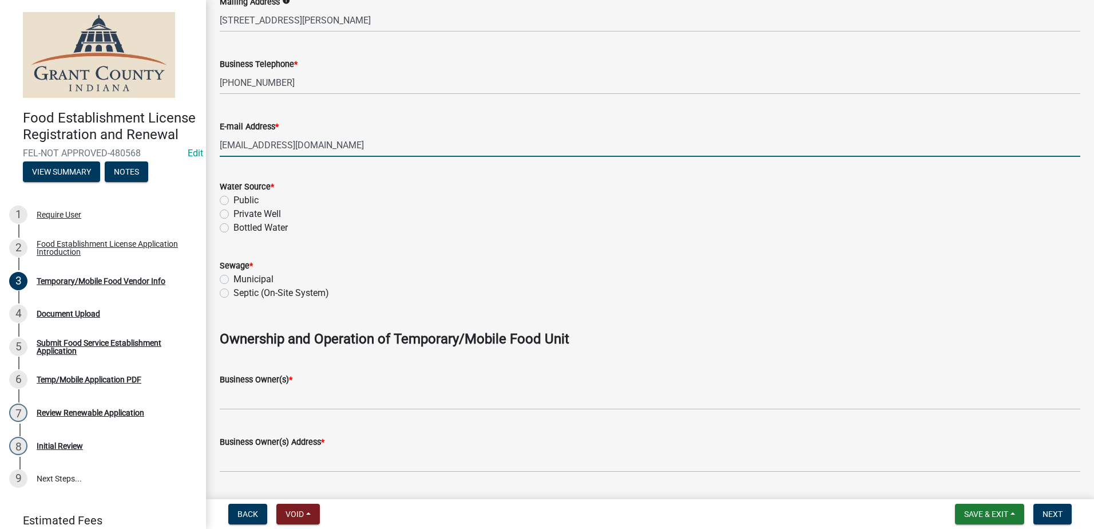
type input "[EMAIL_ADDRESS][DOMAIN_NAME]"
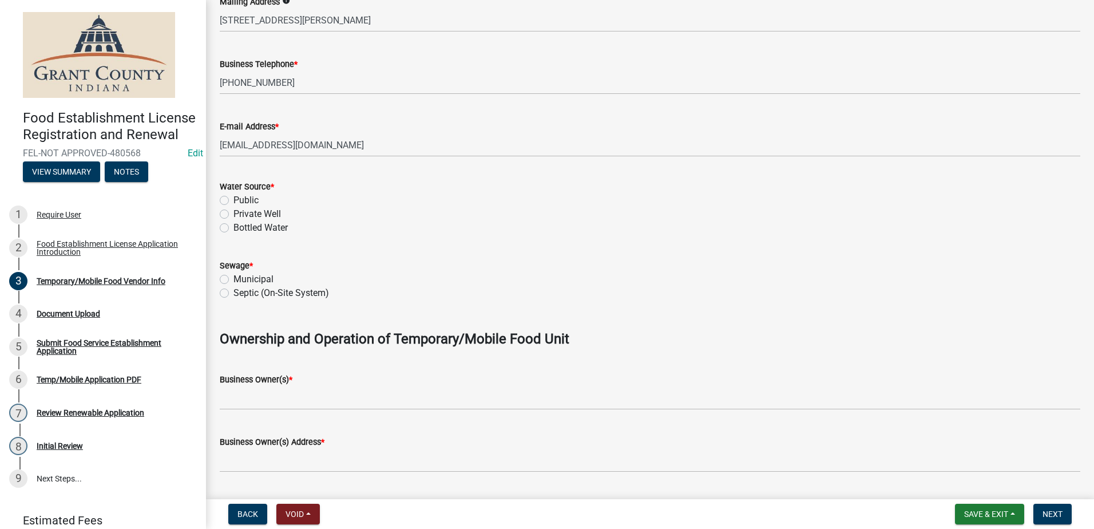
click at [233, 201] on label "Public" at bounding box center [245, 200] width 25 height 14
click at [233, 201] on input "Public" at bounding box center [236, 196] width 7 height 7
radio input "true"
click at [233, 281] on label "Municipal" at bounding box center [253, 279] width 40 height 14
click at [233, 280] on input "Municipal" at bounding box center [236, 275] width 7 height 7
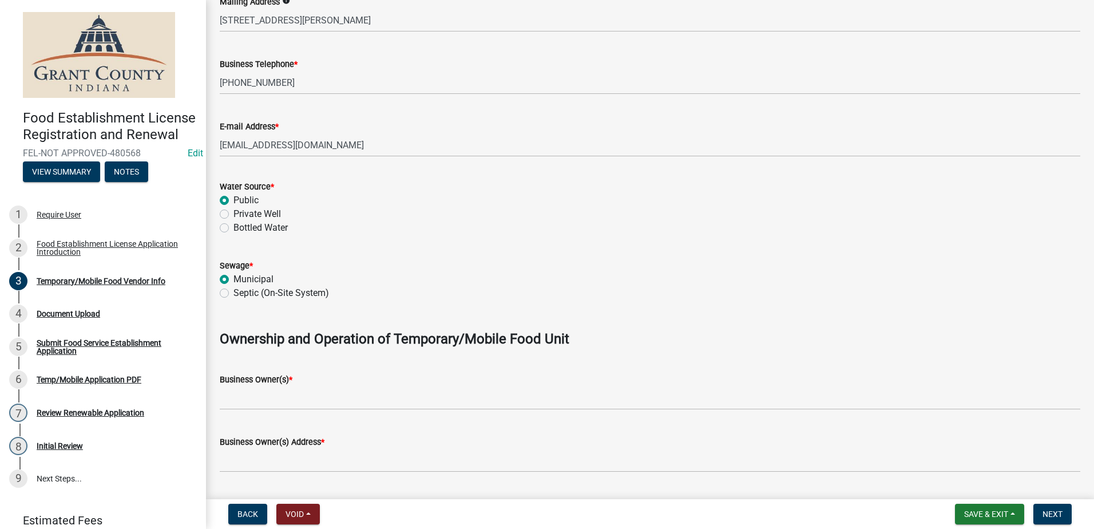
radio input "true"
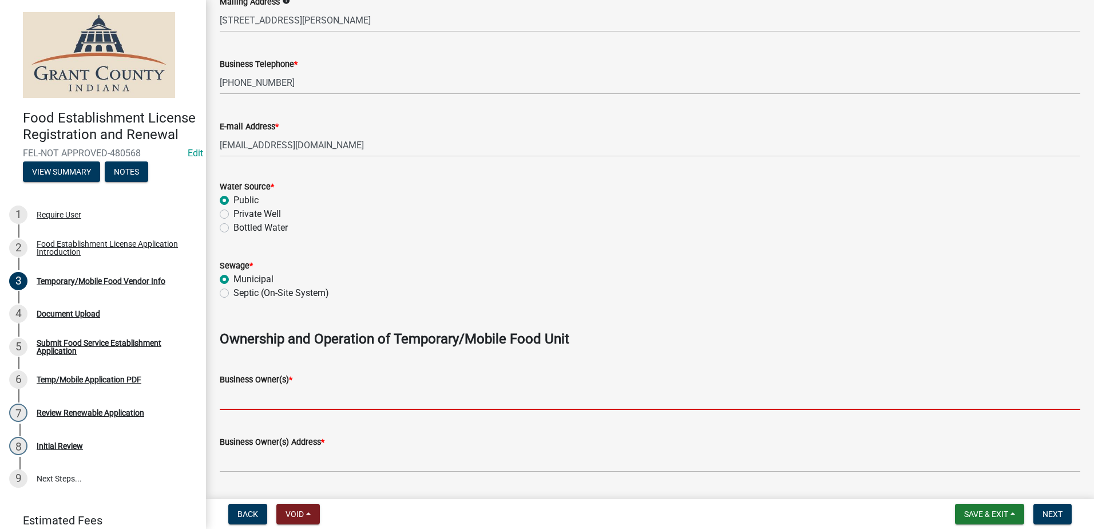
click at [294, 392] on input "Business Owner(s) *" at bounding box center [650, 397] width 860 height 23
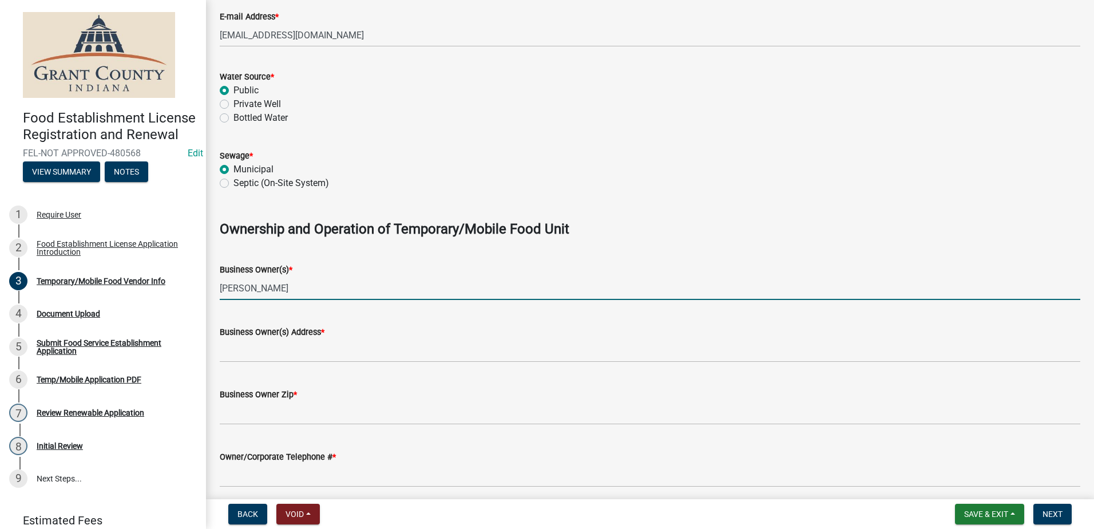
scroll to position [515, 0]
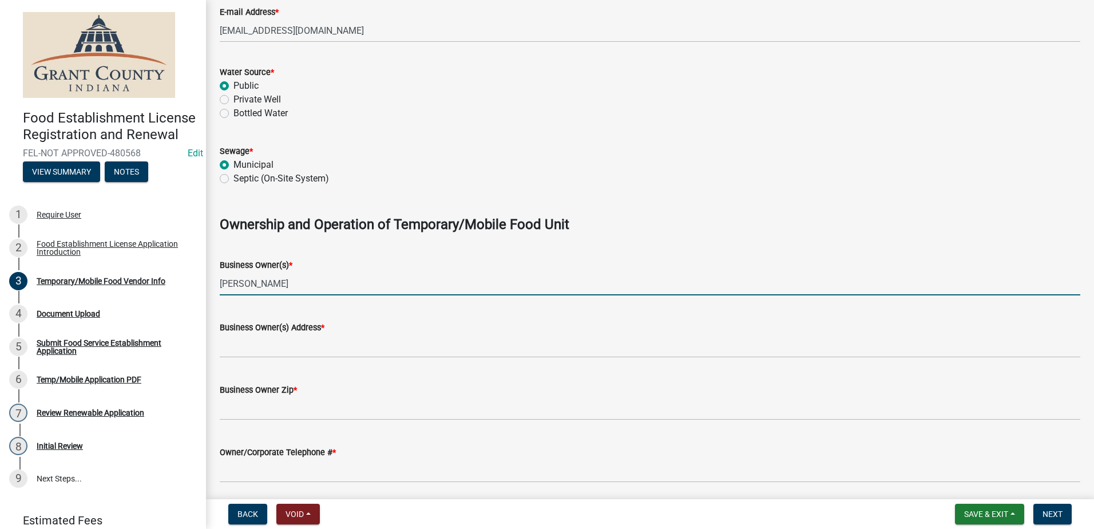
type input "[PERSON_NAME]"
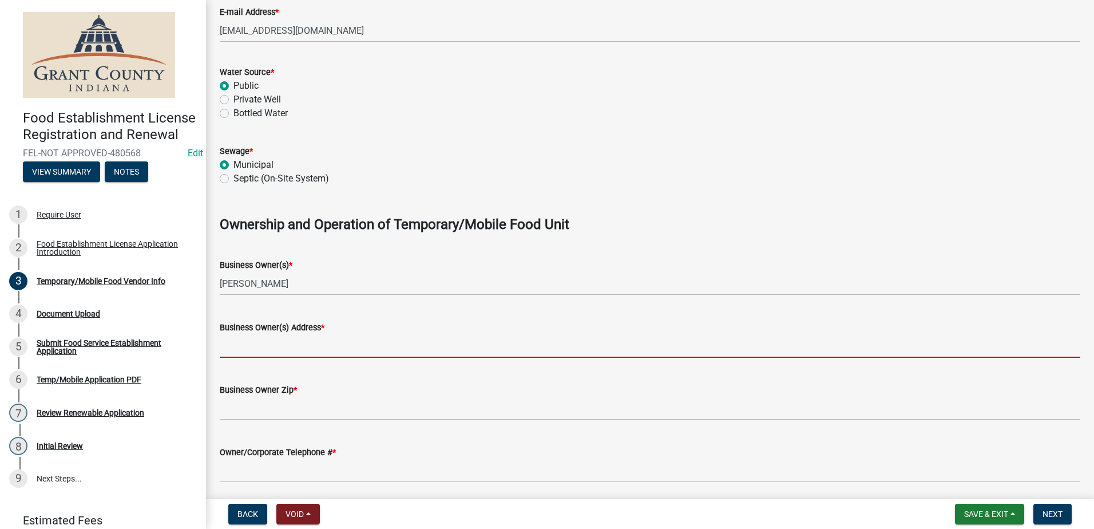
click at [275, 342] on input "Business Owner(s) Address *" at bounding box center [650, 345] width 860 height 23
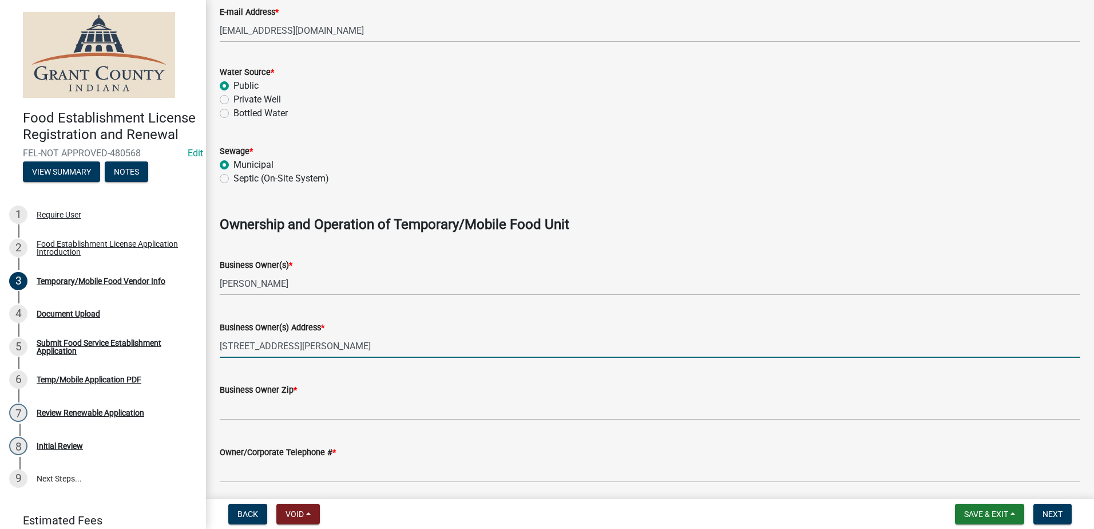
type input "[STREET_ADDRESS][PERSON_NAME]"
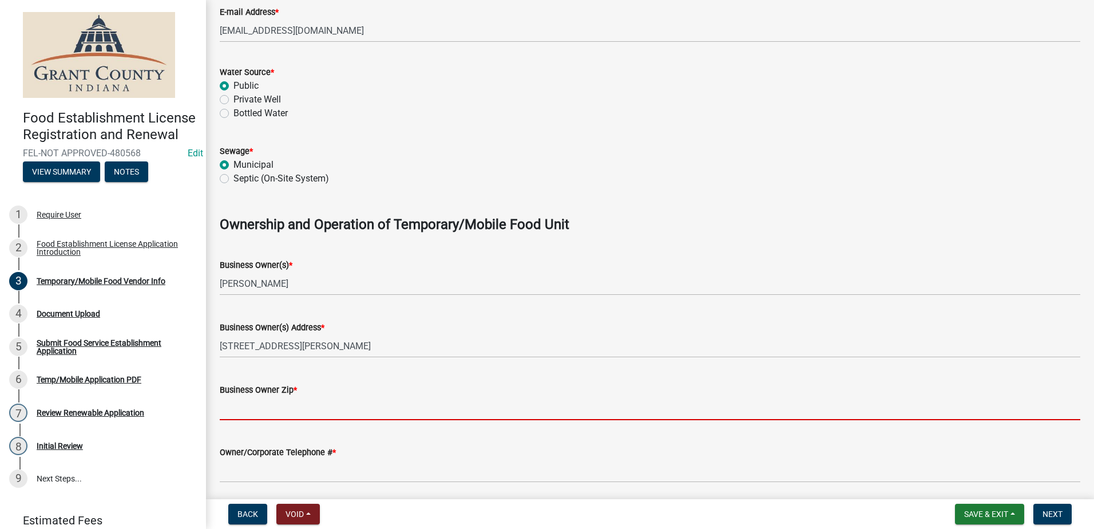
click at [299, 404] on input "Business Owner Zip *" at bounding box center [650, 407] width 860 height 23
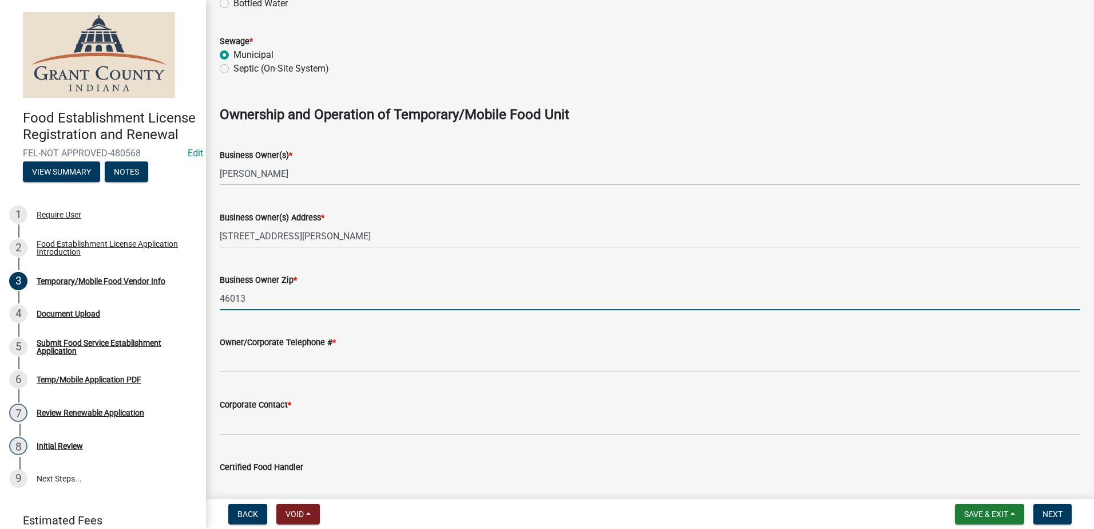
scroll to position [629, 0]
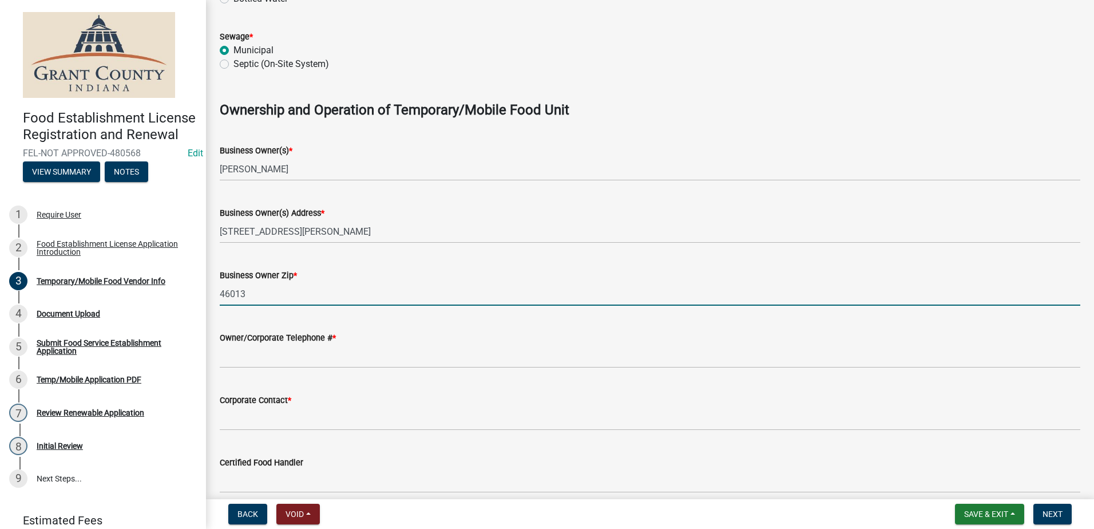
type input "46013"
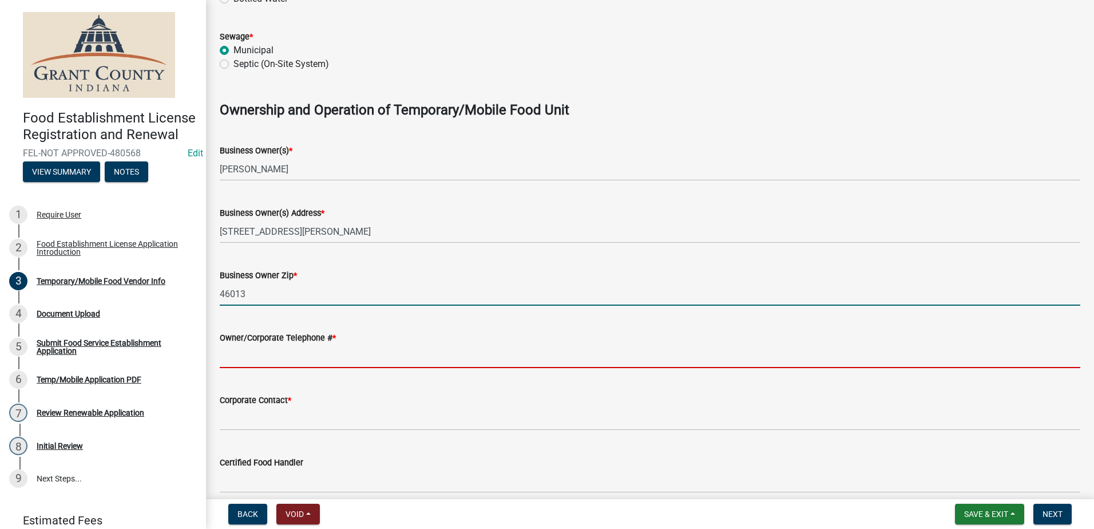
click at [275, 359] on input "Owner/Corporate Telephone # *" at bounding box center [650, 355] width 860 height 23
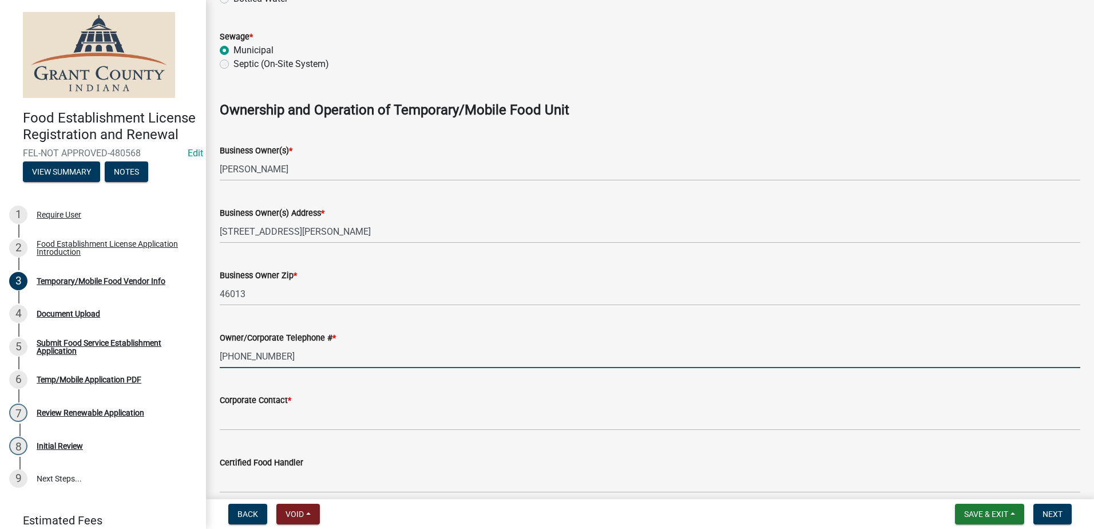
type input "[PHONE_NUMBER]"
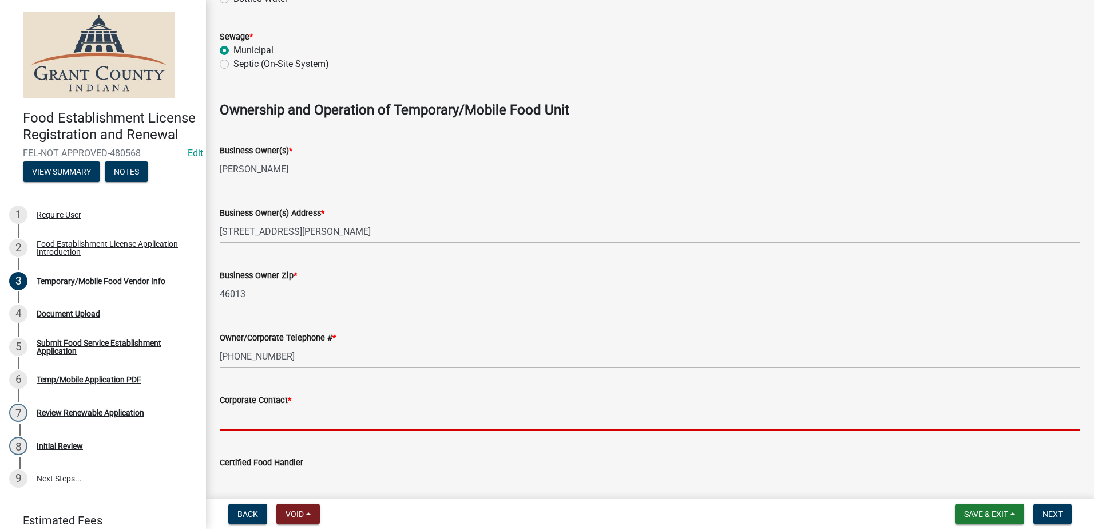
click at [285, 410] on input "Corporate Contact *" at bounding box center [650, 418] width 860 height 23
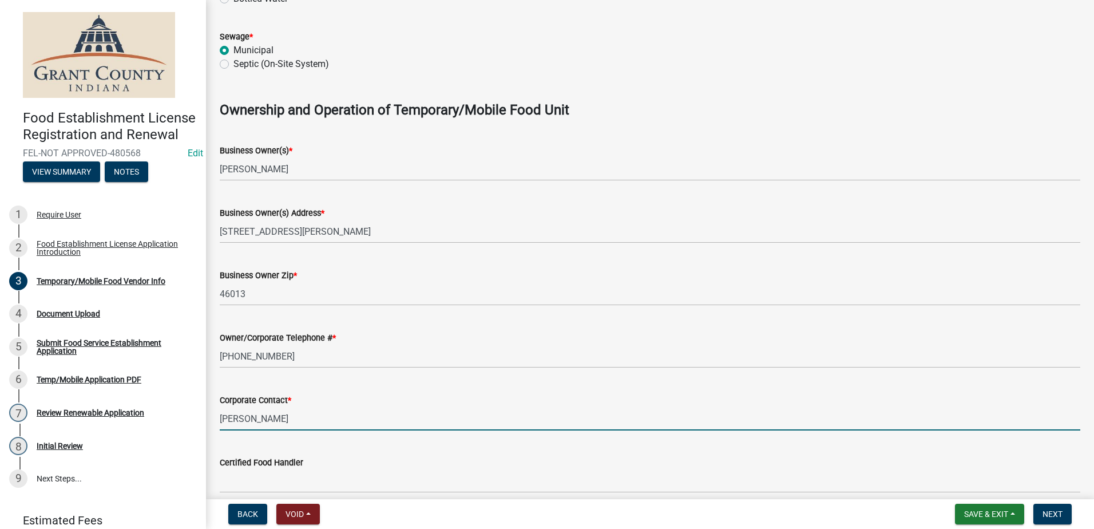
scroll to position [687, 0]
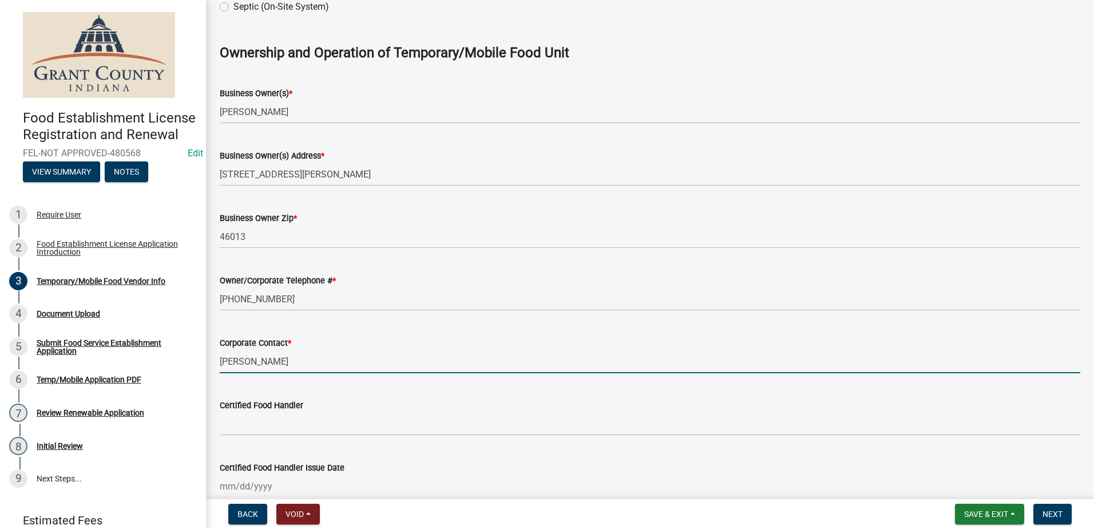
type input "[PERSON_NAME]"
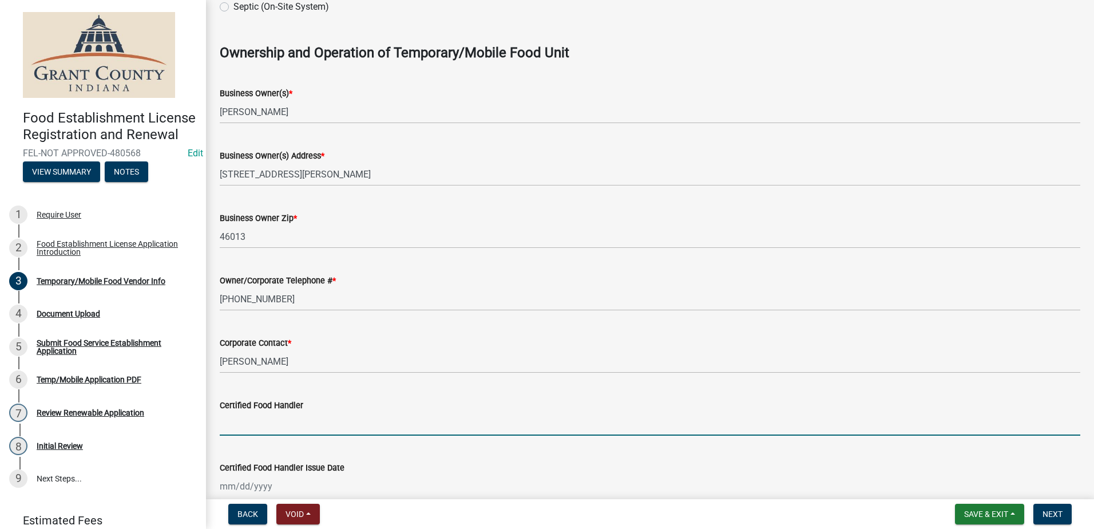
click at [287, 420] on input "Certified Food Handler" at bounding box center [650, 423] width 860 height 23
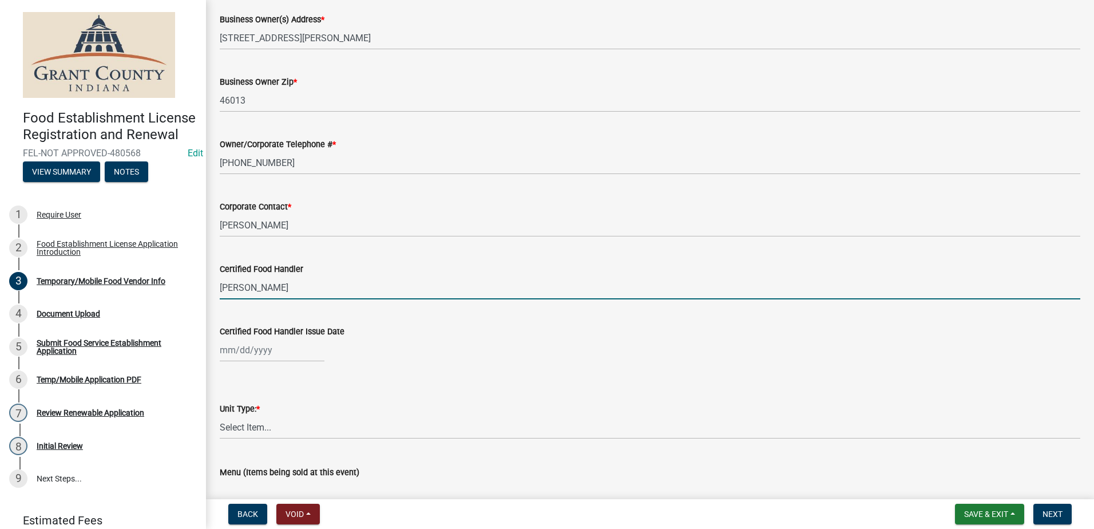
scroll to position [858, 0]
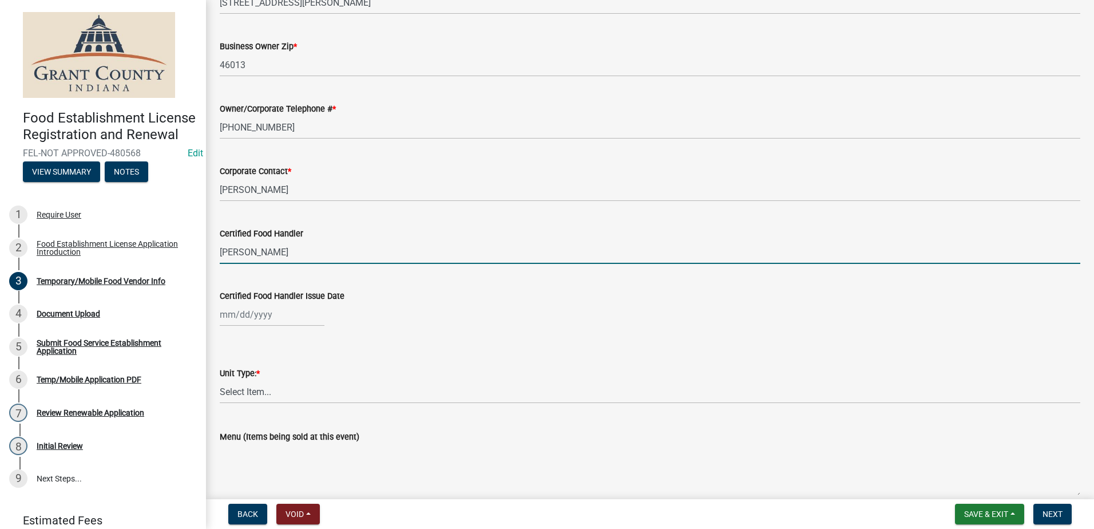
type input "[PERSON_NAME]"
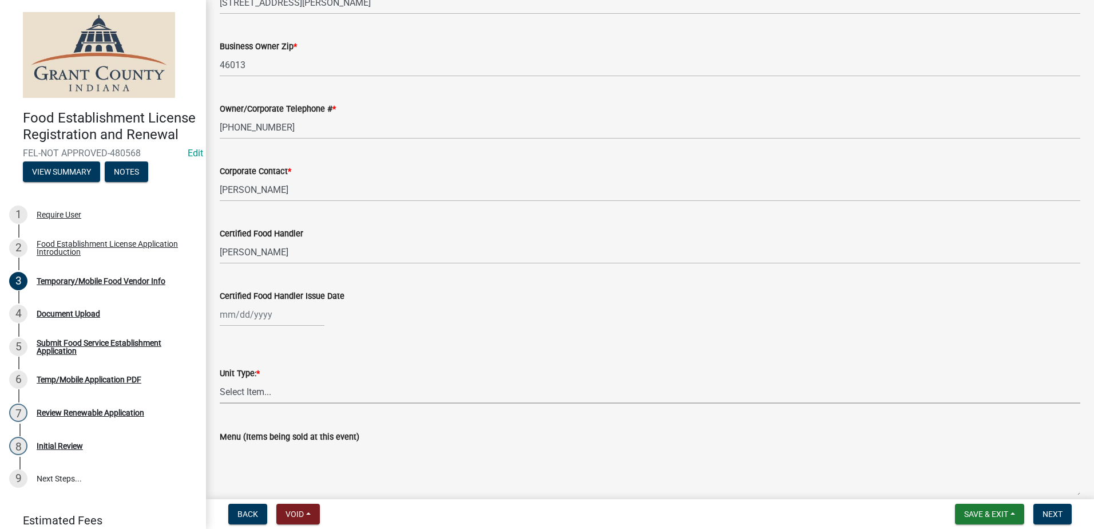
click at [272, 387] on select "Select Item... Mobile Trailer Stand Tent Cart Truck" at bounding box center [650, 391] width 860 height 23
click at [220, 380] on select "Select Item... Mobile Trailer Stand Tent Cart Truck" at bounding box center [650, 391] width 860 height 23
select select "986694ba-6a39-4309-ba8e-cbcd507728d3"
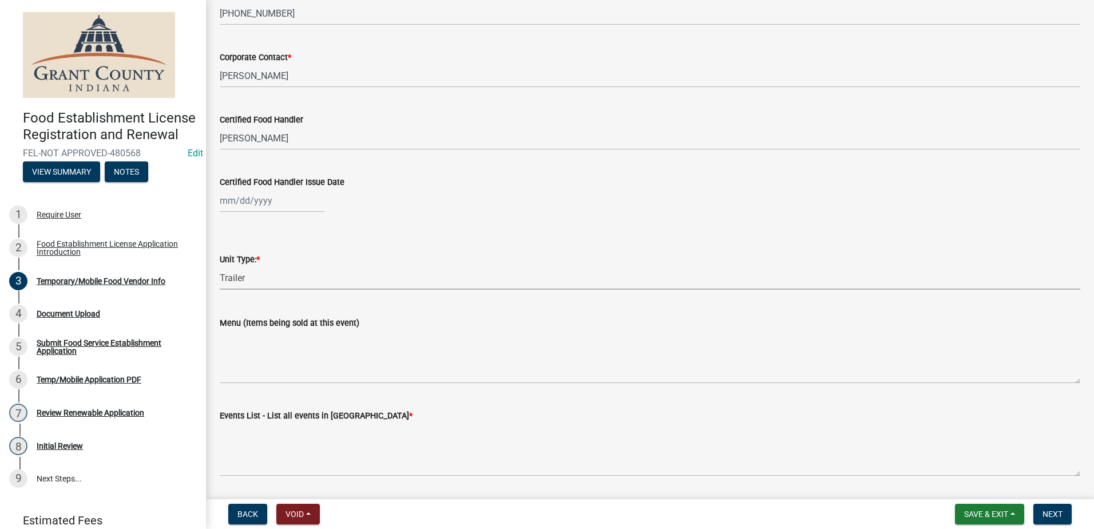
scroll to position [973, 0]
select select "9"
select select "2025"
click at [268, 200] on div "[PERSON_NAME] Feb Mar Apr [PERSON_NAME][DATE] Oct Nov [DATE] 1526 1527 1528 152…" at bounding box center [272, 199] width 105 height 23
click at [228, 226] on button "Previous month" at bounding box center [231, 224] width 14 height 18
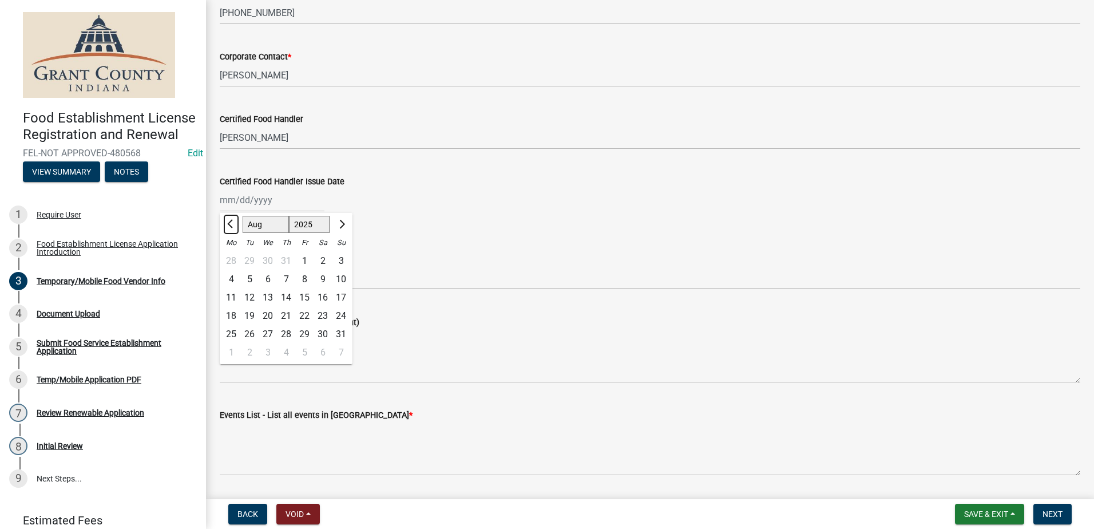
click at [228, 226] on button "Previous month" at bounding box center [231, 224] width 14 height 18
select select "4"
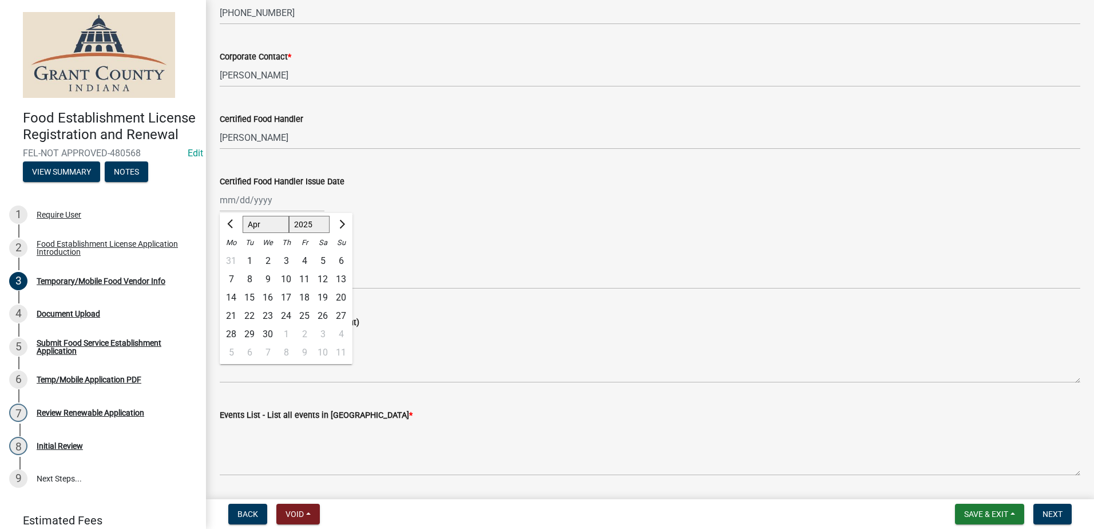
click at [311, 227] on select "1525 1526 1527 1528 1529 1530 1531 1532 1533 1534 1535 1536 1537 1538 1539 1540…" at bounding box center [309, 224] width 41 height 17
select select "2023"
click at [289, 216] on select "1525 1526 1527 1528 1529 1530 1531 1532 1533 1534 1535 1536 1537 1538 1539 1540…" at bounding box center [309, 224] width 41 height 17
click at [281, 315] on div "20" at bounding box center [286, 316] width 18 height 18
type input "[DATE]"
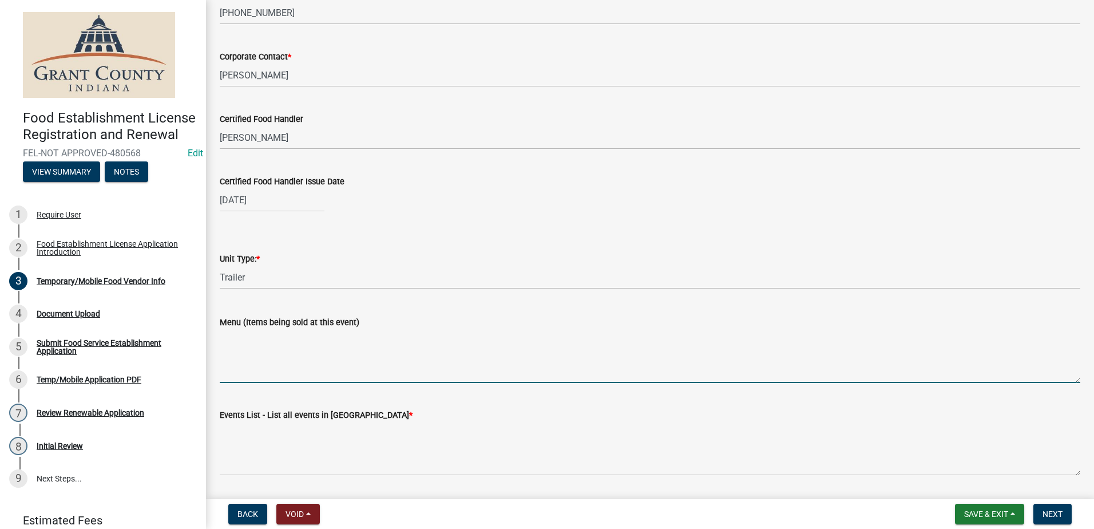
click at [350, 366] on textarea "Menu (Items being sold at this event)" at bounding box center [650, 356] width 860 height 54
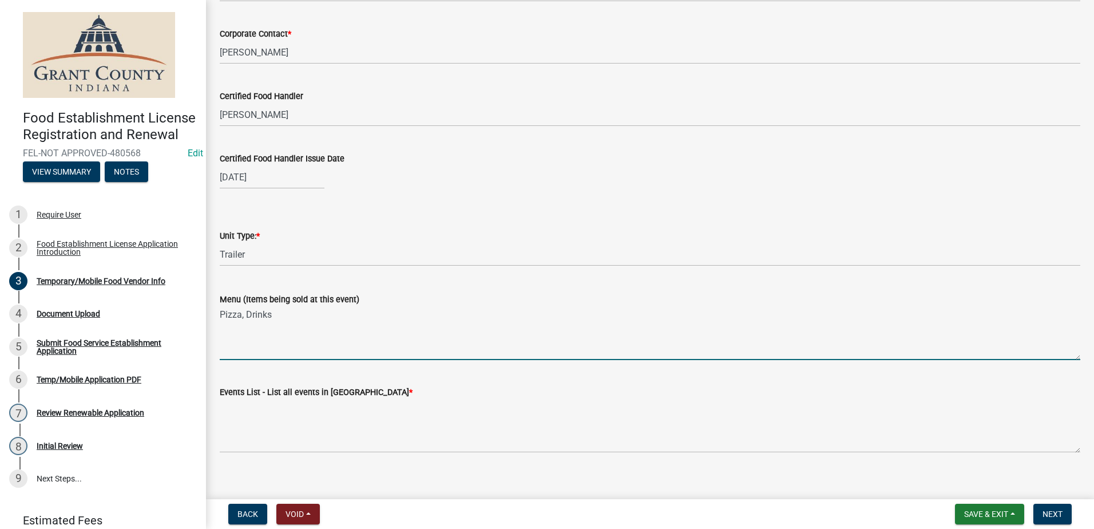
scroll to position [1008, 0]
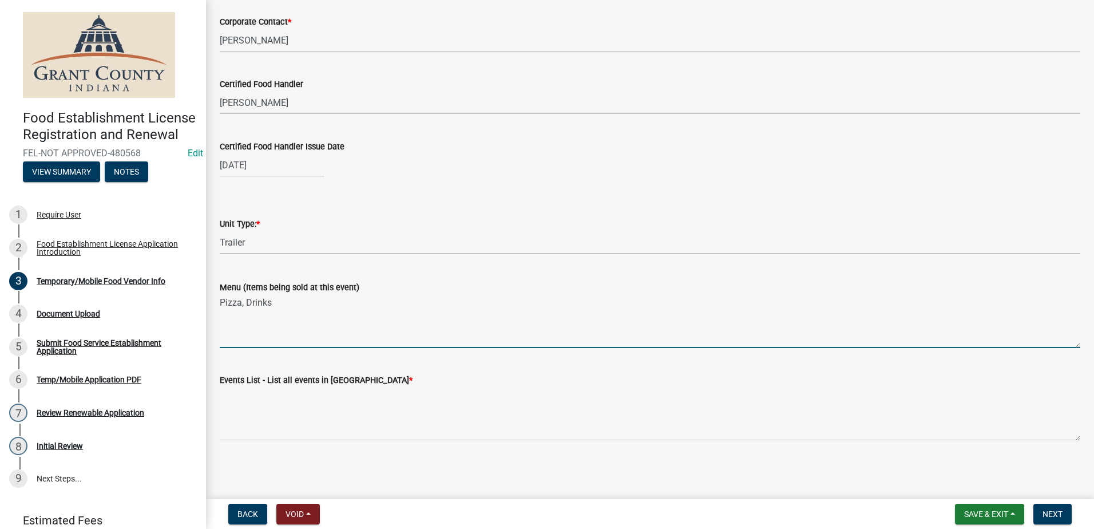
type textarea "Pizza, Drinks"
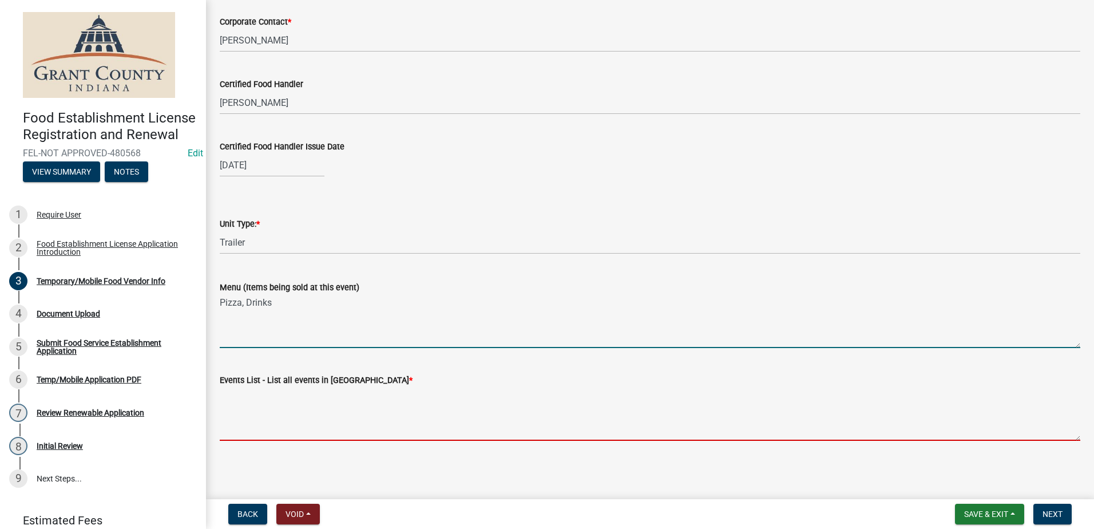
click at [360, 429] on textarea "Events List - List all events in [GEOGRAPHIC_DATA] *" at bounding box center [650, 414] width 860 height 54
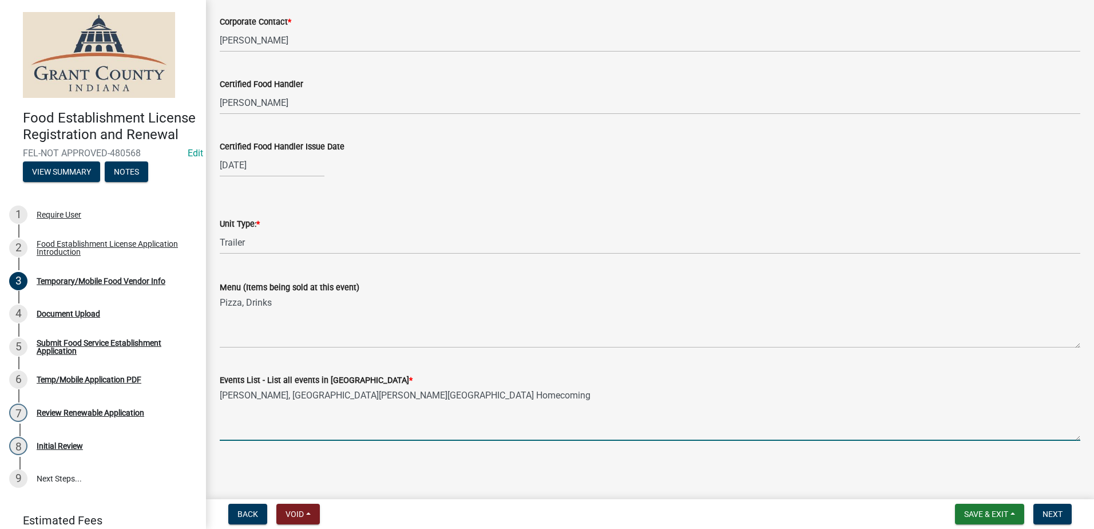
click at [275, 396] on textarea "[PERSON_NAME], [GEOGRAPHIC_DATA][PERSON_NAME][GEOGRAPHIC_DATA] Homecoming" at bounding box center [650, 414] width 860 height 54
click at [343, 395] on textarea "[PERSON_NAME], [GEOGRAPHIC_DATA][PERSON_NAME][GEOGRAPHIC_DATA] Homecoming" at bounding box center [650, 414] width 860 height 54
click at [497, 399] on textarea "[PERSON_NAME], [GEOGRAPHIC_DATA]/[PERSON_NAME][GEOGRAPHIC_DATA] Homecoming" at bounding box center [650, 414] width 860 height 54
type textarea "[PERSON_NAME], [GEOGRAPHIC_DATA]/[PERSON_NAME][GEOGRAPHIC_DATA] Homecoming"
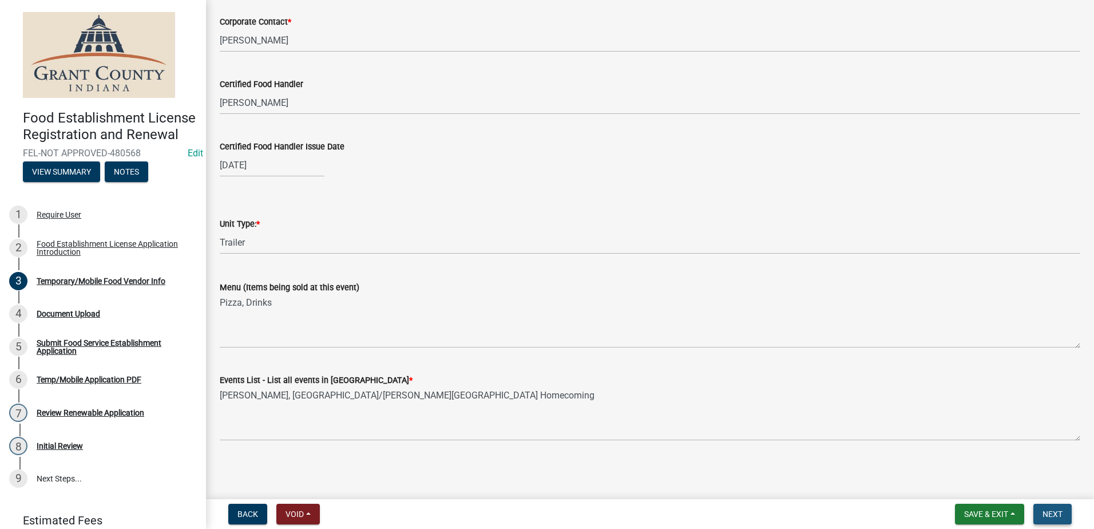
click at [1041, 513] on button "Next" at bounding box center [1052, 513] width 38 height 21
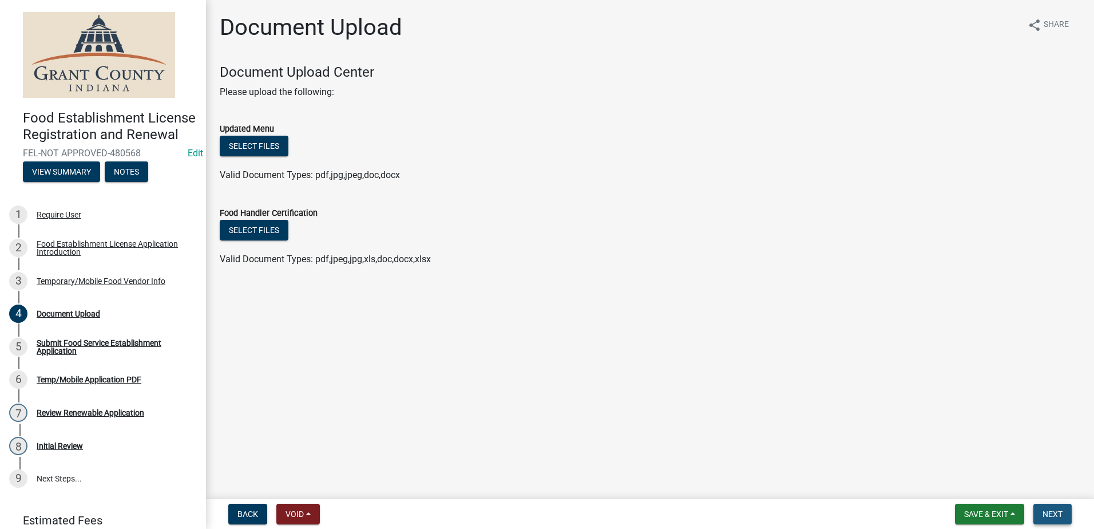
click at [1055, 516] on span "Next" at bounding box center [1052, 513] width 20 height 9
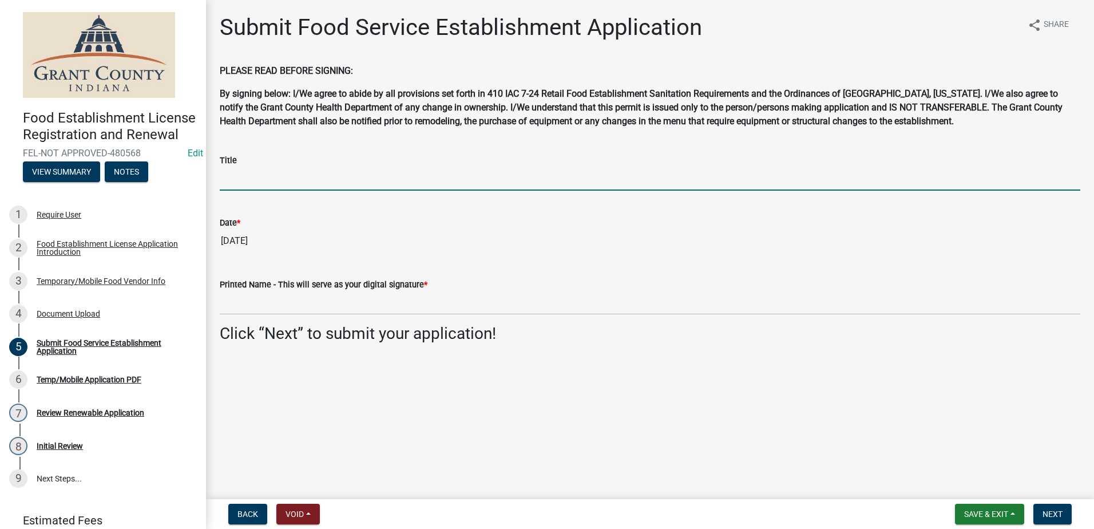
click at [372, 179] on input "Title" at bounding box center [650, 178] width 860 height 23
type input "Owner"
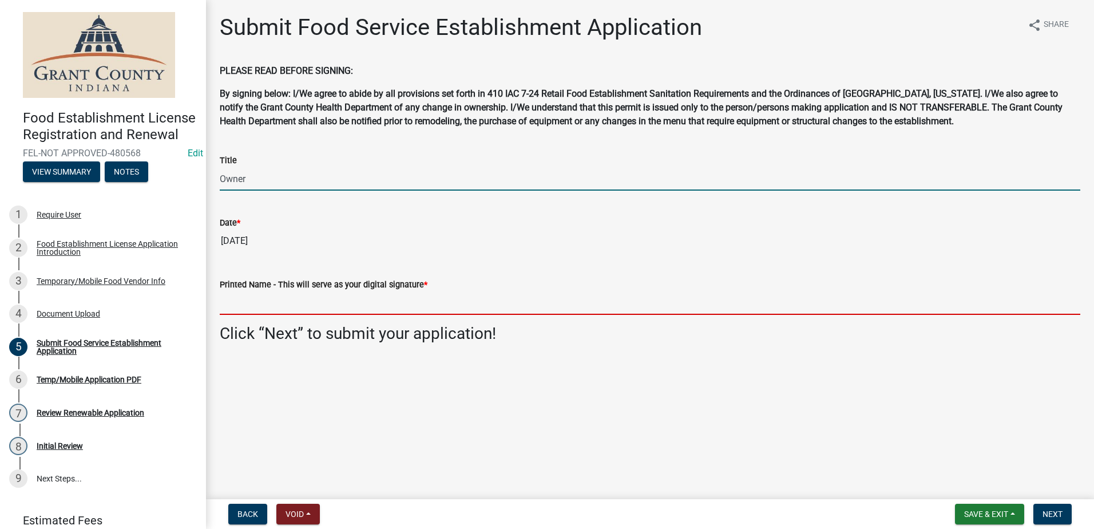
click at [414, 302] on input "Printed Name - This will serve as your digital signature *" at bounding box center [650, 302] width 860 height 23
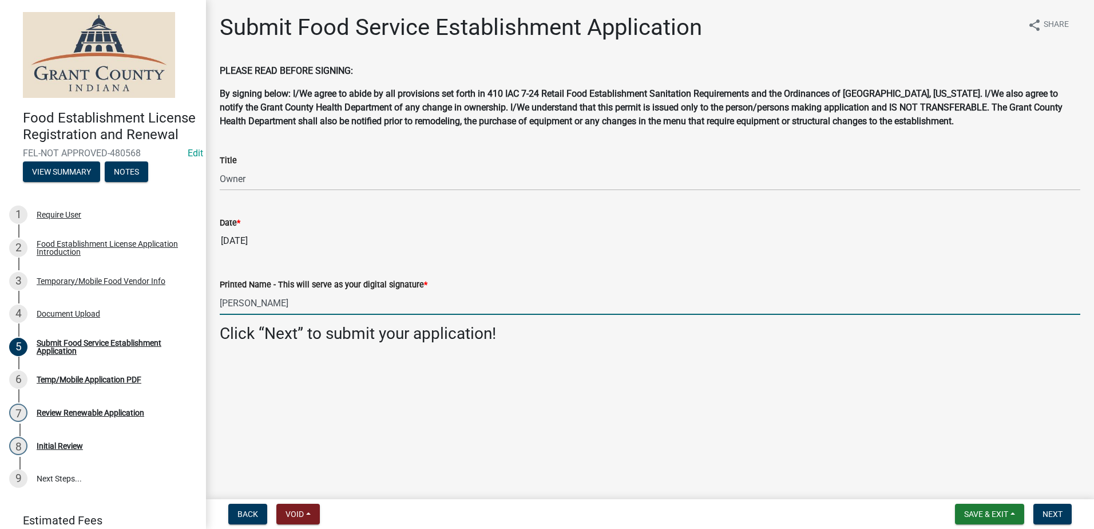
type input "[PERSON_NAME]"
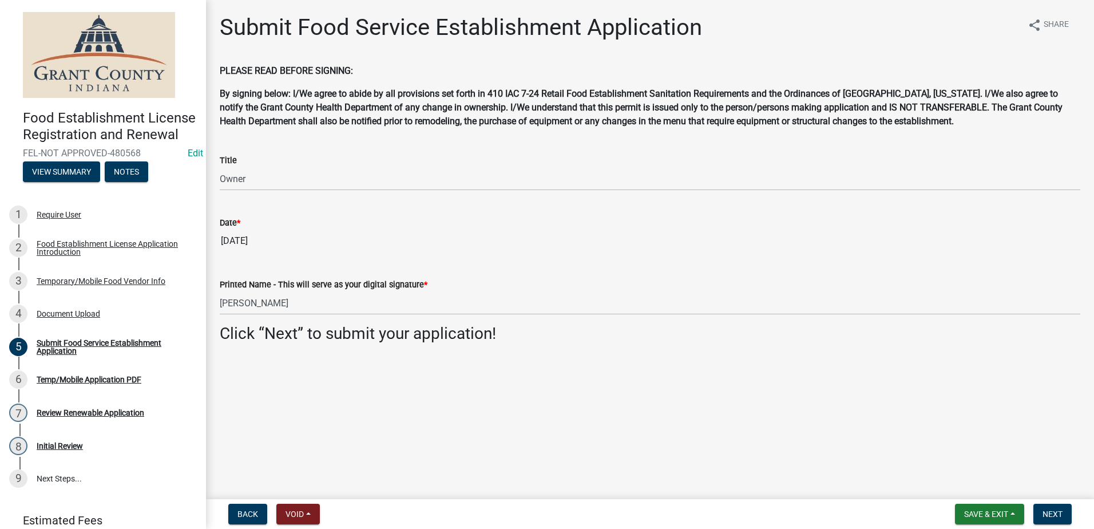
drag, startPoint x: 609, startPoint y: 354, endPoint x: 615, endPoint y: 356, distance: 6.9
click at [613, 355] on div "Submit Food Service Establishment Application share Share PLEASE READ BEFORE SI…" at bounding box center [650, 188] width 878 height 349
click at [1049, 513] on span "Next" at bounding box center [1052, 513] width 20 height 9
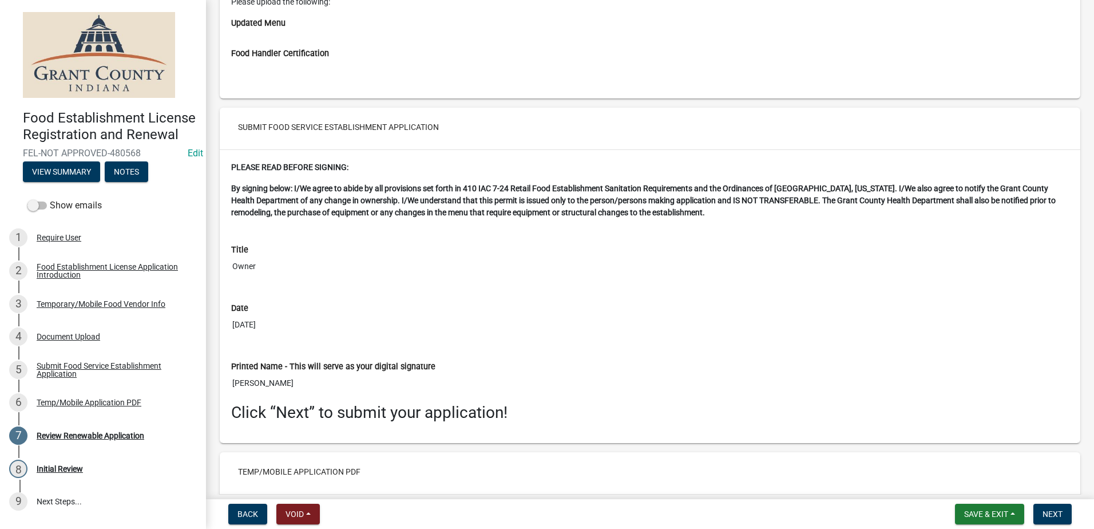
scroll to position [2254, 0]
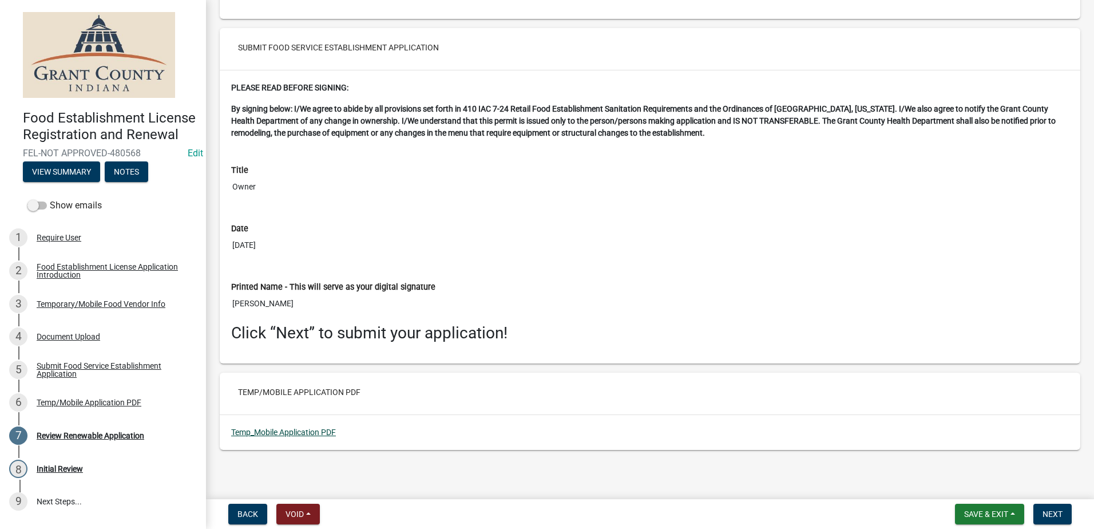
click at [279, 430] on link "Temp_Mobile Application PDF" at bounding box center [283, 431] width 105 height 9
click at [1055, 513] on span "Next" at bounding box center [1052, 513] width 20 height 9
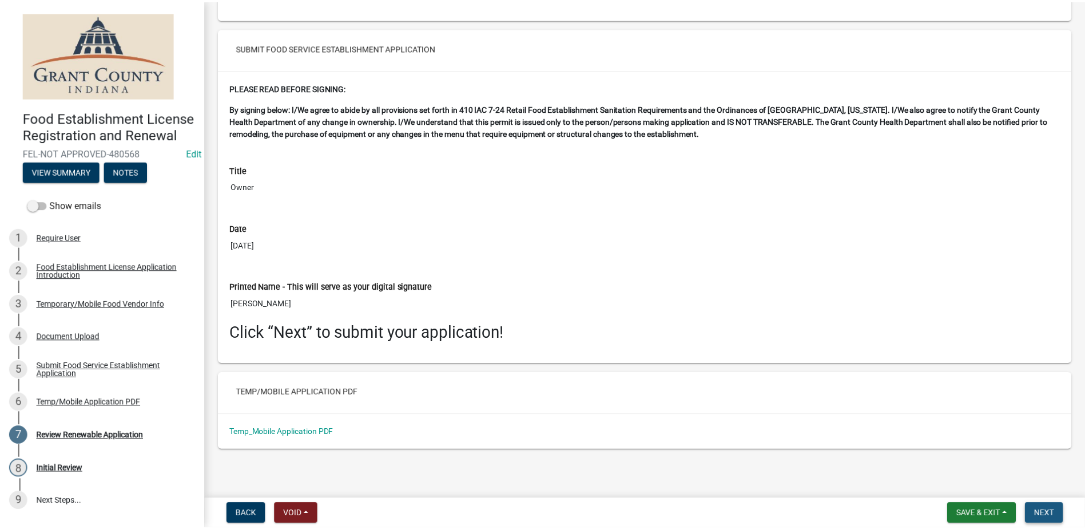
scroll to position [0, 0]
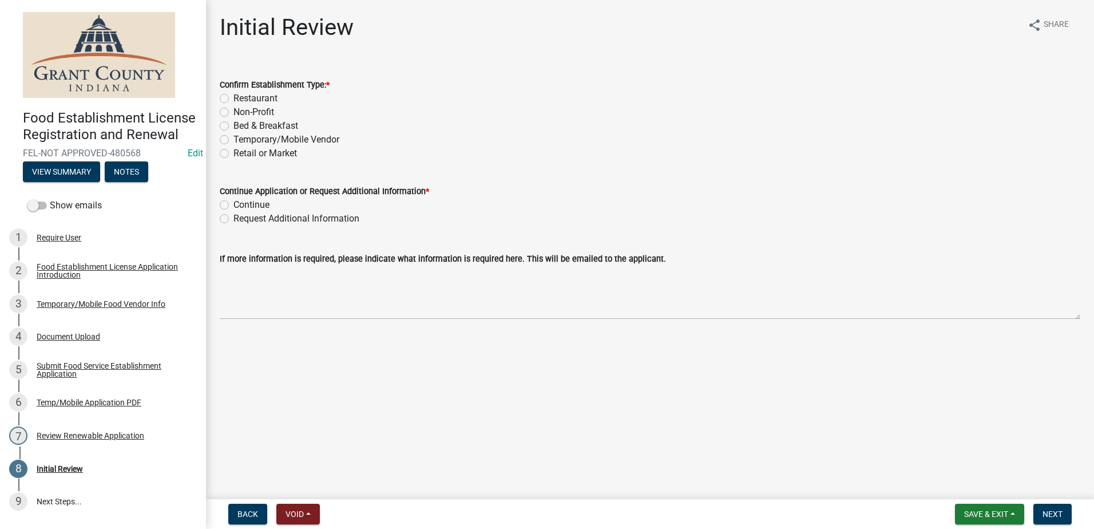
click at [233, 136] on label "Temporary/Mobile Vendor" at bounding box center [286, 140] width 106 height 14
click at [233, 136] on input "Temporary/Mobile Vendor" at bounding box center [236, 136] width 7 height 7
radio input "true"
click at [233, 204] on label "Continue" at bounding box center [251, 205] width 36 height 14
click at [233, 204] on input "Continue" at bounding box center [236, 201] width 7 height 7
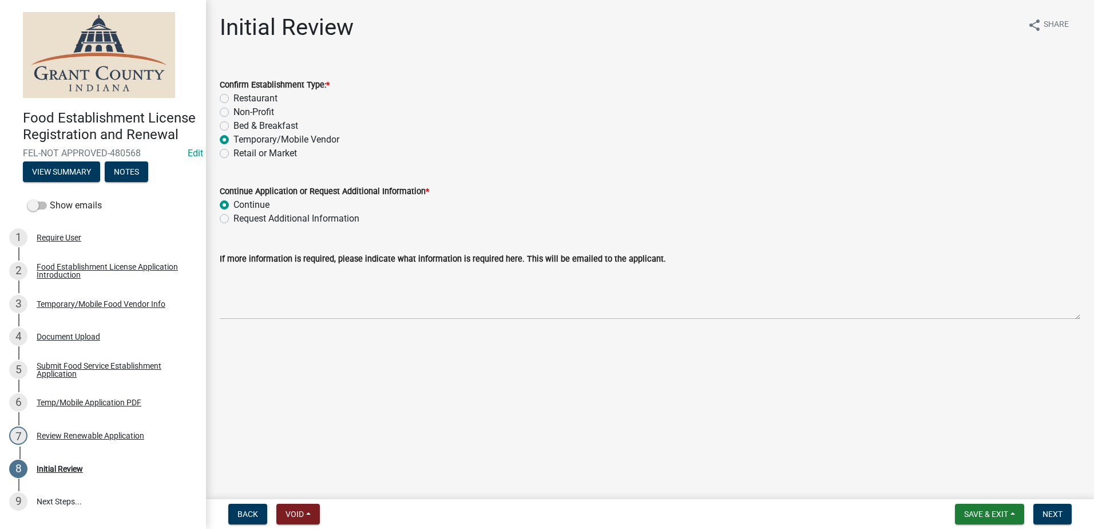
radio input "true"
click at [602, 386] on main "Initial Review share Share Confirm Establishment Type: * Restaurant Non-Profit …" at bounding box center [650, 247] width 888 height 494
click at [1054, 516] on span "Next" at bounding box center [1052, 513] width 20 height 9
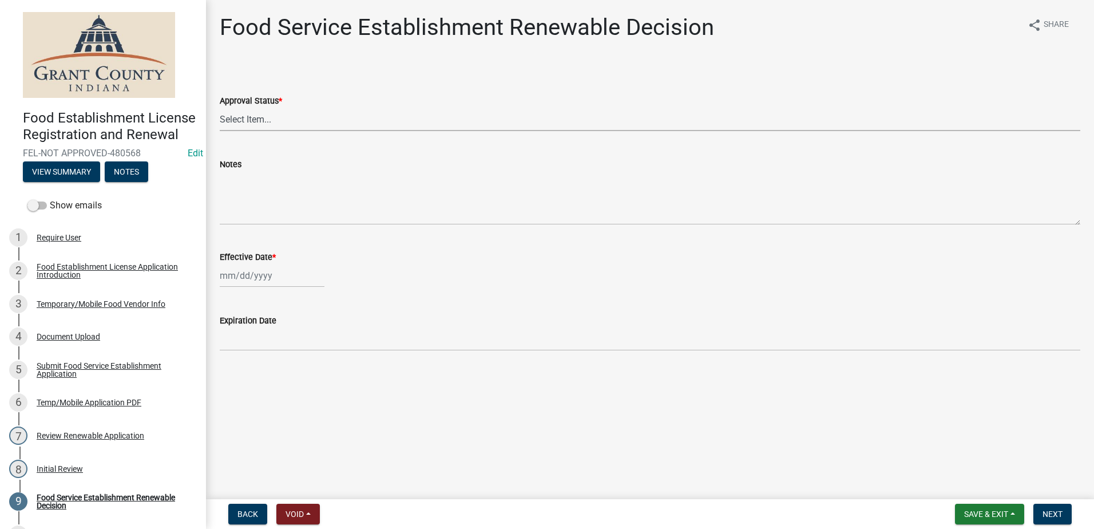
click at [306, 121] on select "Select Item... Approved Denied" at bounding box center [650, 119] width 860 height 23
click at [220, 108] on select "Select Item... Approved Denied" at bounding box center [650, 119] width 860 height 23
select select "f8bc5ebe-de22-4857-900a-5f4c078c3457"
click at [270, 276] on div at bounding box center [272, 275] width 105 height 23
select select "9"
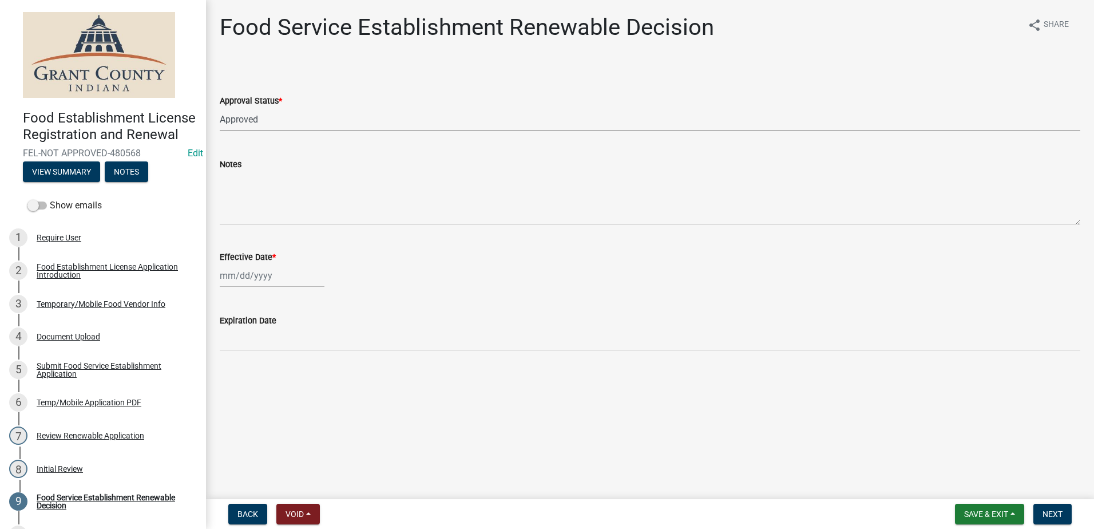
select select "2025"
click at [283, 370] on div "18" at bounding box center [286, 373] width 18 height 18
type input "[DATE]"
click at [1045, 511] on span "Next" at bounding box center [1052, 513] width 20 height 9
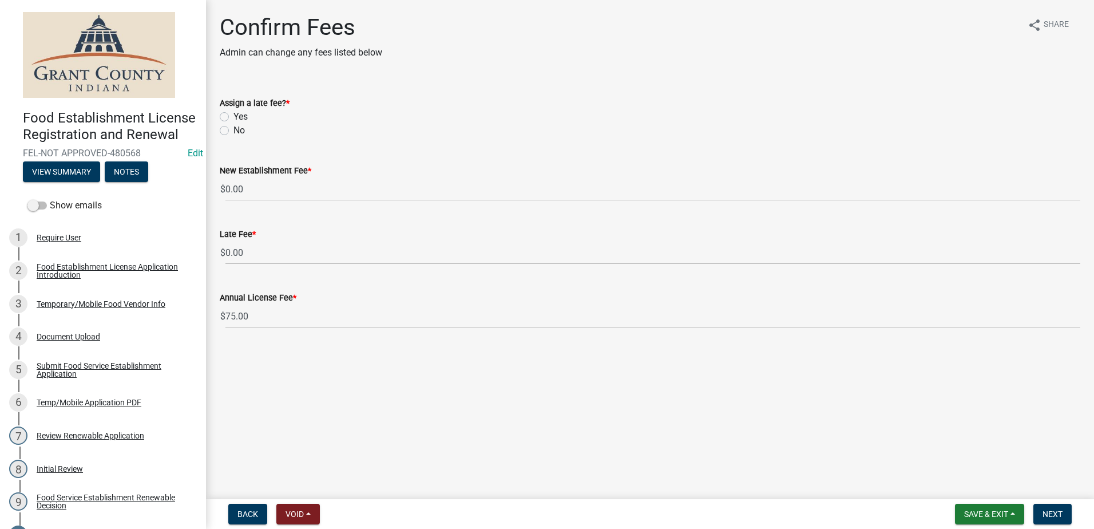
click at [233, 116] on label "Yes" at bounding box center [240, 117] width 14 height 14
click at [233, 116] on input "Yes" at bounding box center [236, 113] width 7 height 7
radio input "true"
click at [648, 405] on main "Confirm Fees Admin can change any fees listed below share Share Assign a late f…" at bounding box center [650, 247] width 888 height 494
click at [1054, 513] on span "Next" at bounding box center [1052, 513] width 20 height 9
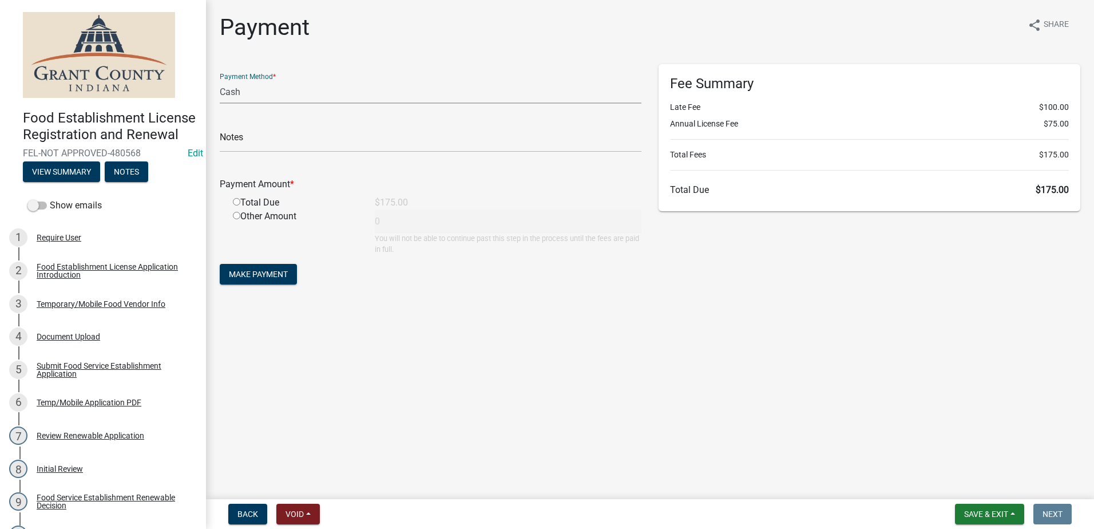
click at [276, 92] on select "Credit Card POS Check Cash" at bounding box center [431, 91] width 422 height 23
select select "1: 0"
click at [220, 80] on select "Credit Card POS Check Cash" at bounding box center [431, 91] width 422 height 23
click at [290, 134] on input "text" at bounding box center [431, 140] width 422 height 23
type input "2112"
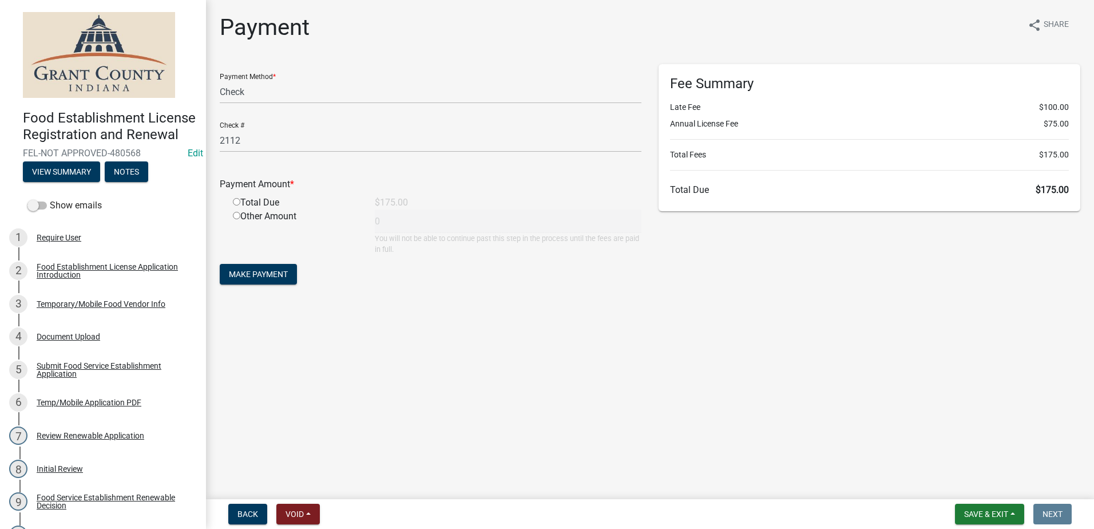
click at [237, 200] on input "radio" at bounding box center [236, 201] width 7 height 7
radio input "true"
type input "175"
click at [265, 276] on span "Make Payment" at bounding box center [258, 273] width 59 height 9
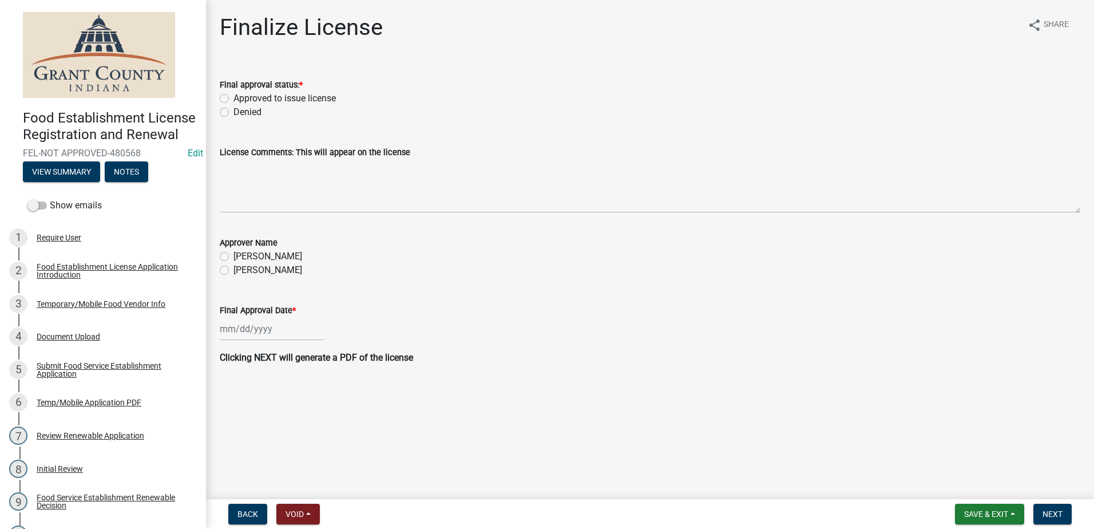
click at [233, 98] on label "Approved to issue license" at bounding box center [284, 99] width 102 height 14
click at [233, 98] on input "Approved to issue license" at bounding box center [236, 95] width 7 height 7
radio input "true"
click at [233, 270] on label "[PERSON_NAME]" at bounding box center [267, 270] width 69 height 14
click at [233, 270] on input "[PERSON_NAME]" at bounding box center [236, 266] width 7 height 7
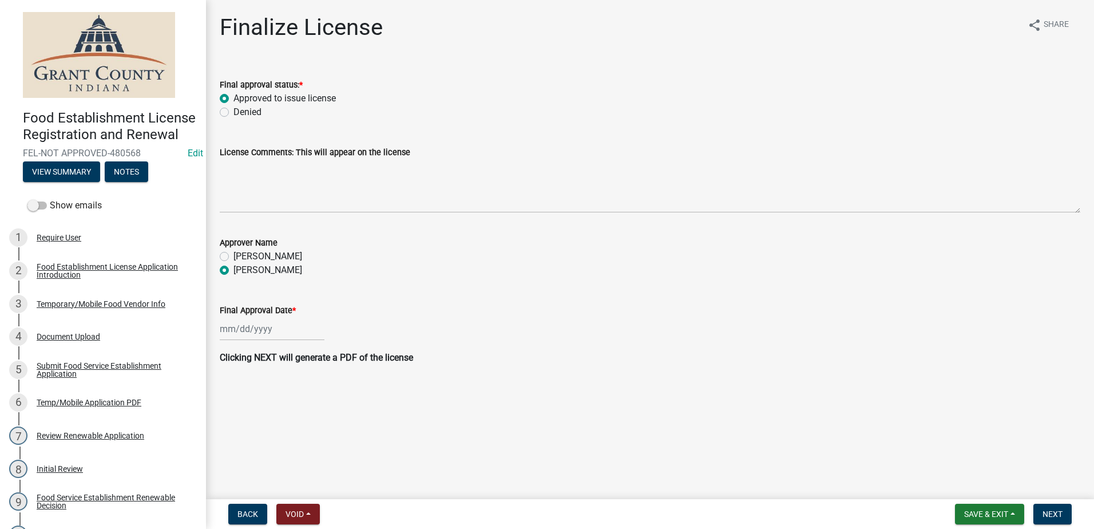
radio input "true"
select select "9"
select select "2025"
click at [263, 325] on div "[PERSON_NAME] Feb Mar Apr [PERSON_NAME][DATE] Oct Nov [DATE] 1526 1527 1528 152…" at bounding box center [272, 328] width 105 height 23
click at [291, 426] on div "18" at bounding box center [286, 426] width 18 height 18
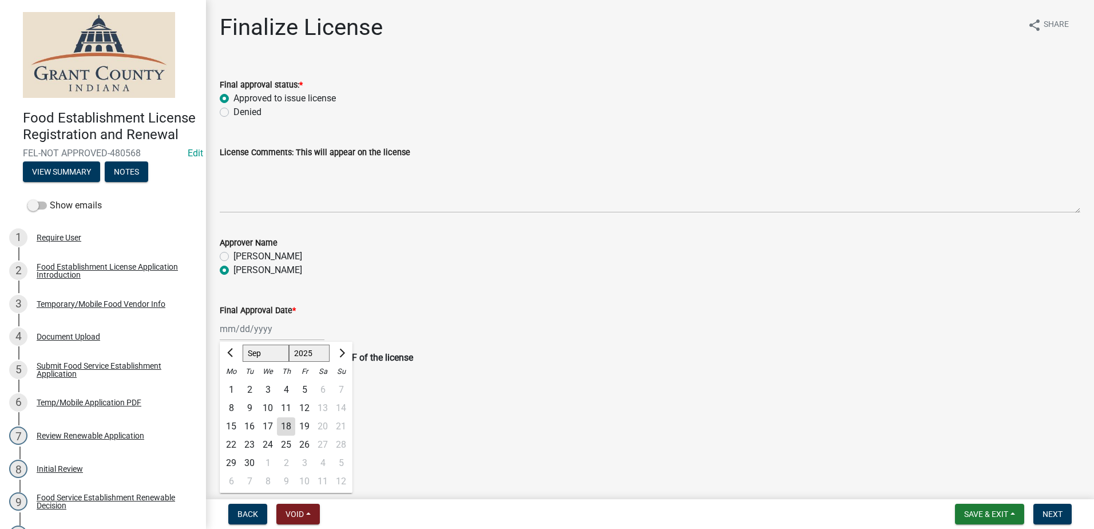
type input "[DATE]"
click at [673, 397] on main "Finalize License share Share Final approval status: * Approved to issue license…" at bounding box center [650, 247] width 888 height 494
drag, startPoint x: 1051, startPoint y: 513, endPoint x: 1043, endPoint y: 507, distance: 10.2
click at [1051, 512] on span "Next" at bounding box center [1052, 513] width 20 height 9
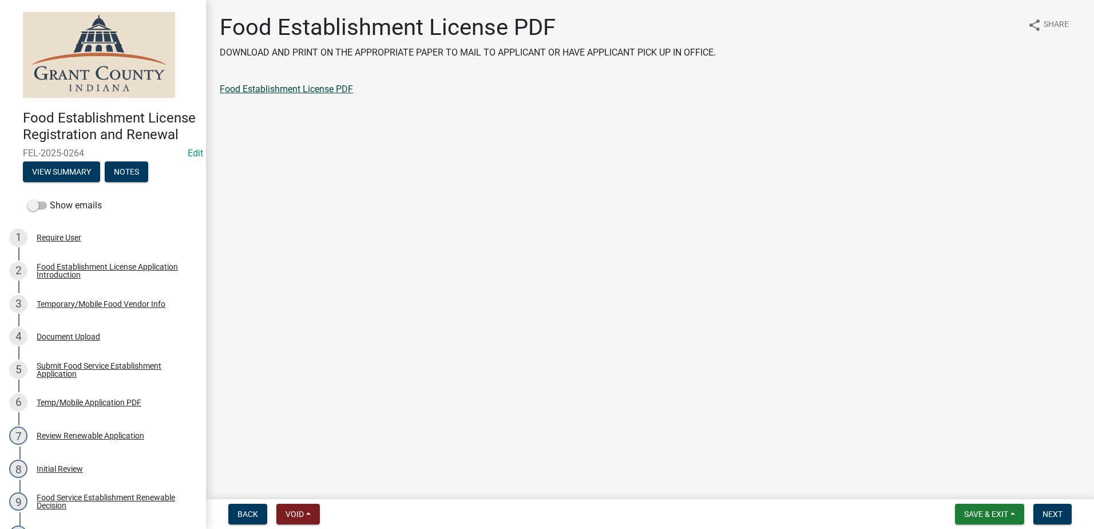
click at [260, 88] on link "Food Establishment License PDF" at bounding box center [286, 89] width 133 height 11
click at [1056, 509] on span "Next" at bounding box center [1052, 513] width 20 height 9
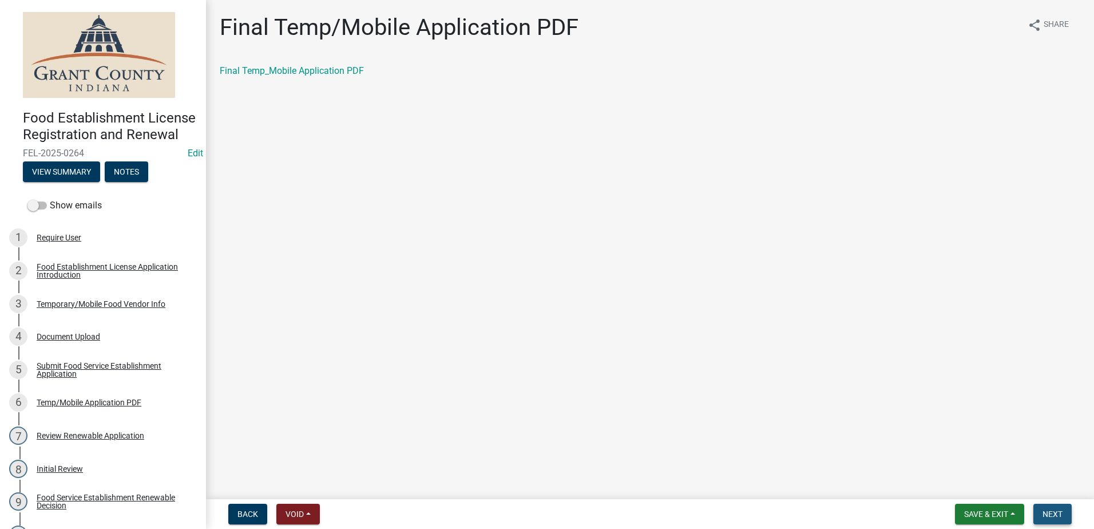
click at [1053, 511] on span "Next" at bounding box center [1052, 513] width 20 height 9
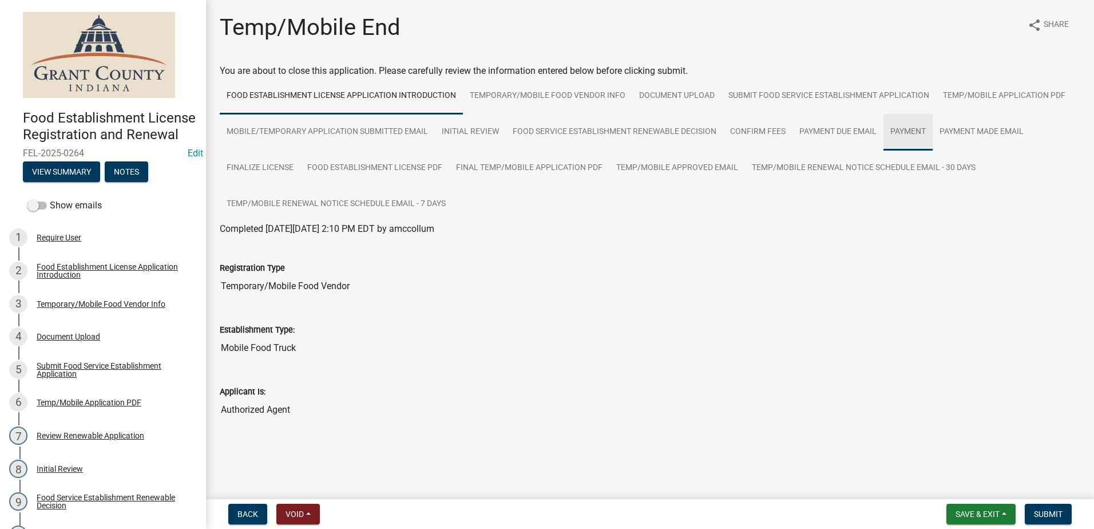
click at [906, 122] on link "Payment" at bounding box center [907, 132] width 49 height 37
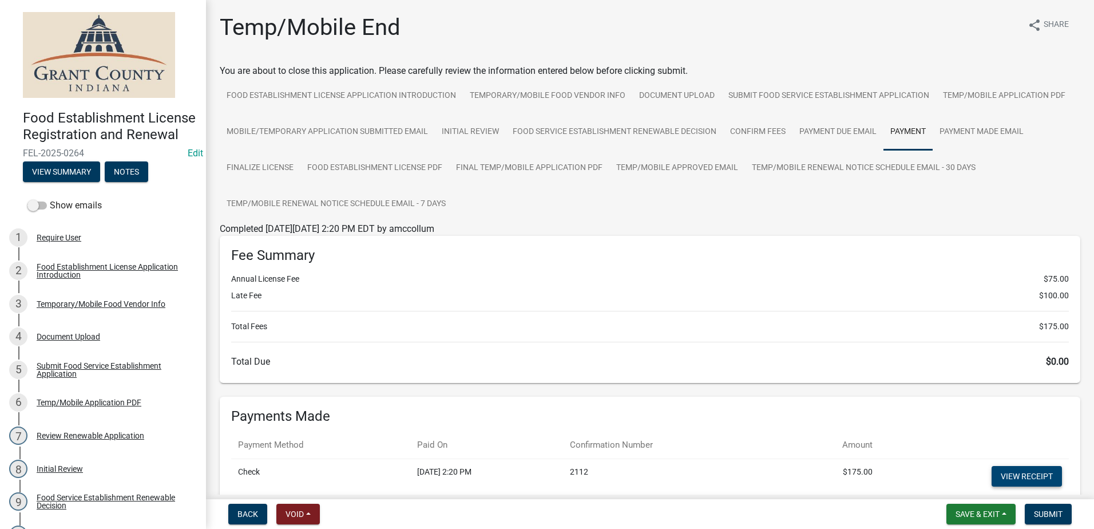
click at [1017, 473] on link "View receipt" at bounding box center [1026, 476] width 70 height 21
click at [1038, 509] on span "Submit" at bounding box center [1048, 513] width 29 height 9
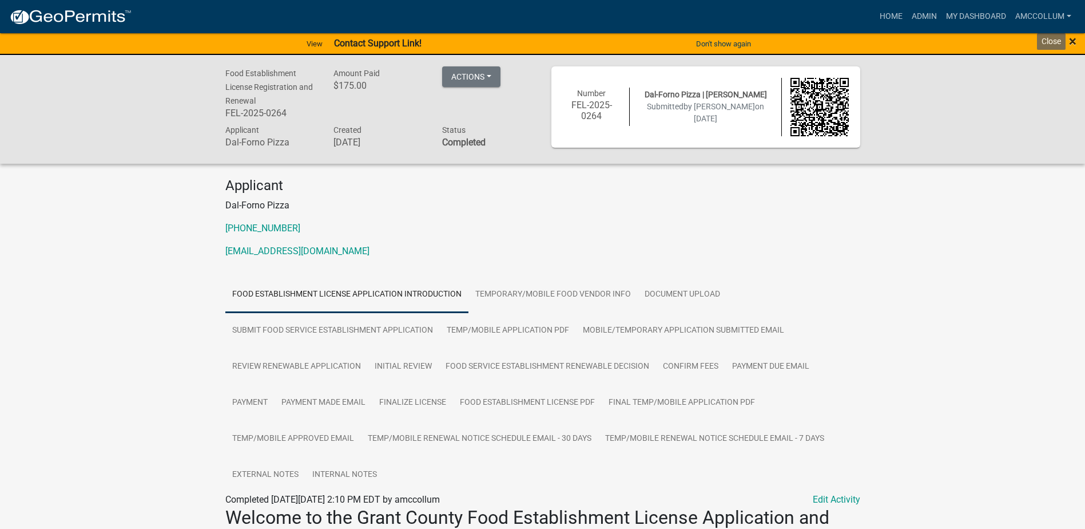
click at [1074, 41] on span "×" at bounding box center [1072, 41] width 7 height 16
